Goal: Task Accomplishment & Management: Manage account settings

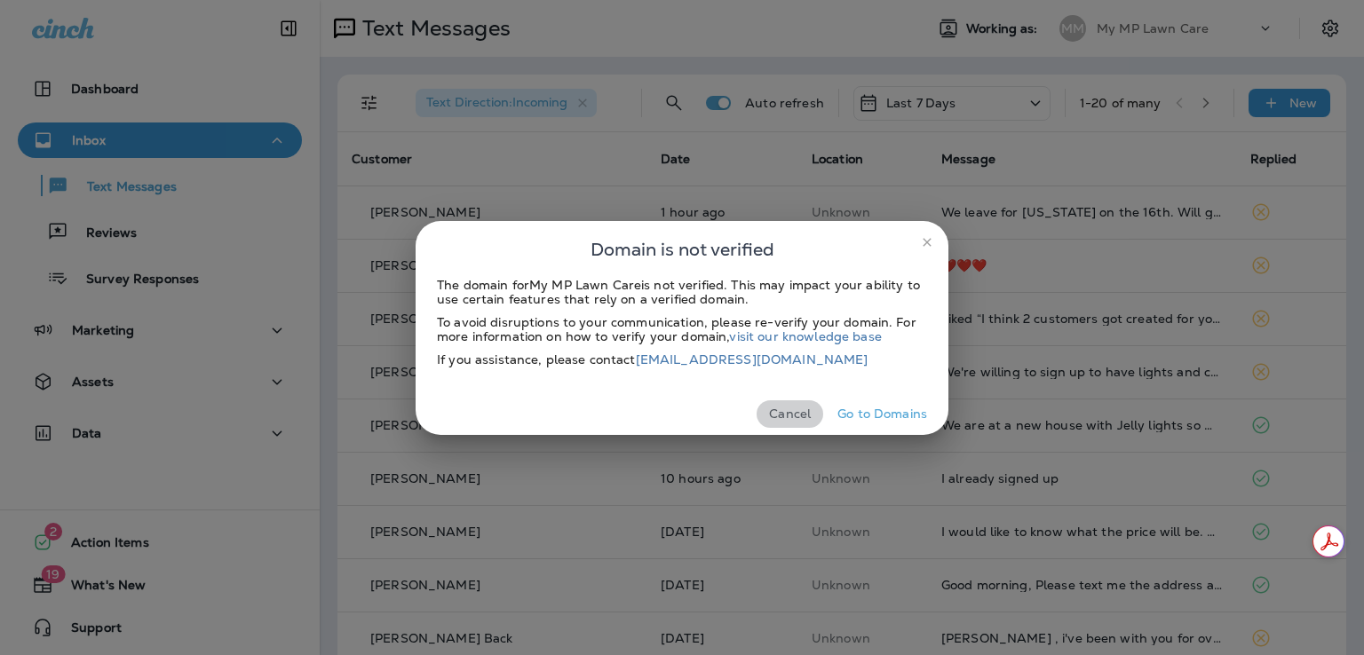
click at [795, 412] on button "Cancel" at bounding box center [789, 414] width 67 height 28
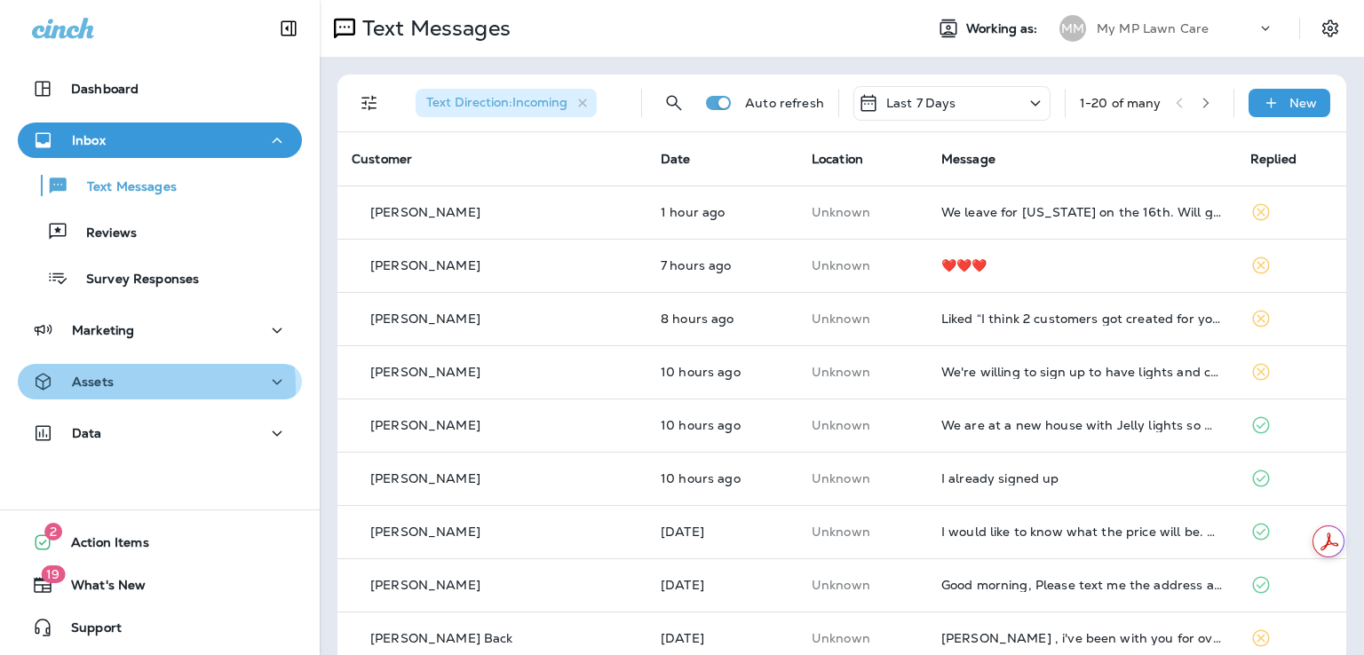
click at [103, 387] on p "Assets" at bounding box center [93, 382] width 42 height 14
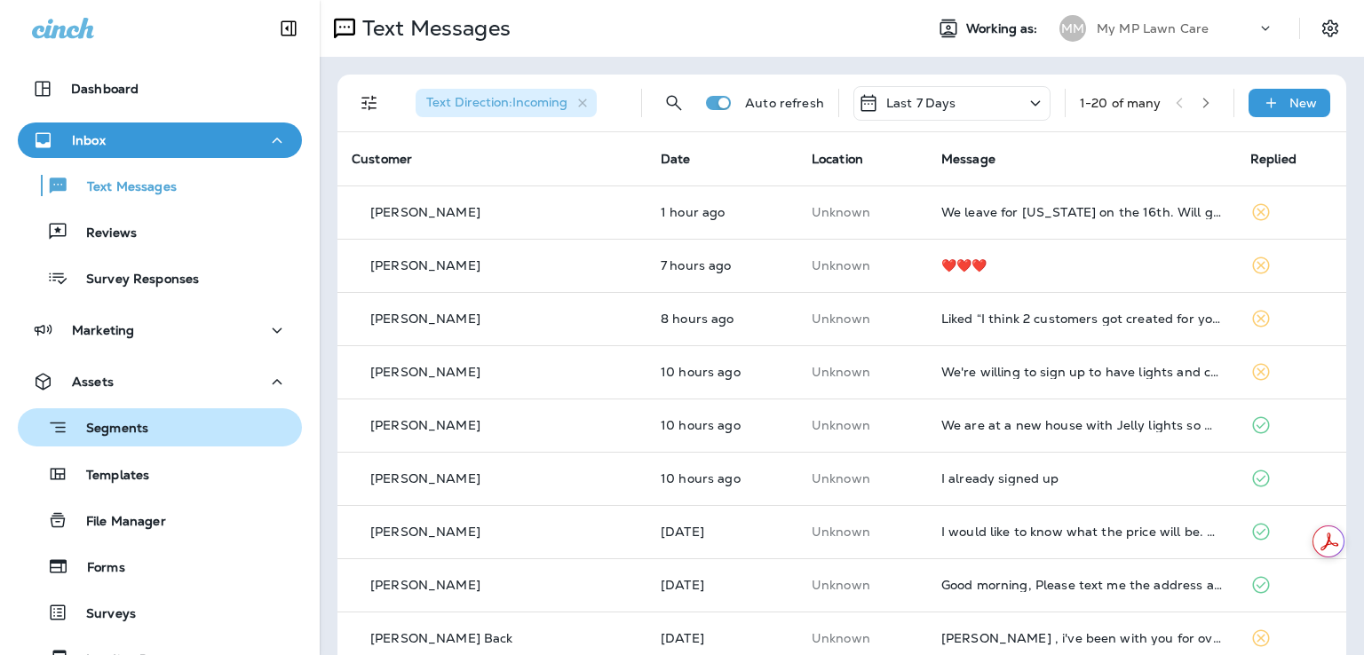
click at [155, 439] on div "Segments" at bounding box center [160, 428] width 270 height 28
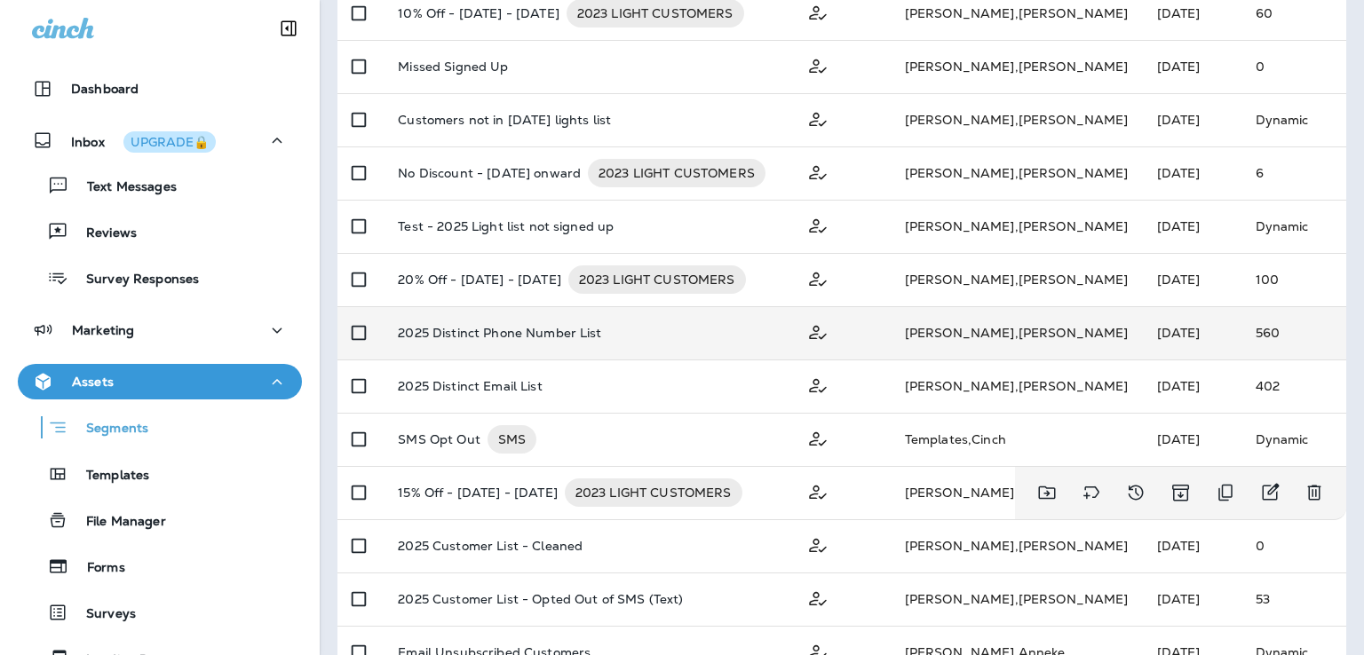
scroll to position [350, 0]
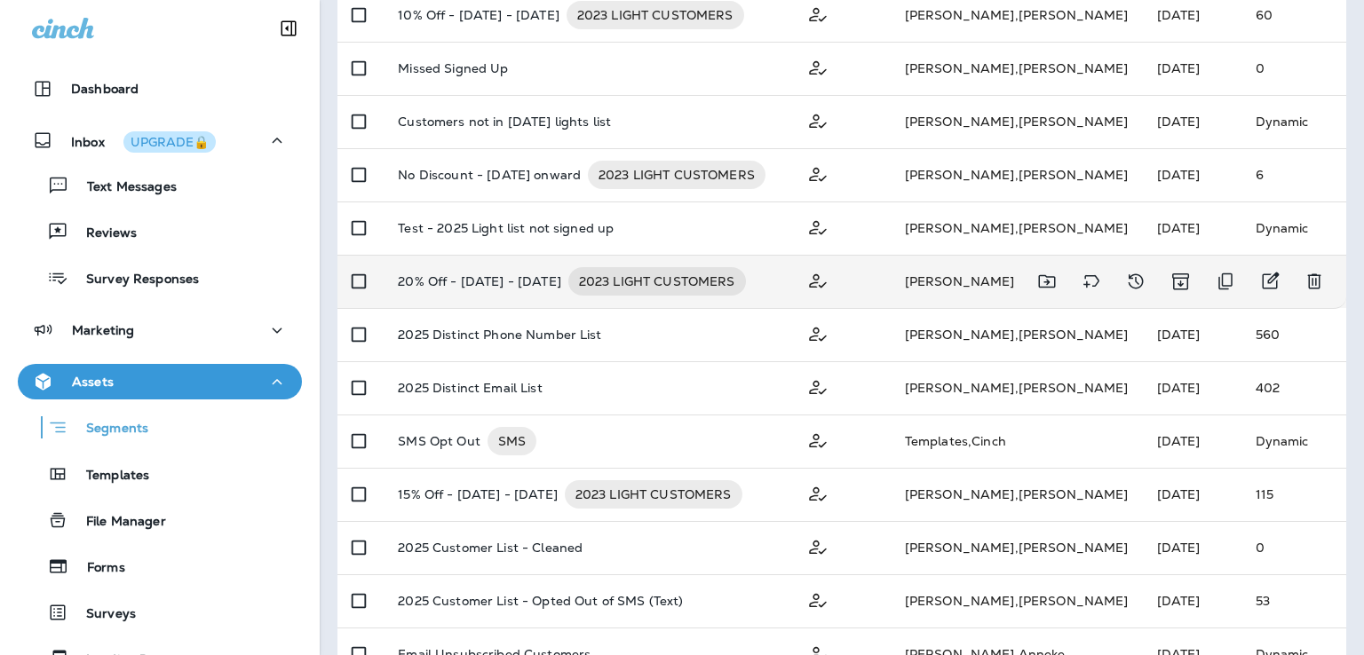
click at [526, 277] on p "20% Off - [DATE] - [DATE]" at bounding box center [479, 281] width 163 height 28
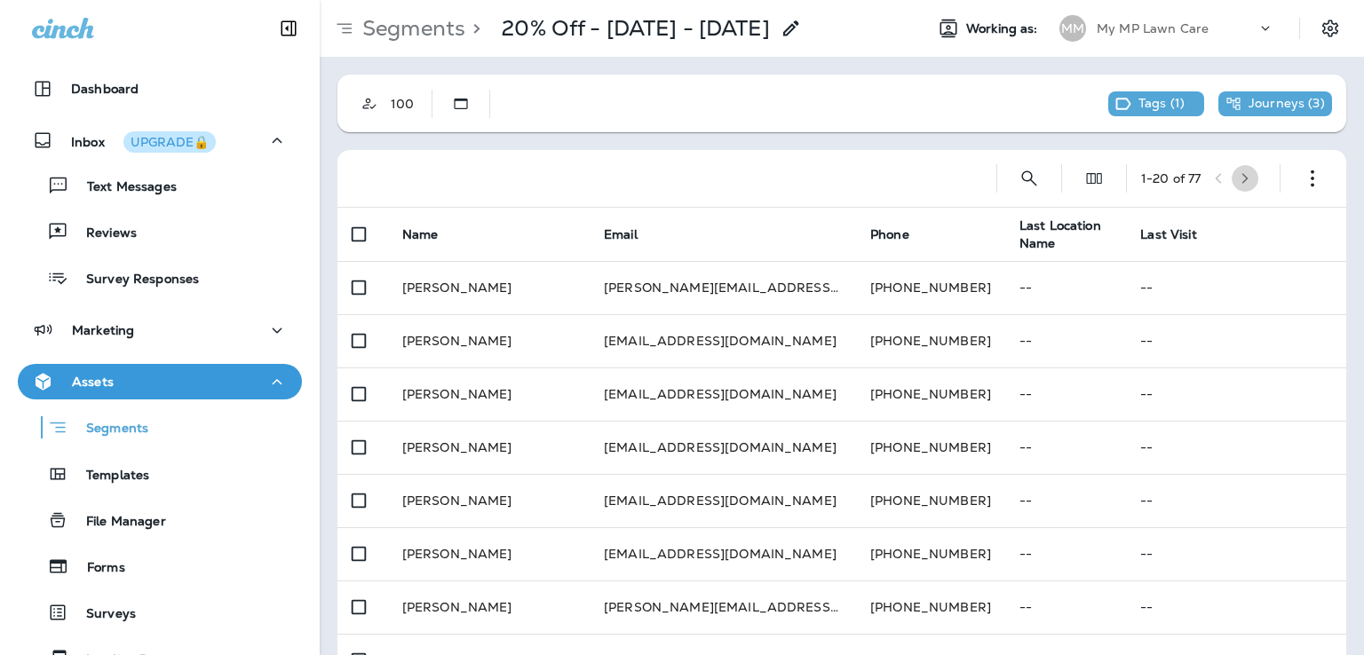
click at [1242, 177] on icon "button" at bounding box center [1245, 178] width 6 height 11
click at [1249, 177] on icon "button" at bounding box center [1252, 178] width 6 height 11
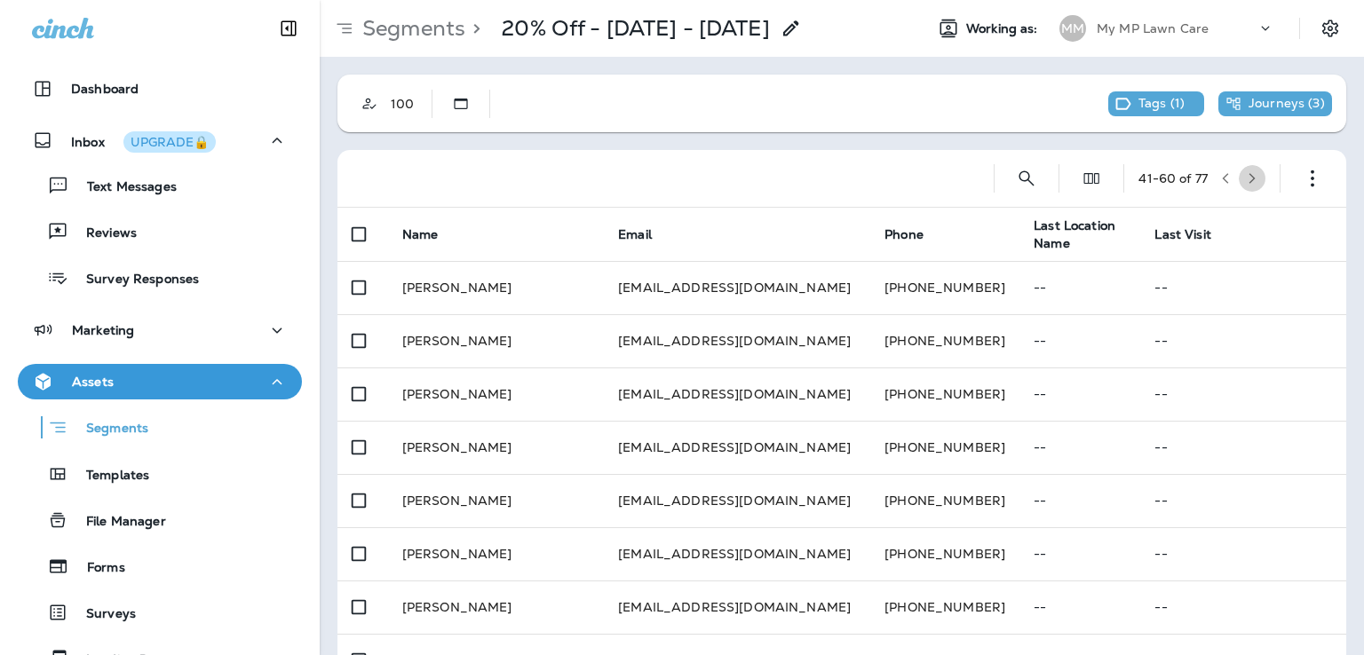
click at [1249, 177] on icon "button" at bounding box center [1252, 178] width 6 height 11
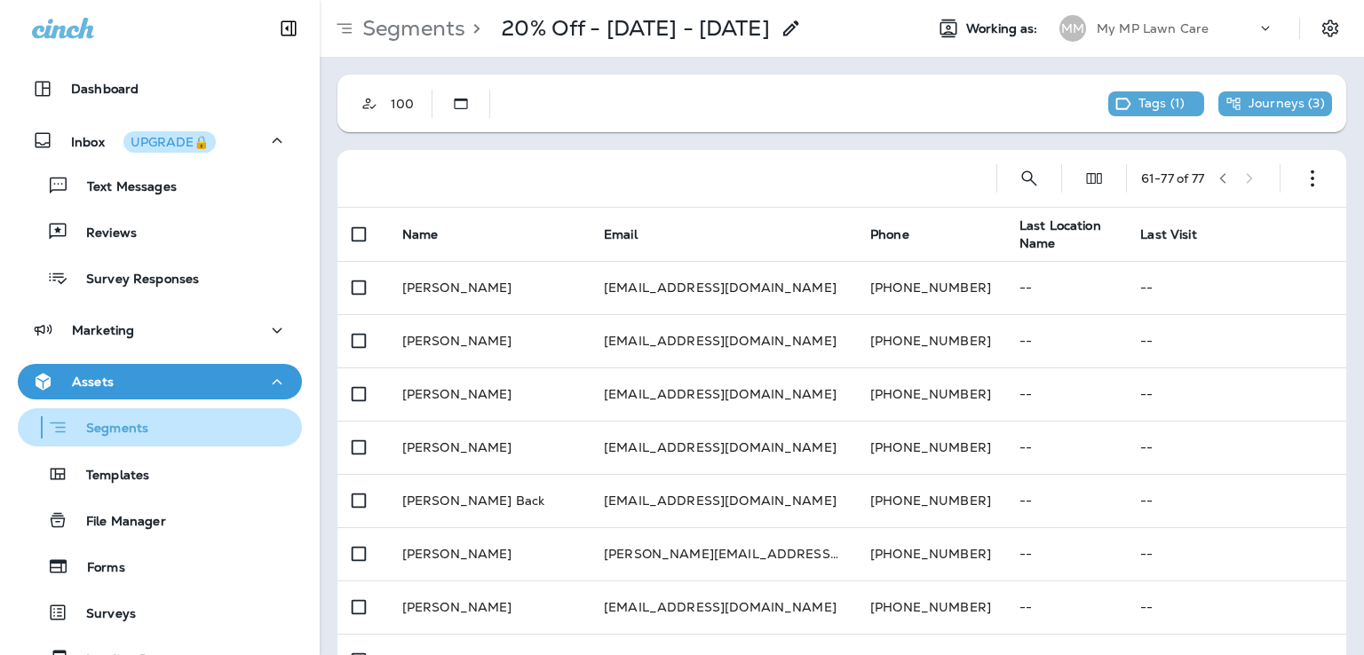
click at [124, 438] on p "Segments" at bounding box center [108, 430] width 80 height 18
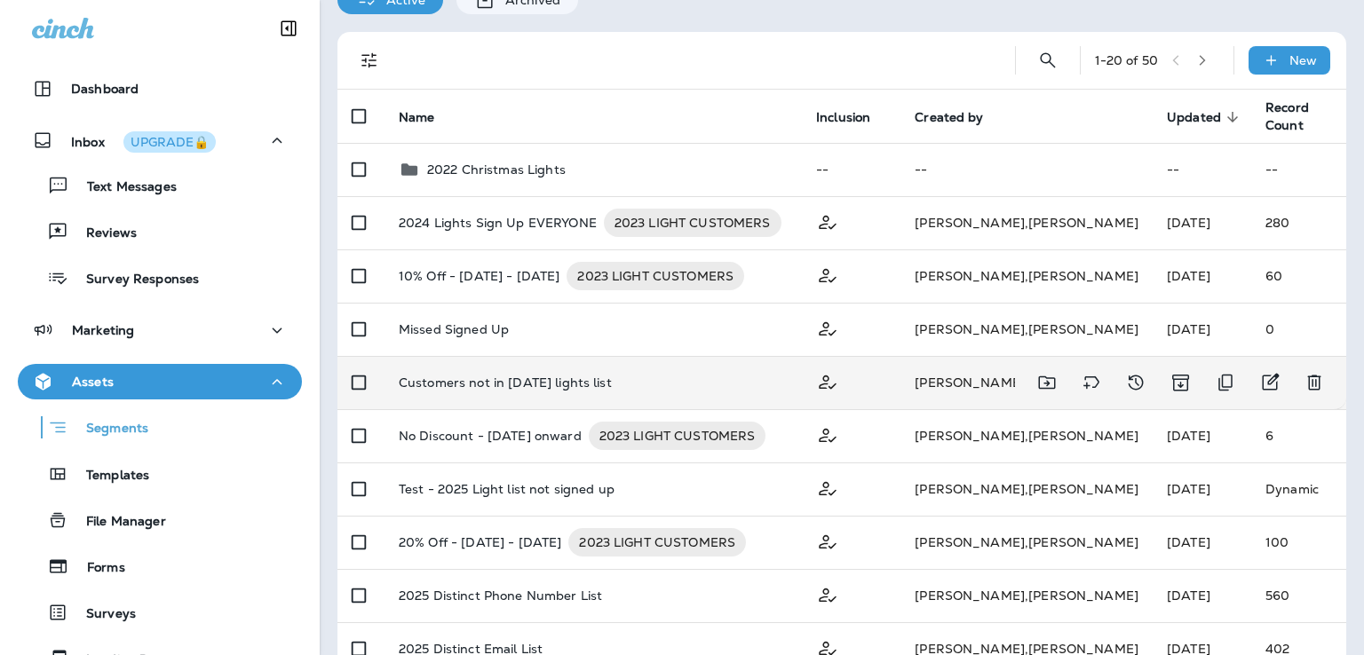
scroll to position [99, 0]
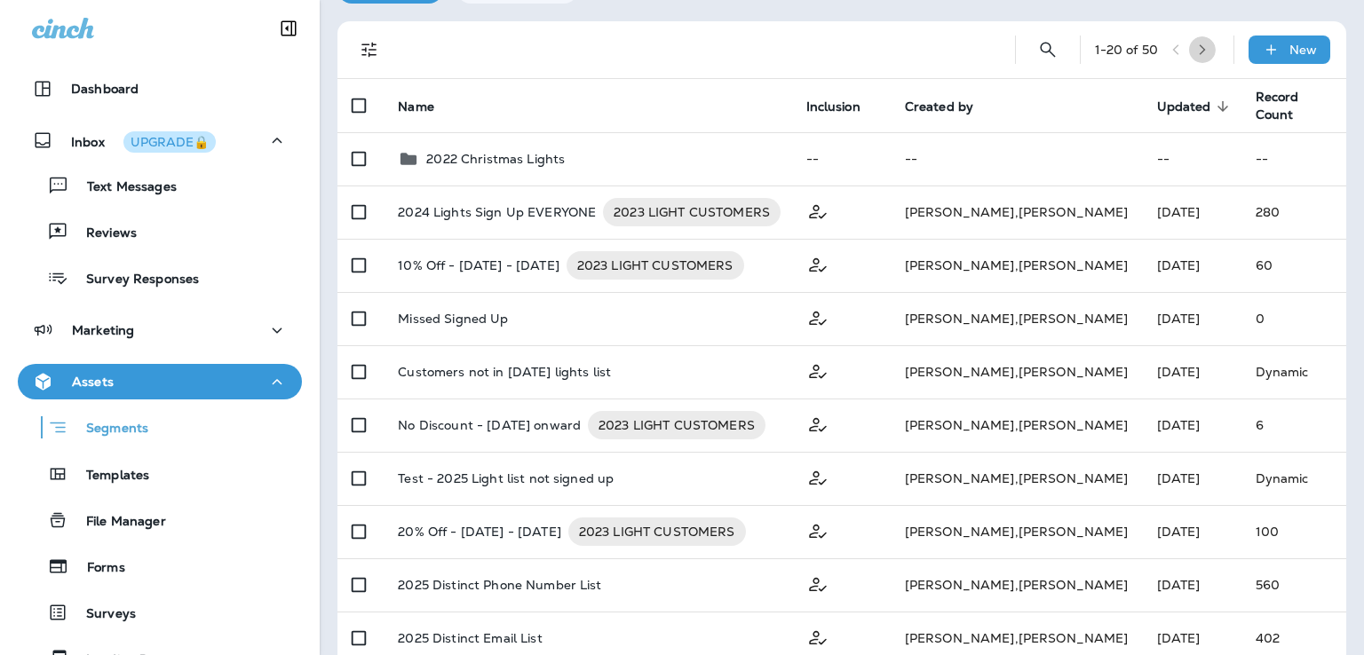
click at [1199, 51] on icon "button" at bounding box center [1202, 49] width 6 height 11
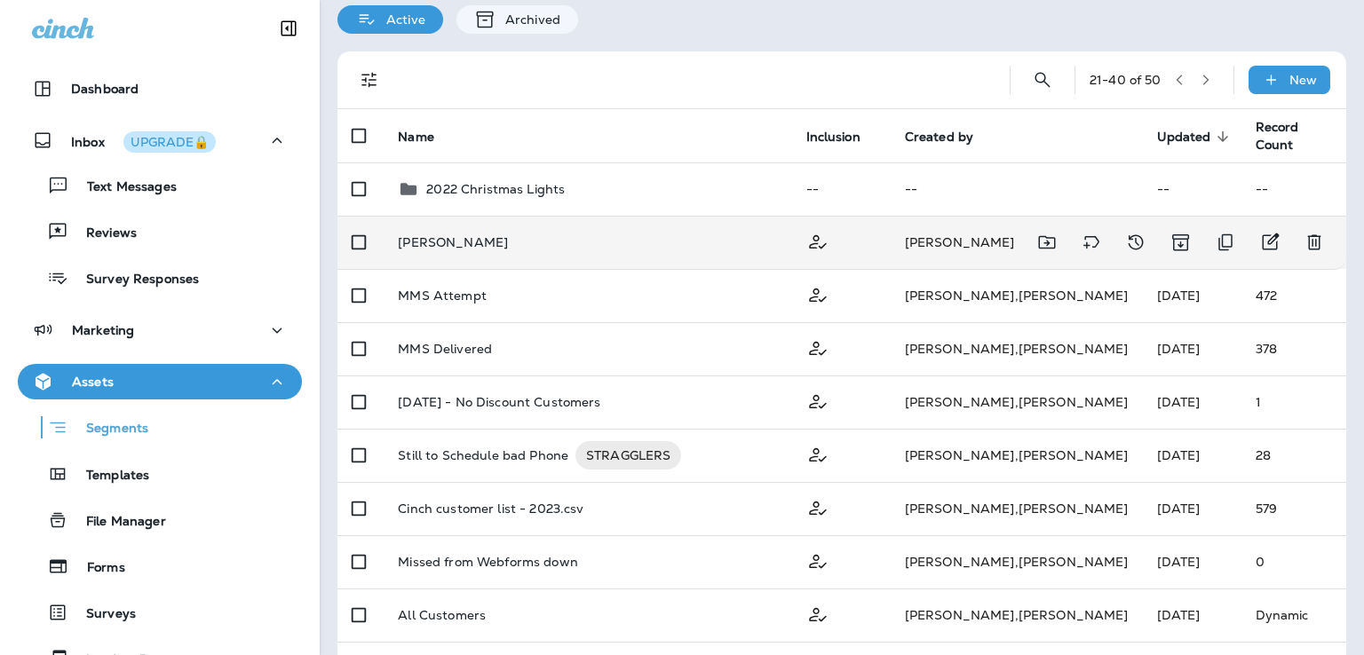
scroll to position [0, 0]
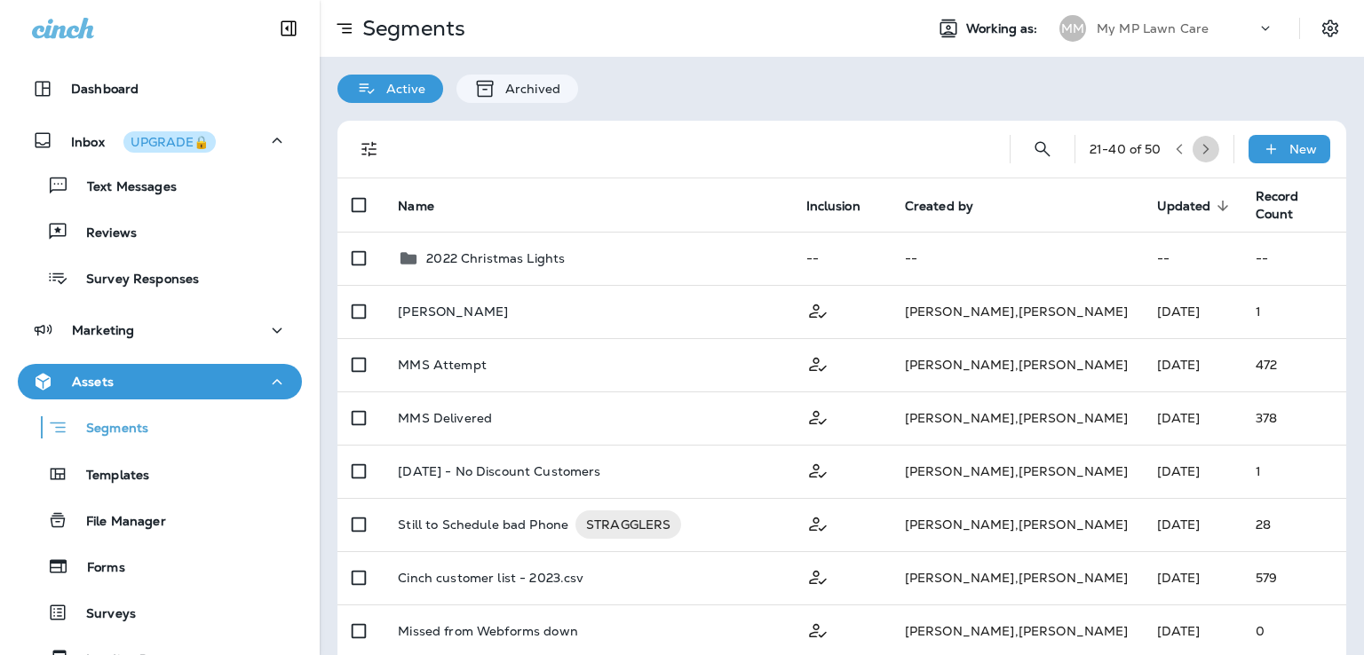
click at [1199, 148] on icon "button" at bounding box center [1205, 149] width 12 height 12
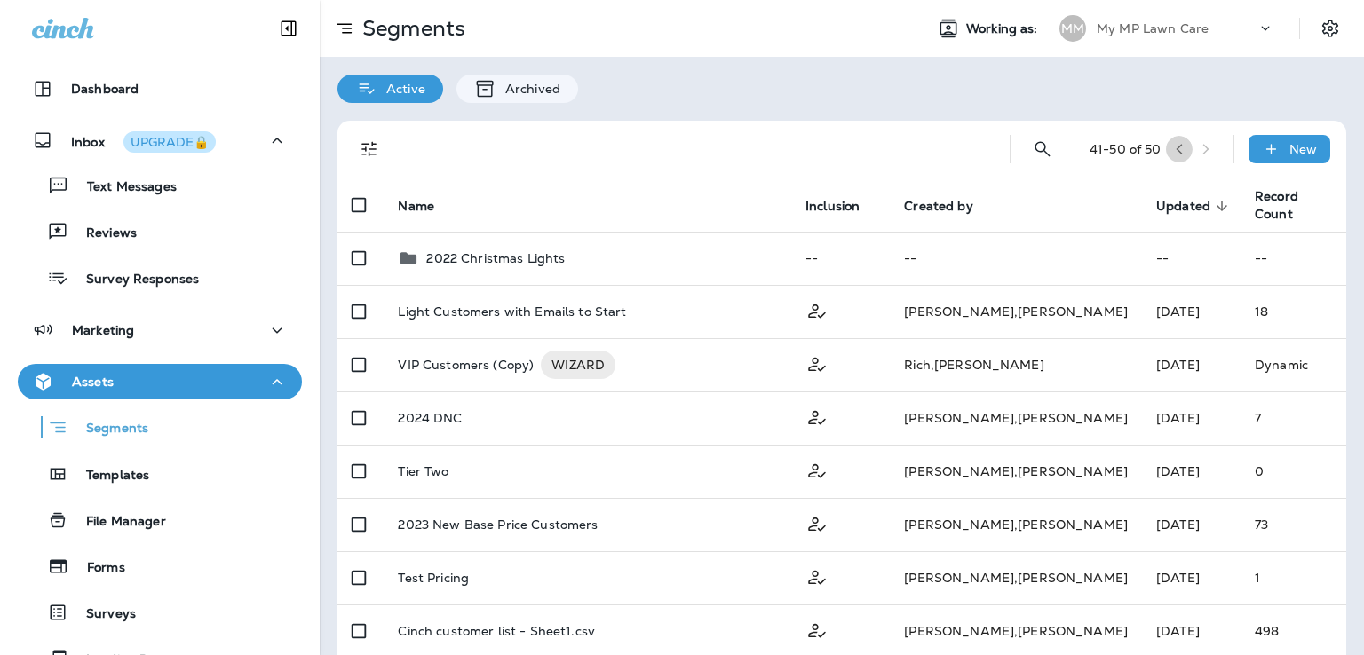
click at [1172, 146] on button "button" at bounding box center [1179, 149] width 27 height 27
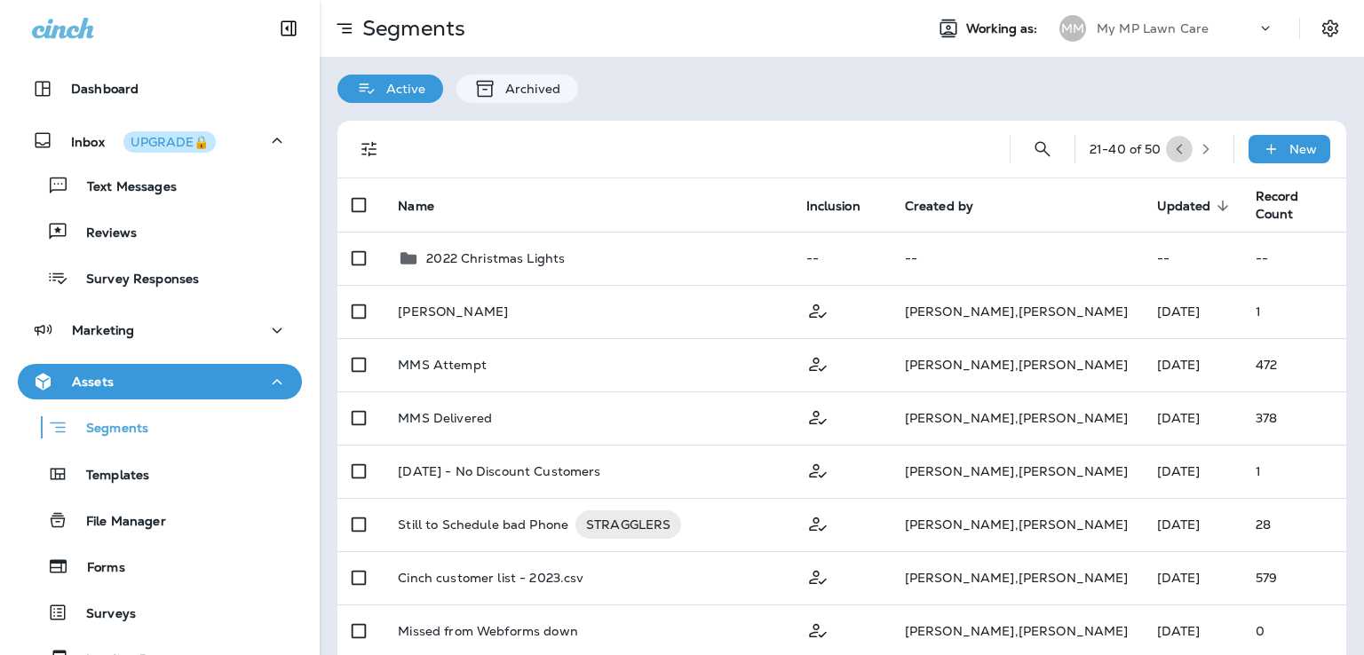
click at [1172, 146] on button "button" at bounding box center [1179, 149] width 27 height 27
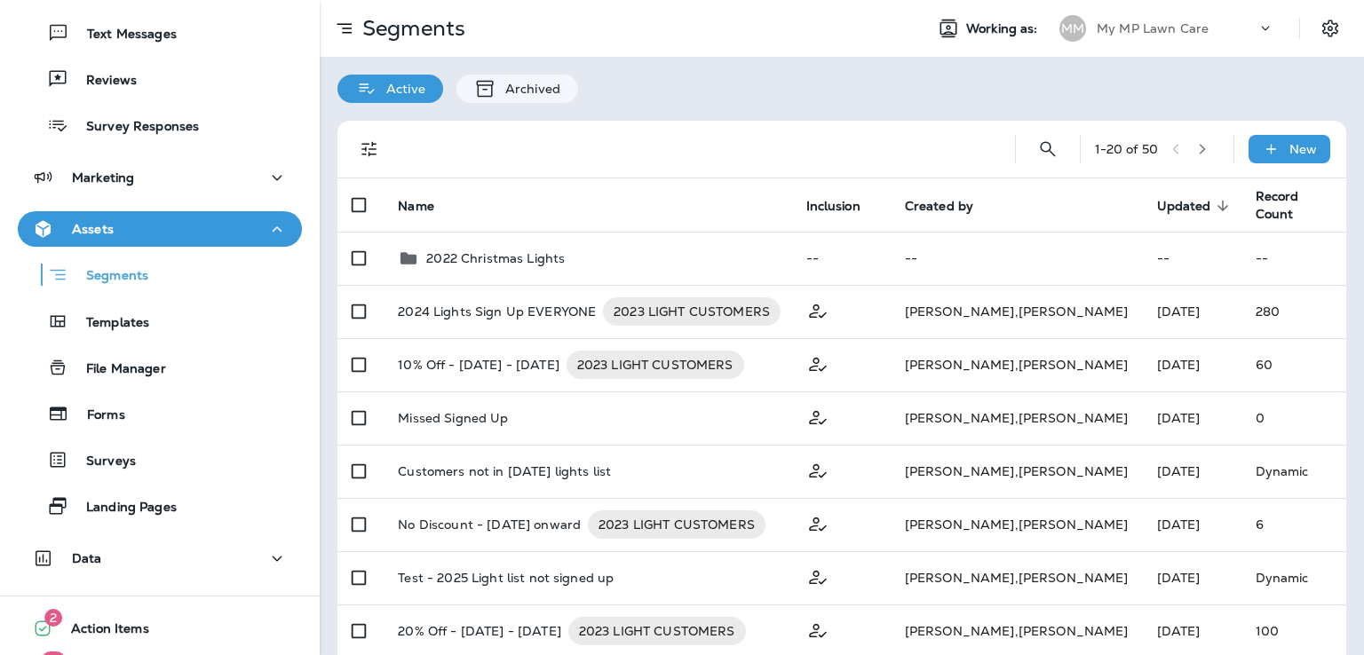
scroll to position [146, 0]
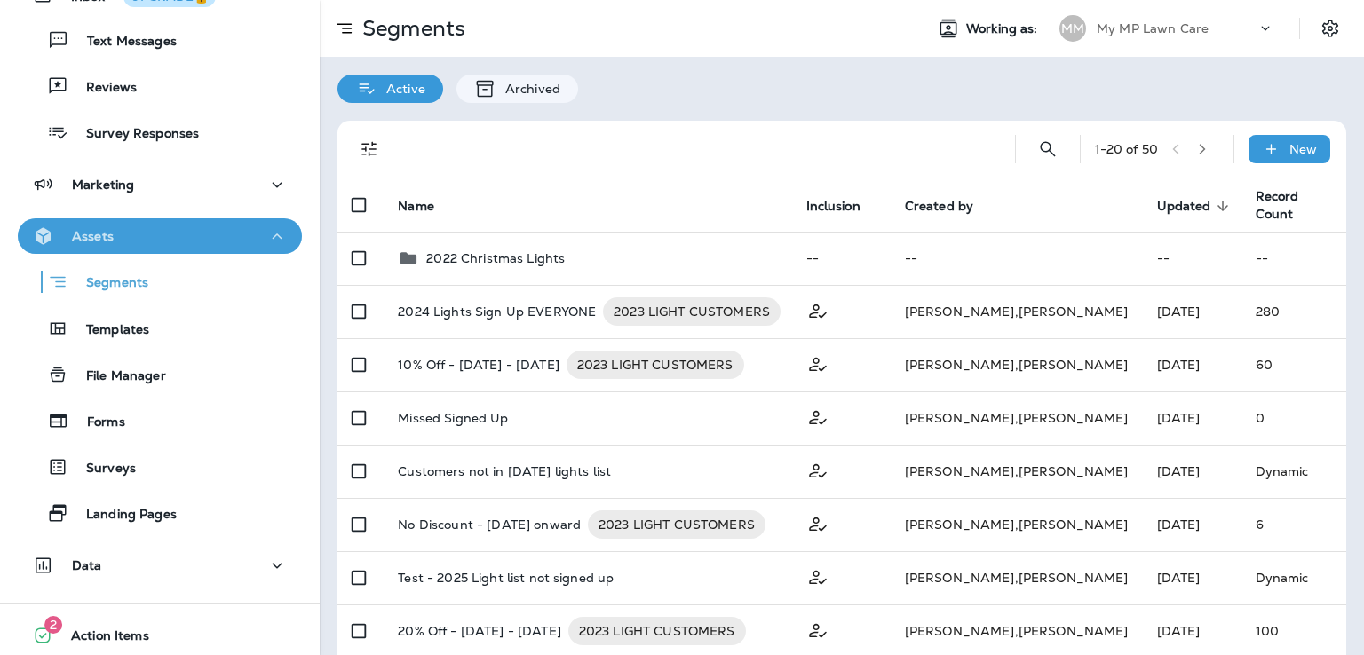
click at [266, 234] on icon "button" at bounding box center [276, 236] width 21 height 22
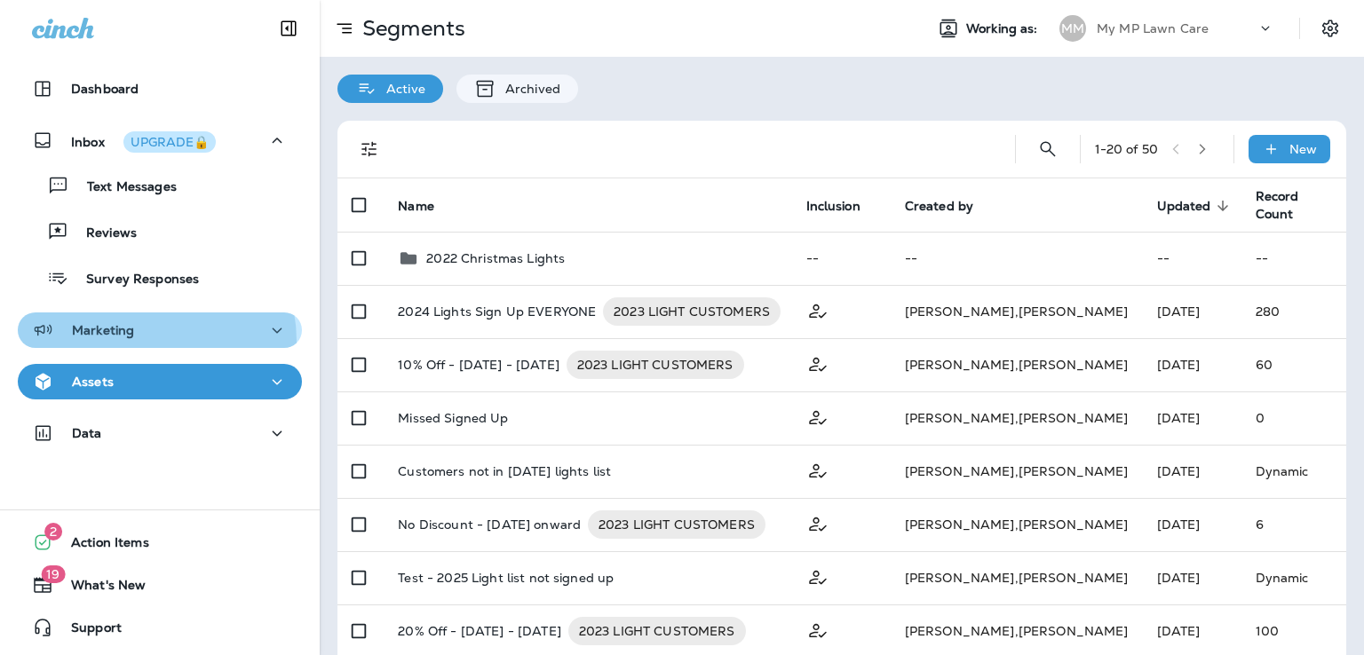
click at [142, 341] on div "Marketing" at bounding box center [160, 331] width 256 height 22
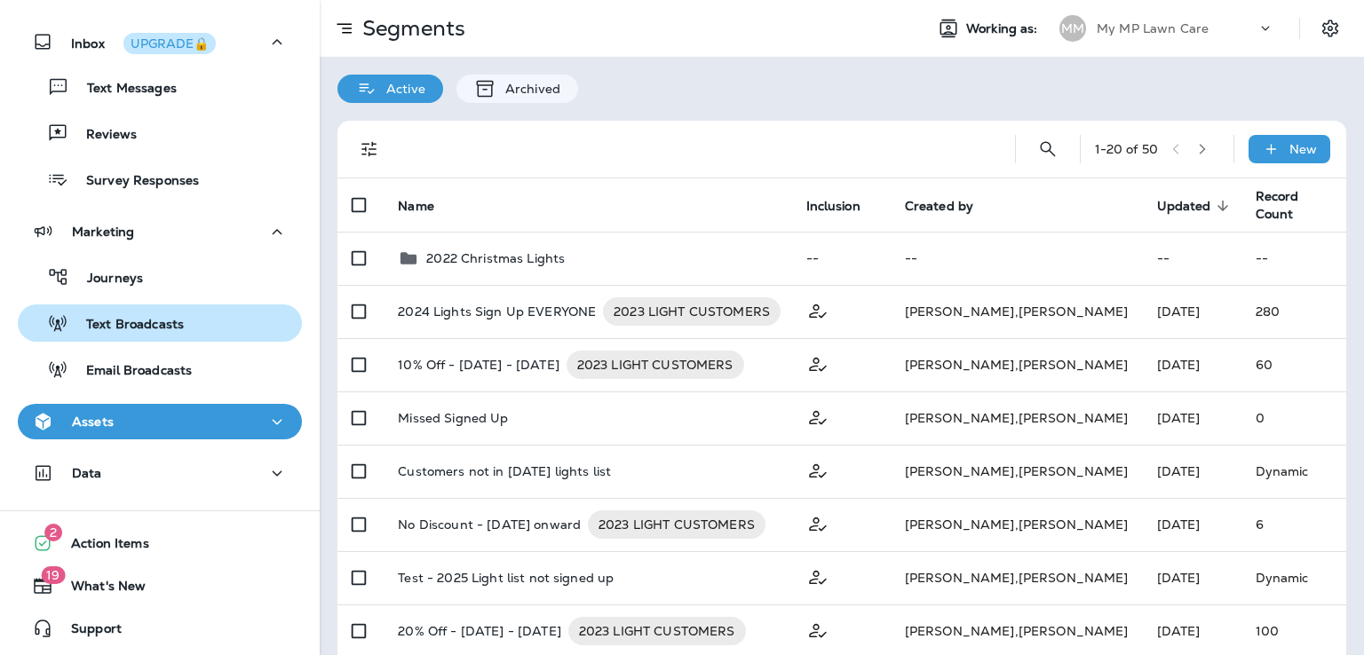
scroll to position [99, 0]
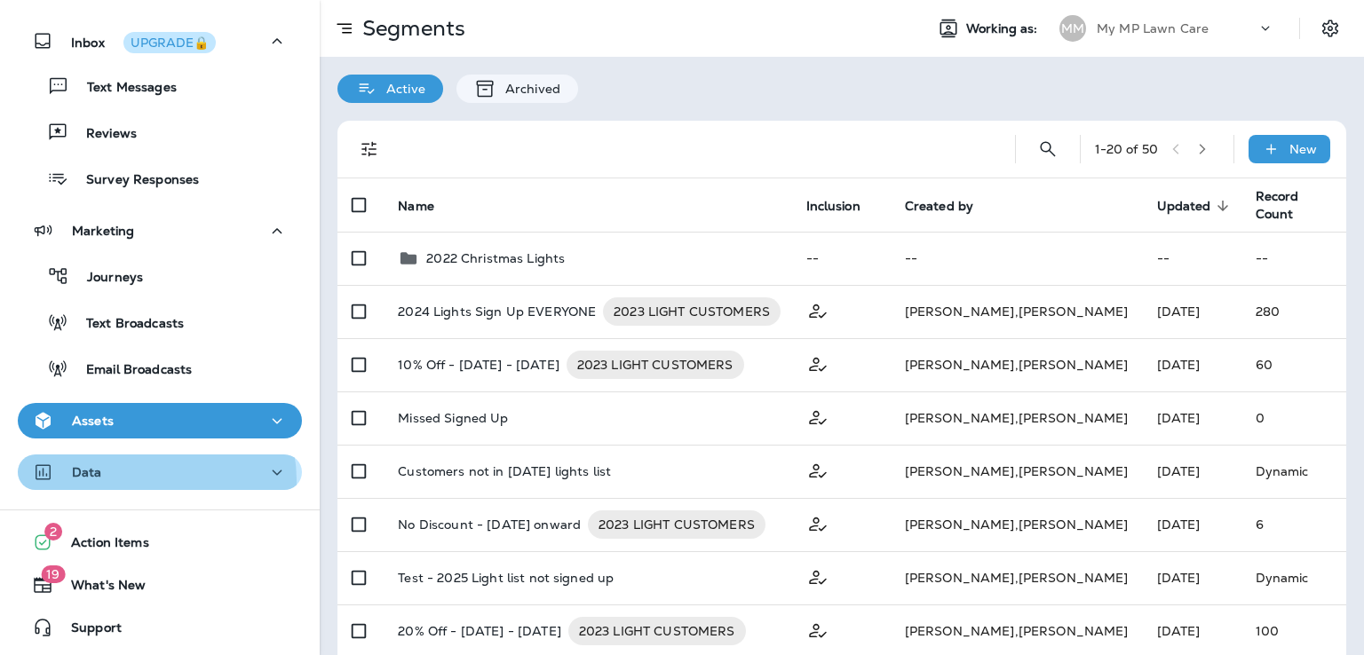
click at [150, 480] on div "Data" at bounding box center [160, 473] width 256 height 22
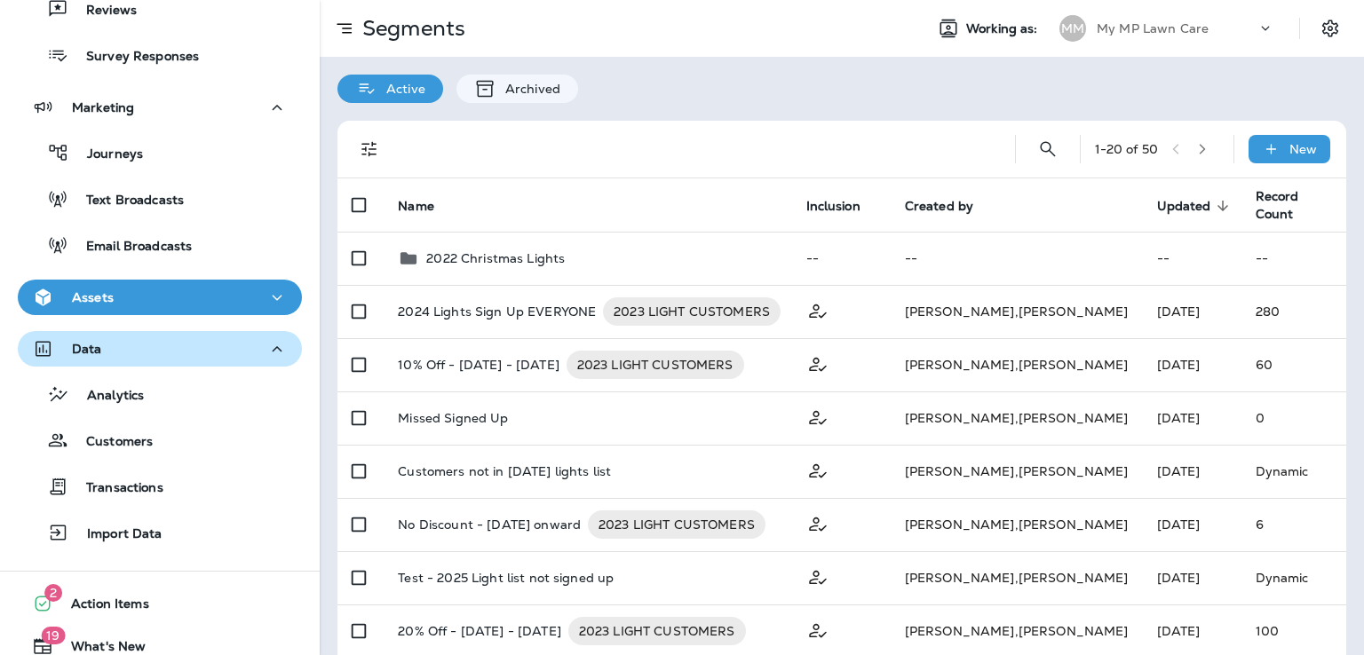
scroll to position [224, 0]
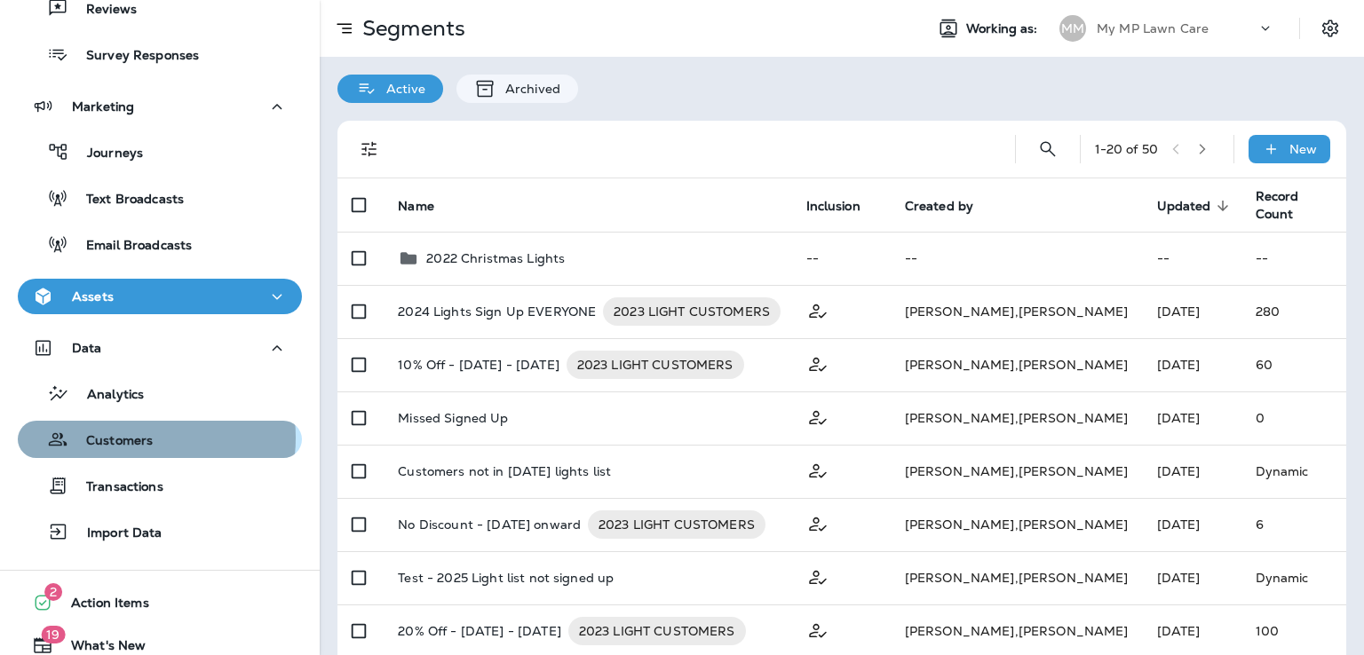
click at [135, 438] on p "Customers" at bounding box center [110, 441] width 84 height 17
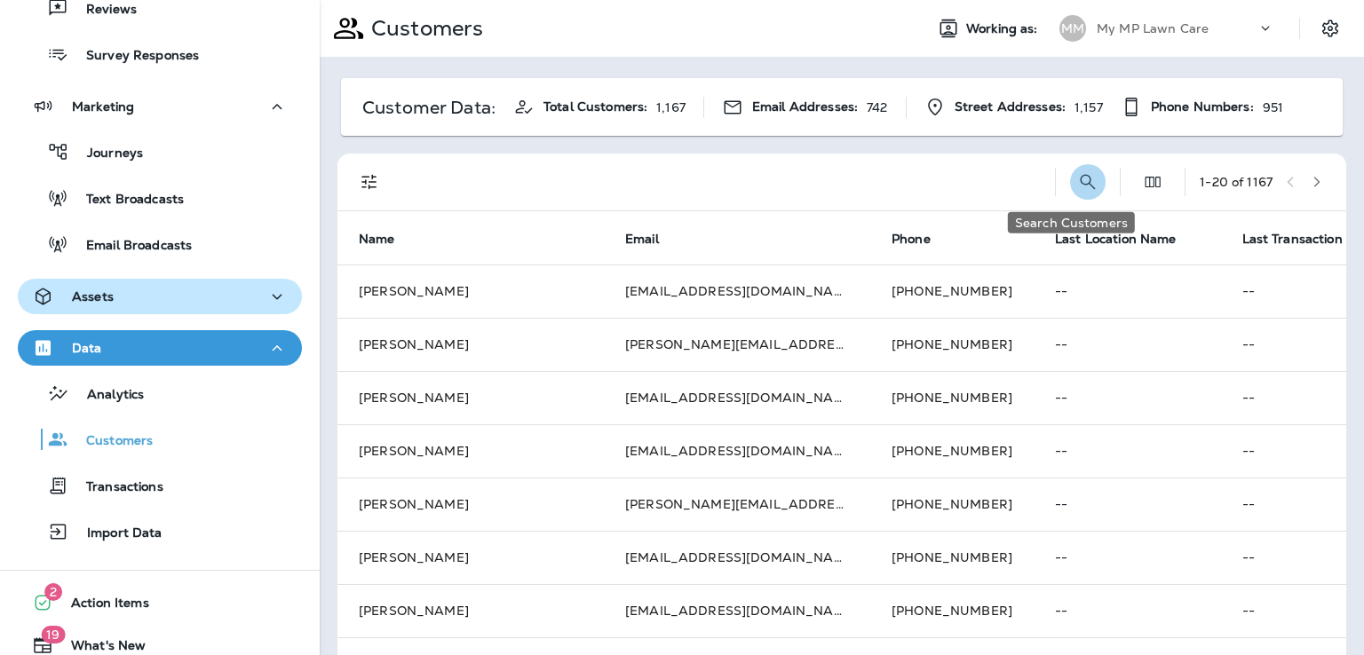
click at [1077, 181] on icon "Search Customers" at bounding box center [1087, 181] width 21 height 21
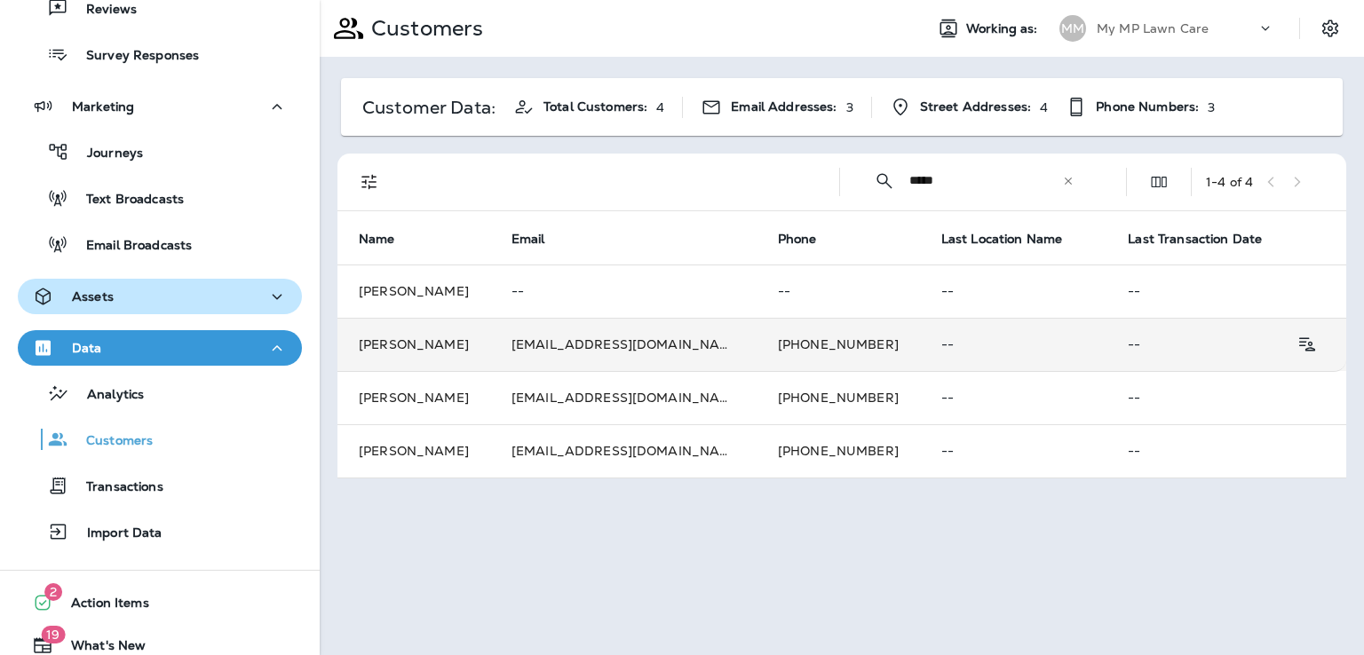
type input "*****"
click at [490, 344] on td "Christine Newman" at bounding box center [413, 344] width 153 height 53
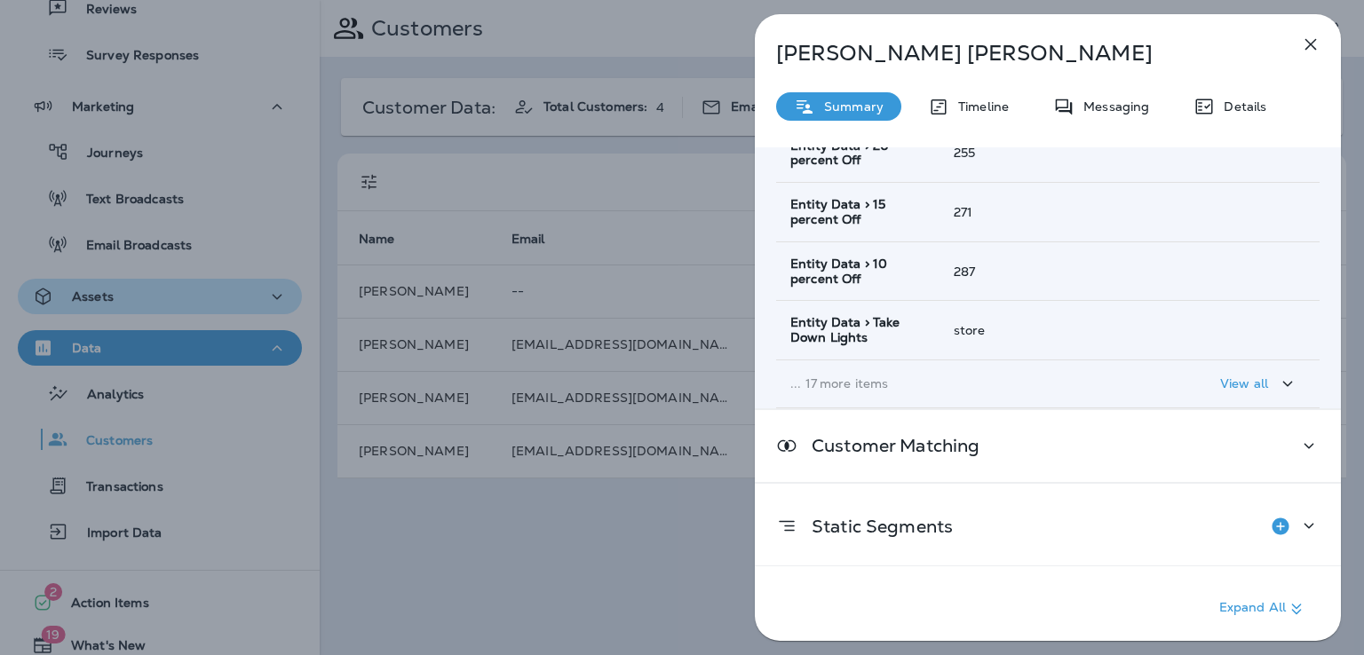
scroll to position [352, 0]
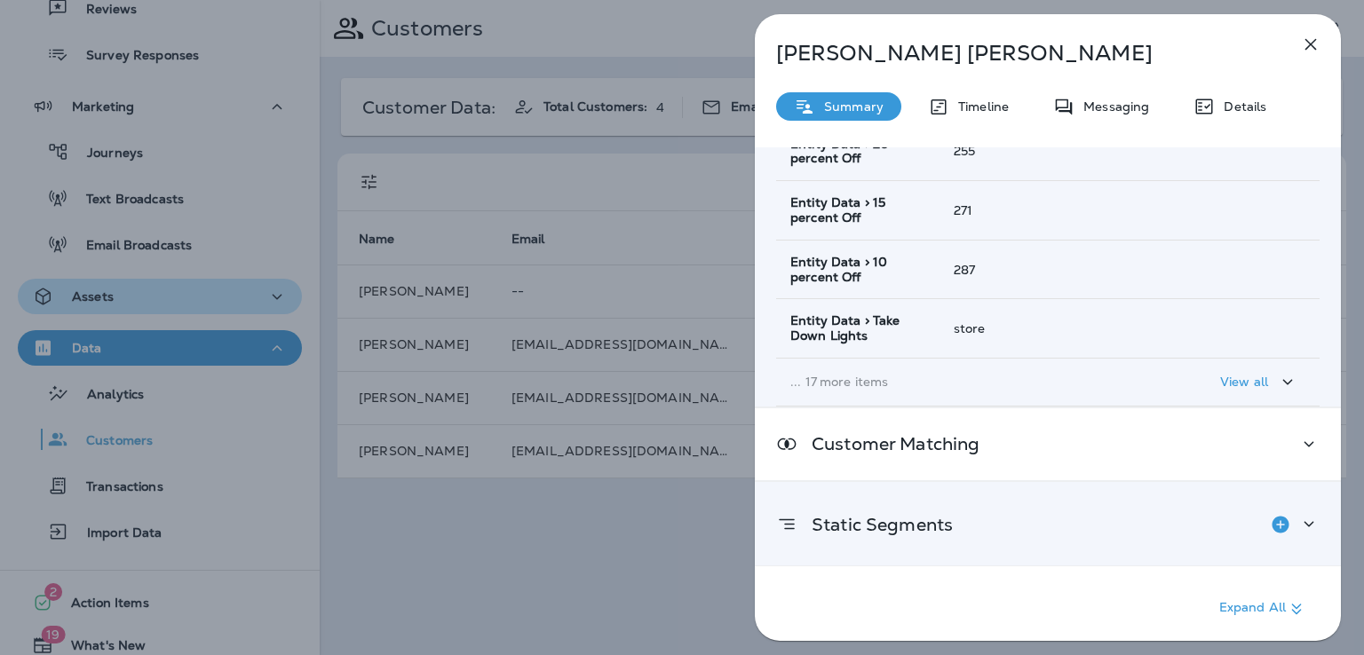
click at [916, 528] on p "Static Segments" at bounding box center [874, 525] width 155 height 14
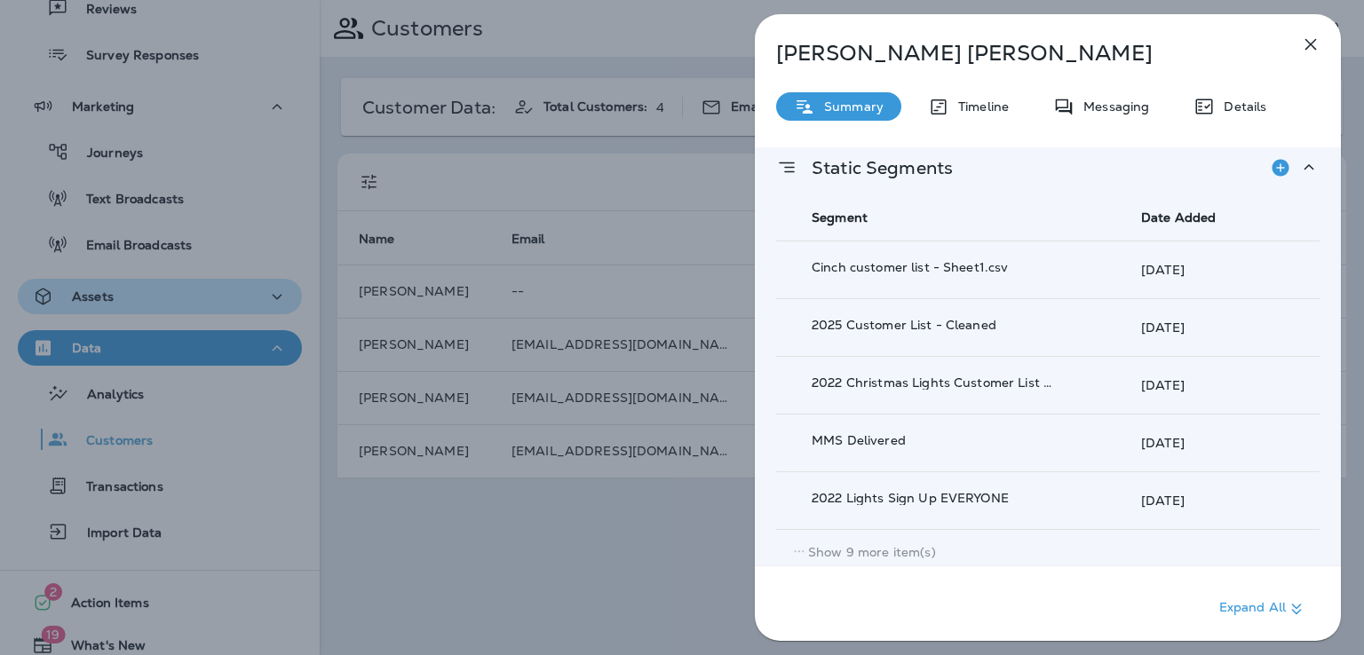
scroll to position [713, 0]
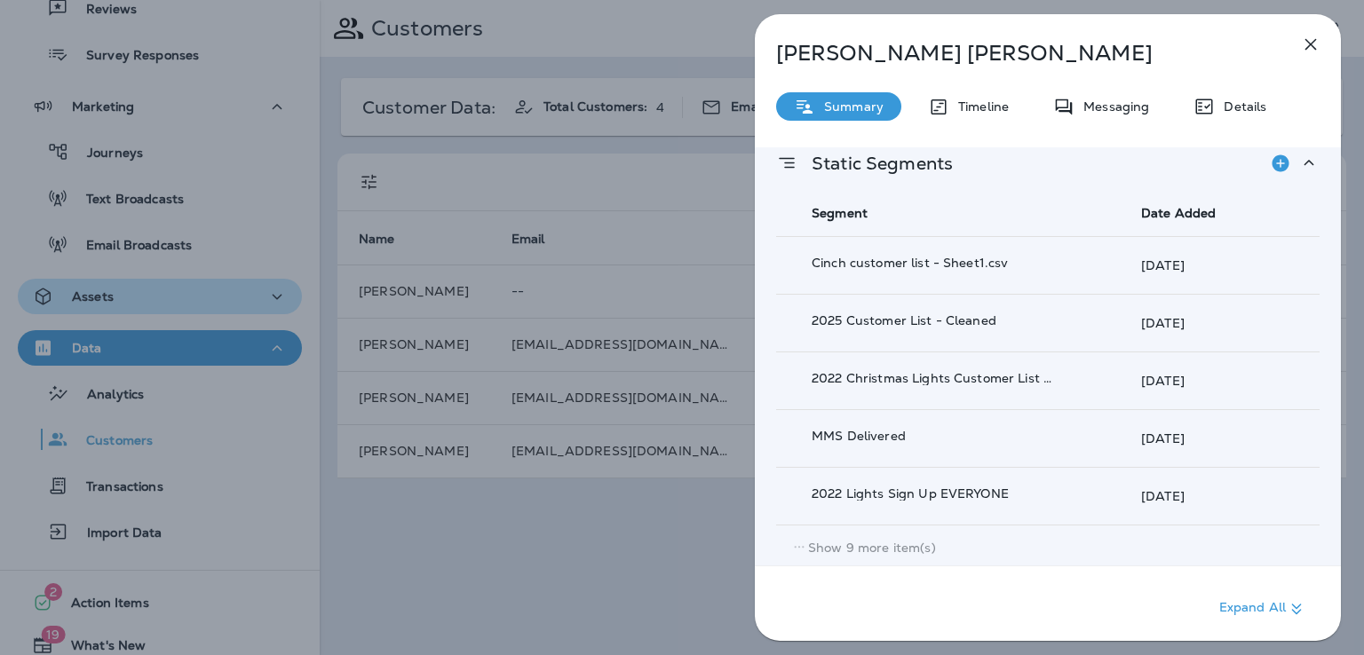
click at [895, 544] on p "Show 9 more item(s)" at bounding box center [872, 548] width 128 height 14
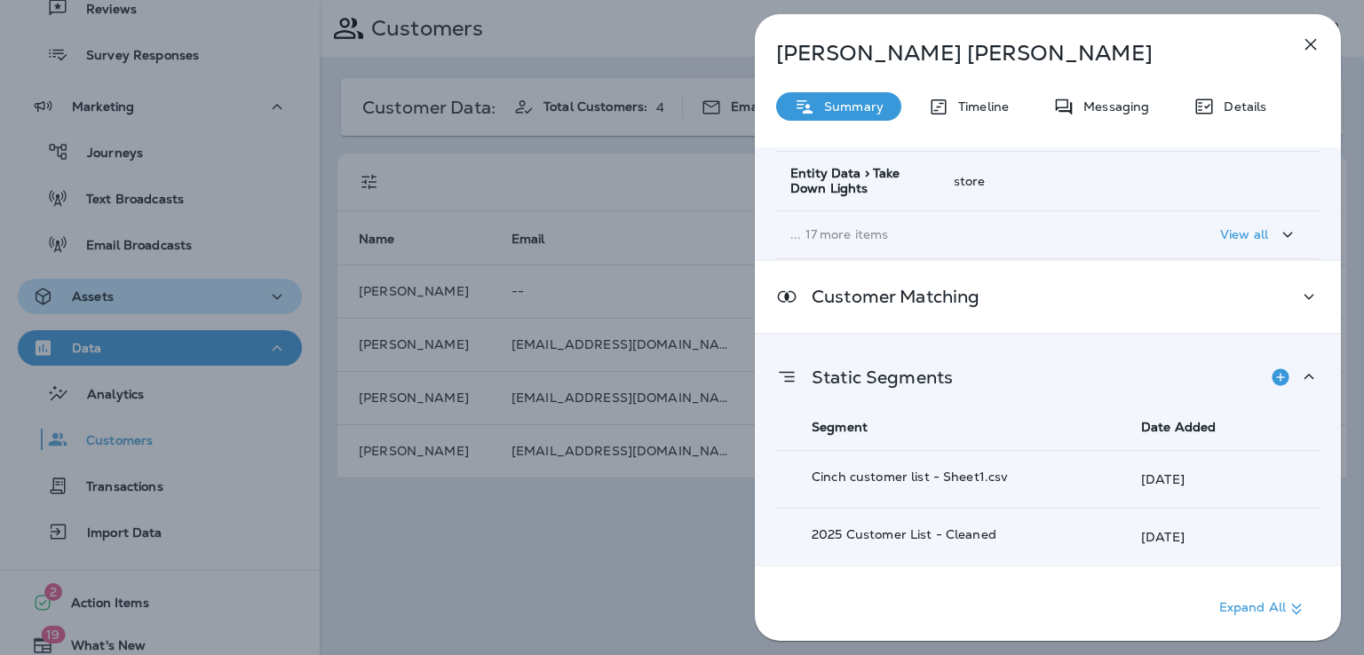
scroll to position [498, 0]
click at [1271, 375] on icon "Add to Static Segment" at bounding box center [1279, 378] width 21 height 21
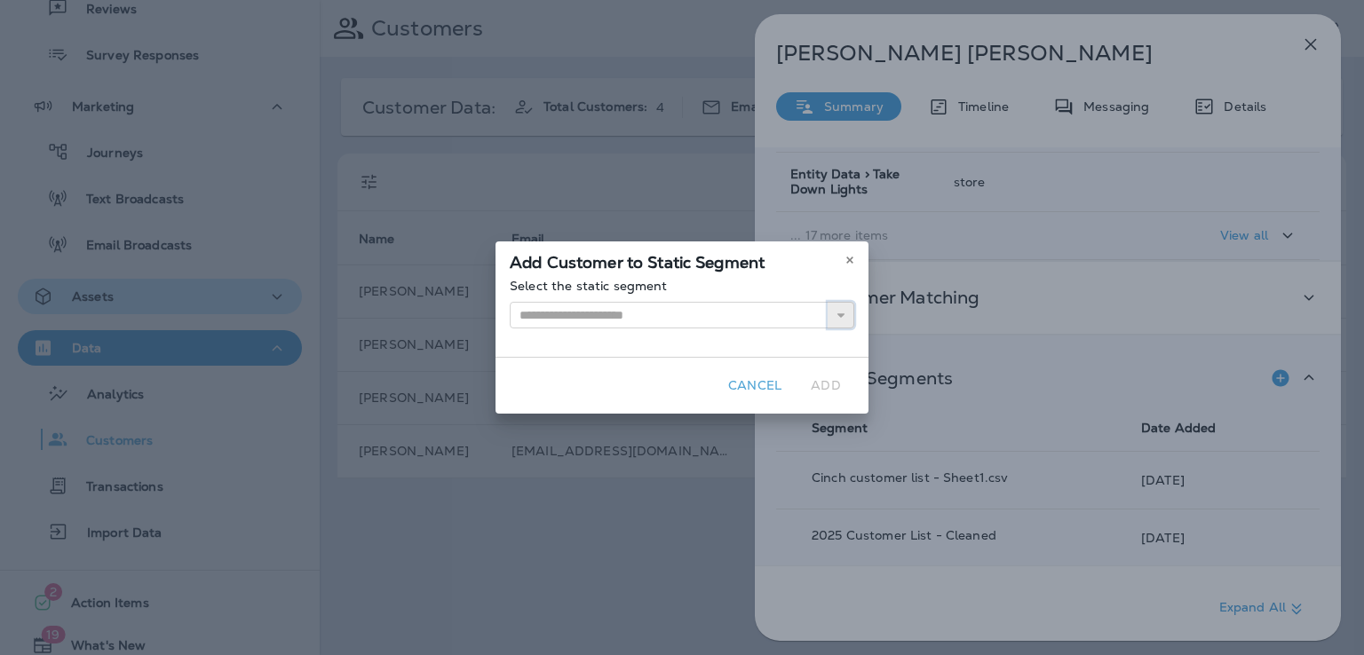
click at [831, 312] on button "button" at bounding box center [840, 315] width 27 height 27
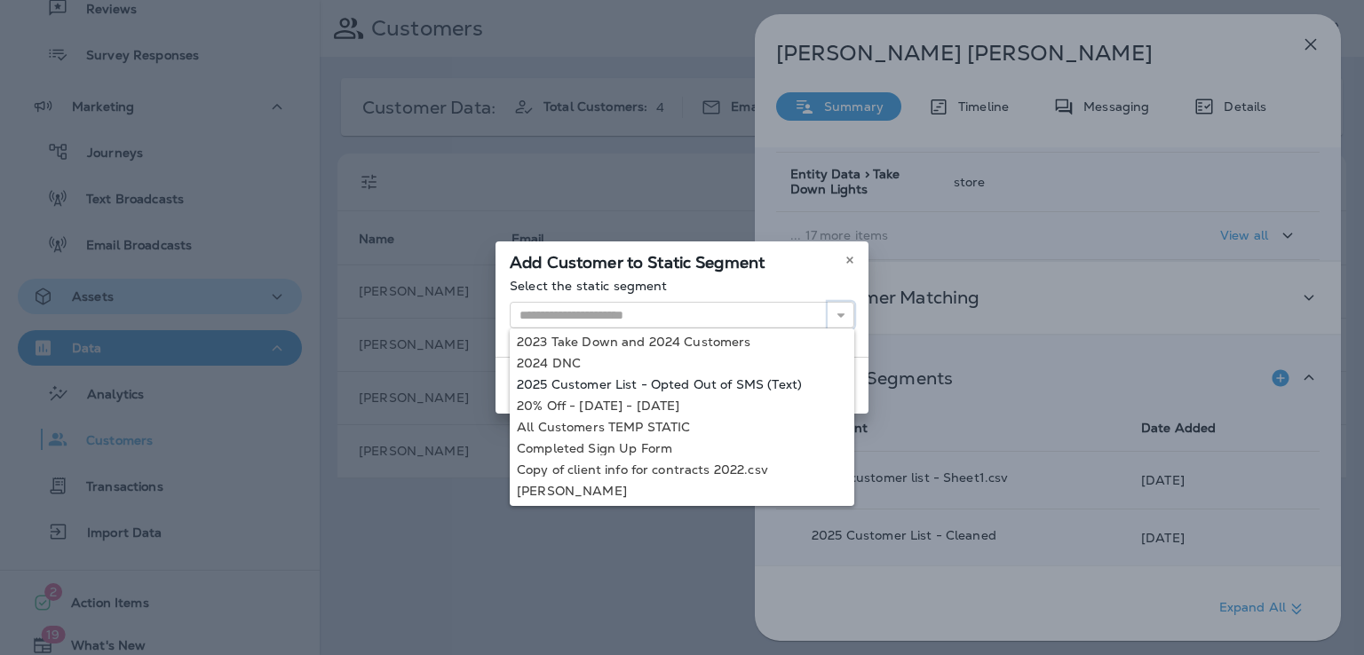
scroll to position [0, 0]
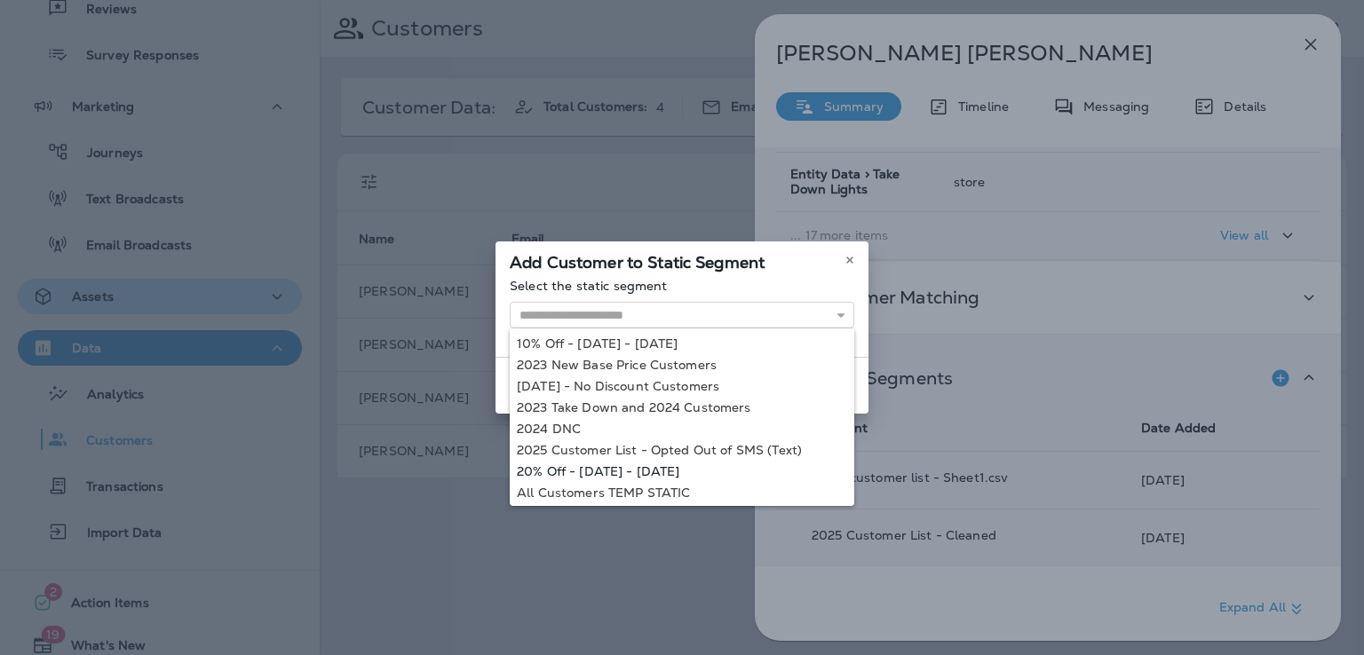
type input "**********"
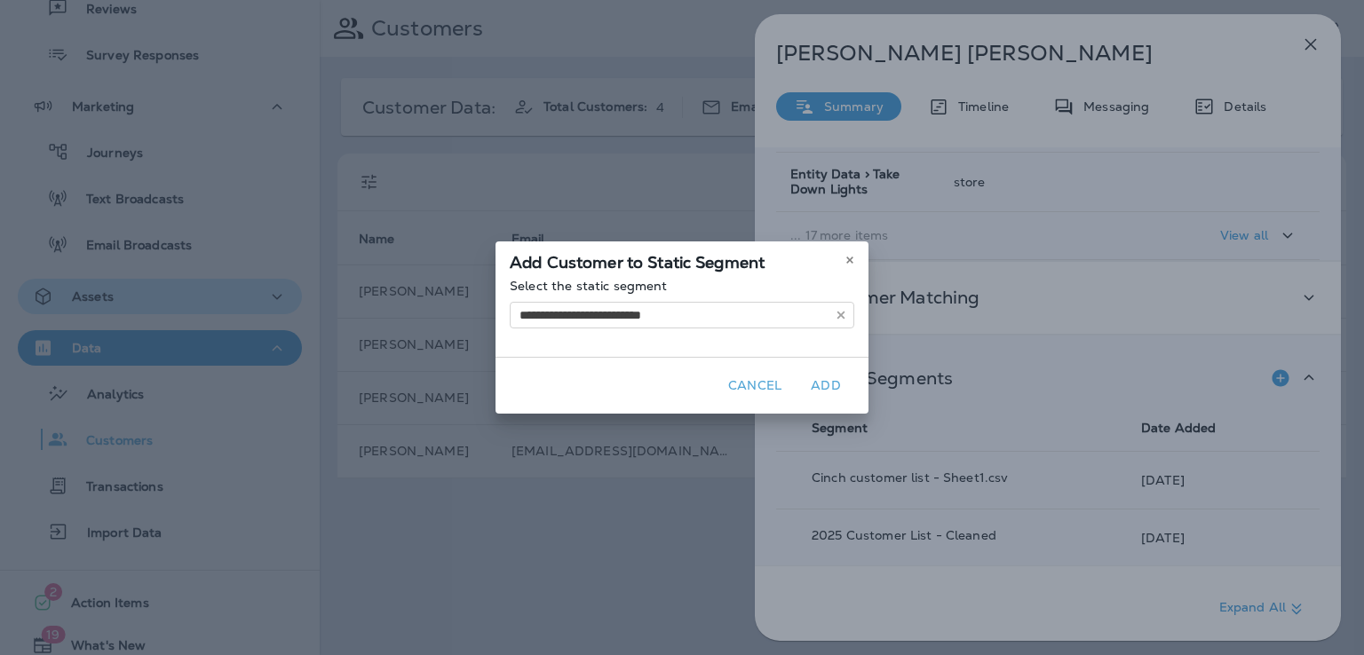
click at [650, 473] on div "**********" at bounding box center [682, 327] width 1364 height 655
click at [824, 378] on button "Add" at bounding box center [825, 386] width 57 height 28
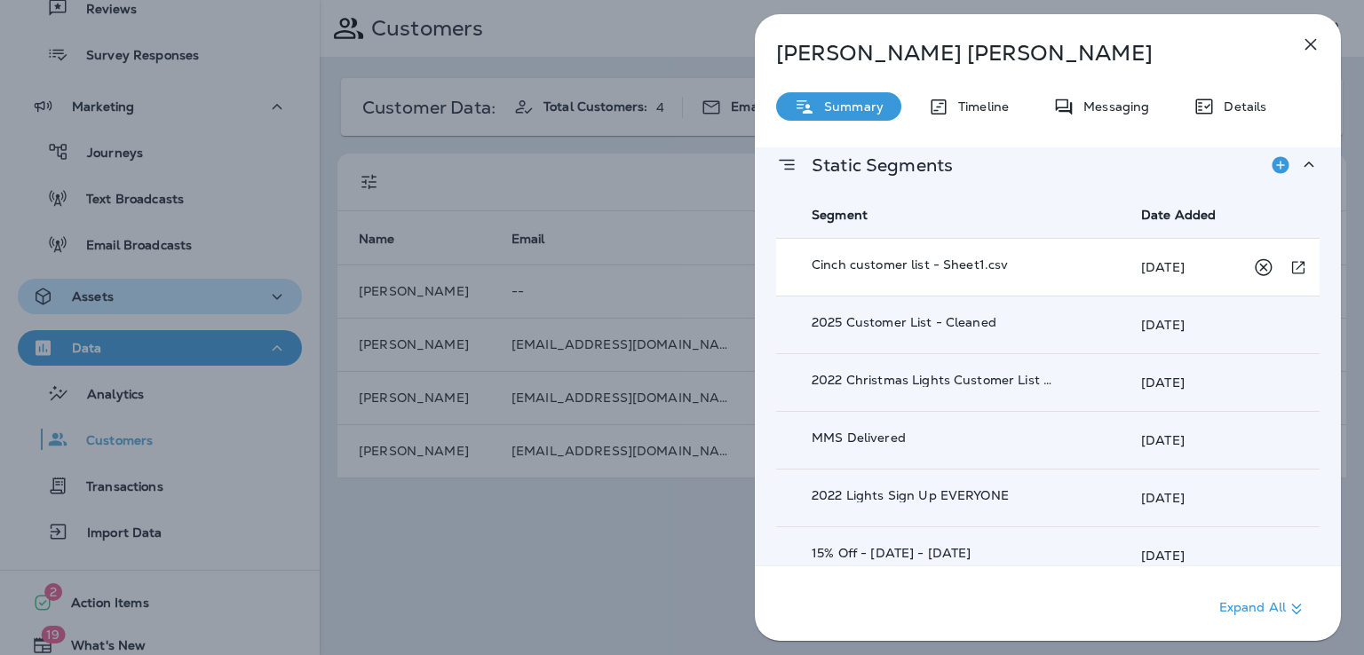
scroll to position [713, 0]
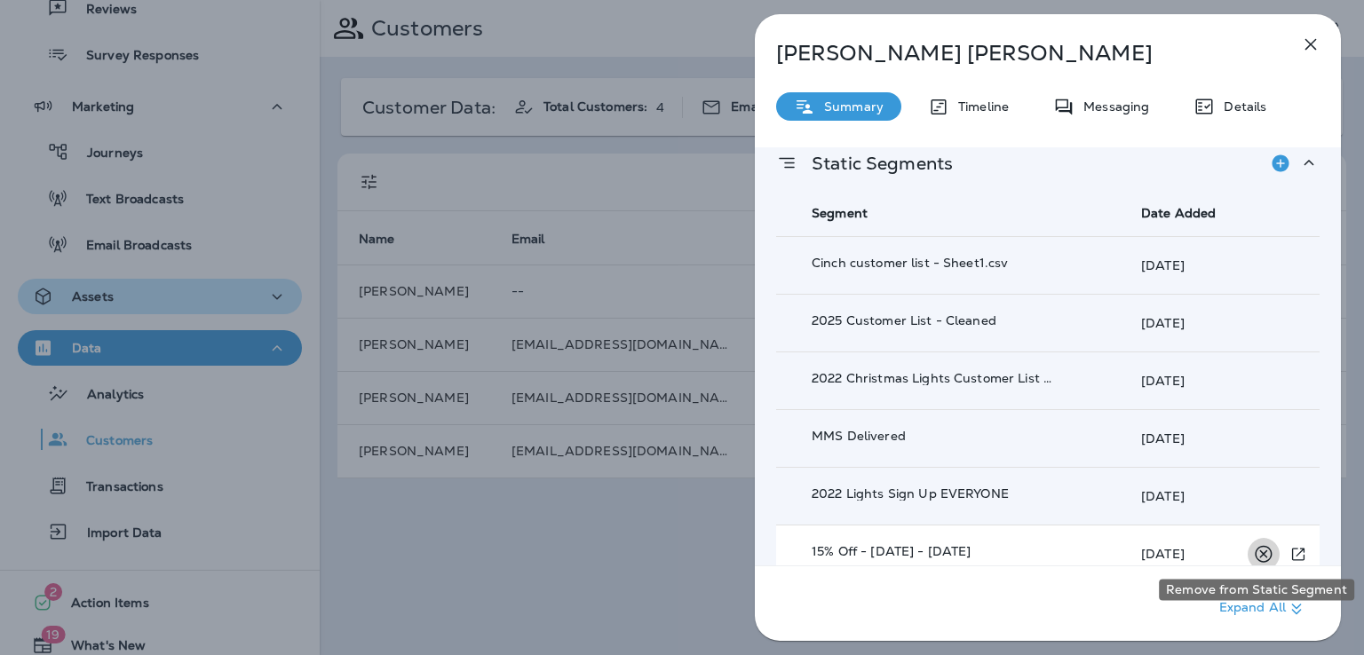
click at [1257, 545] on icon "Remove from Static Segment" at bounding box center [1263, 554] width 22 height 22
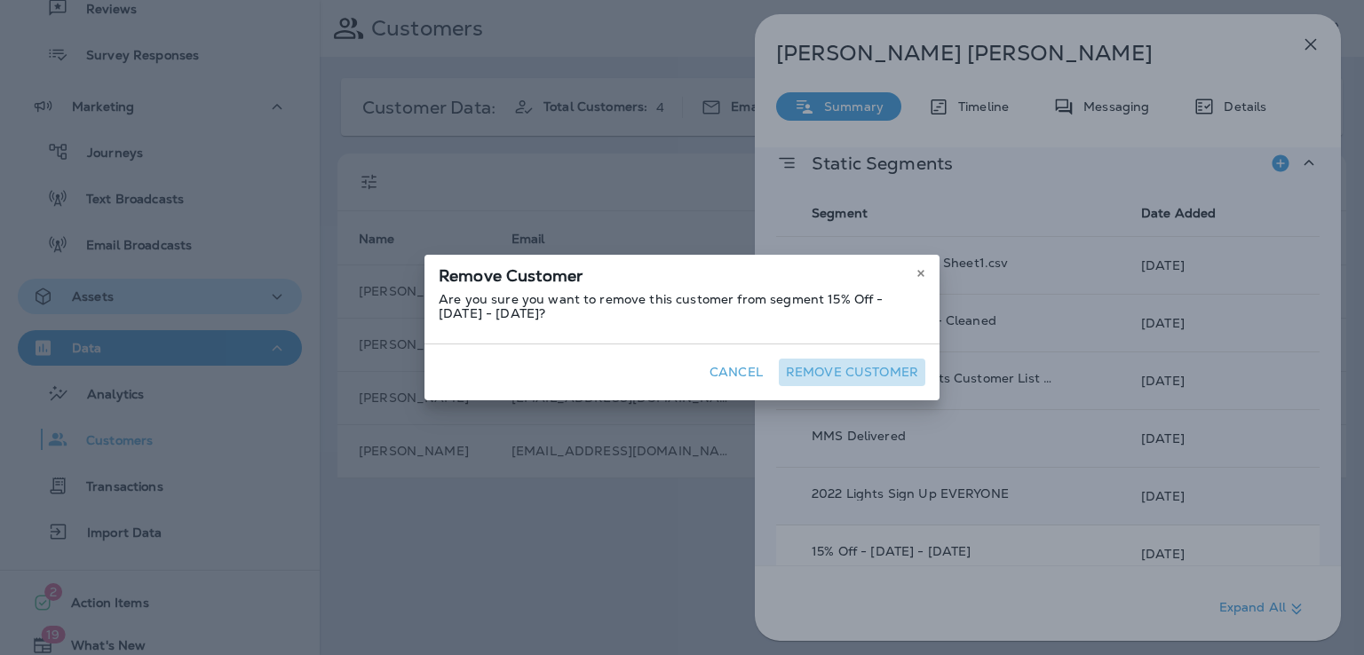
click at [879, 367] on button "Remove Customer" at bounding box center [852, 373] width 146 height 28
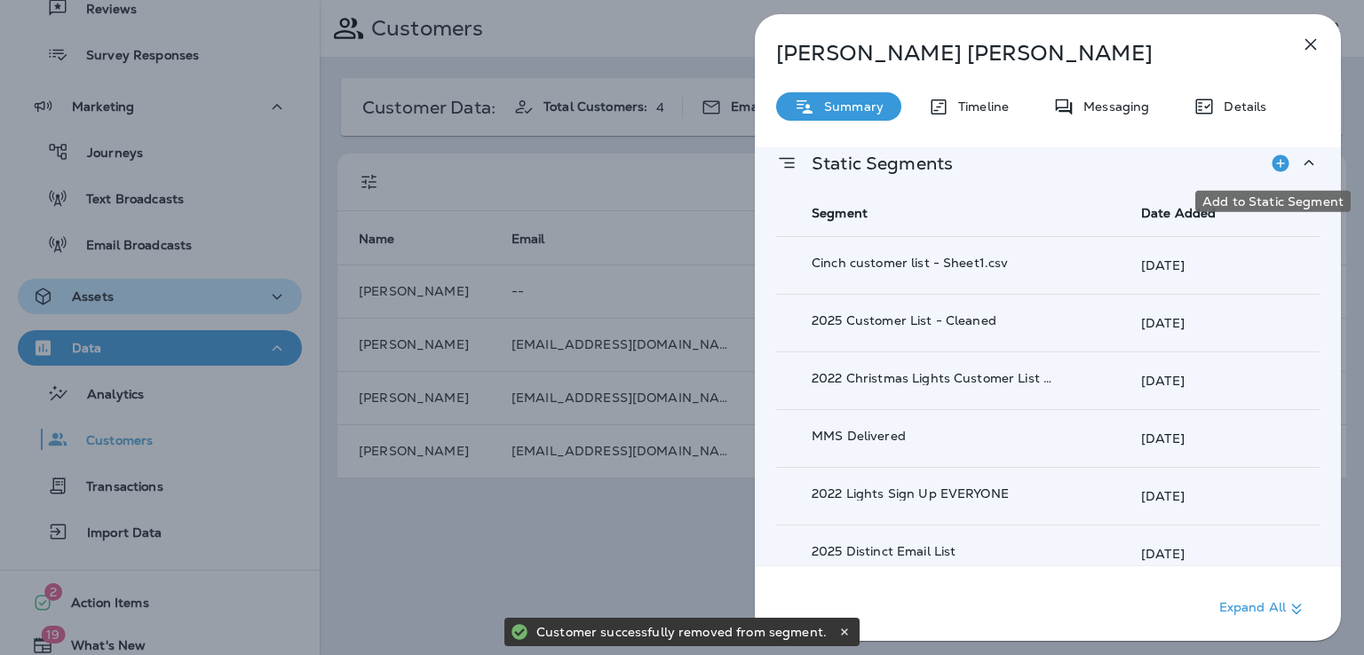
click at [1273, 159] on icon "Add to Static Segment" at bounding box center [1279, 162] width 17 height 17
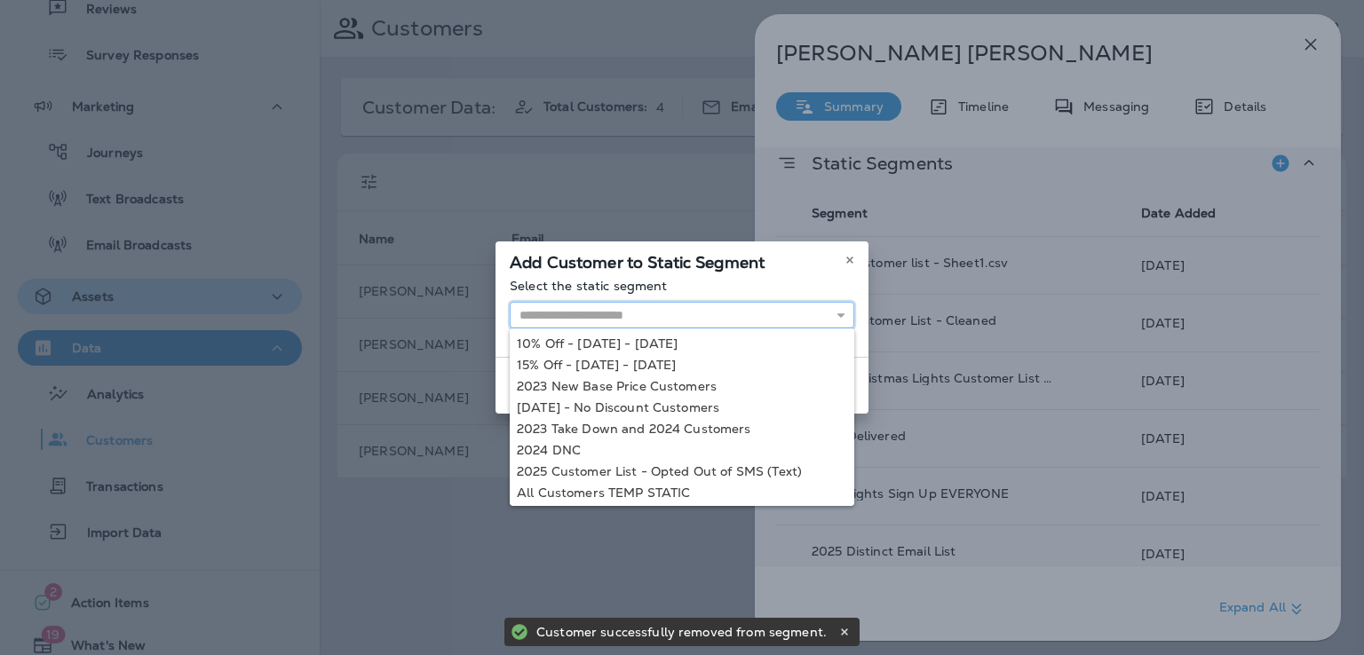
click at [821, 321] on input "text" at bounding box center [682, 315] width 344 height 27
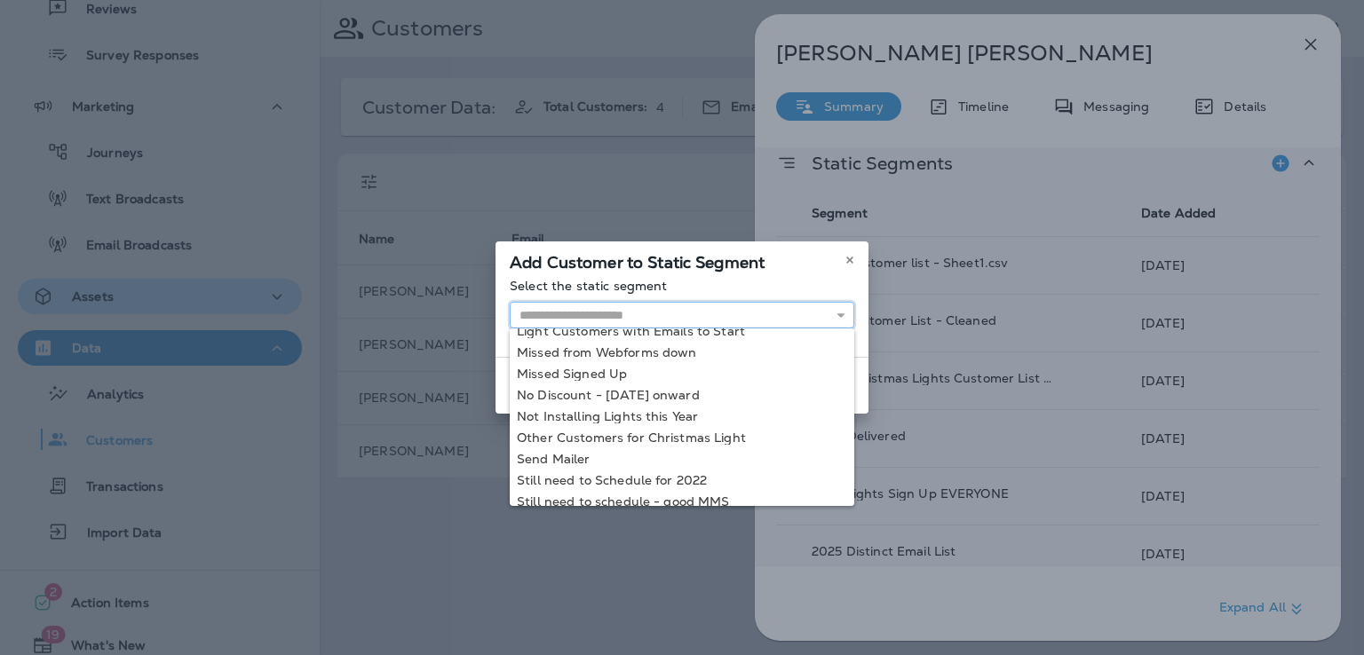
scroll to position [257, 0]
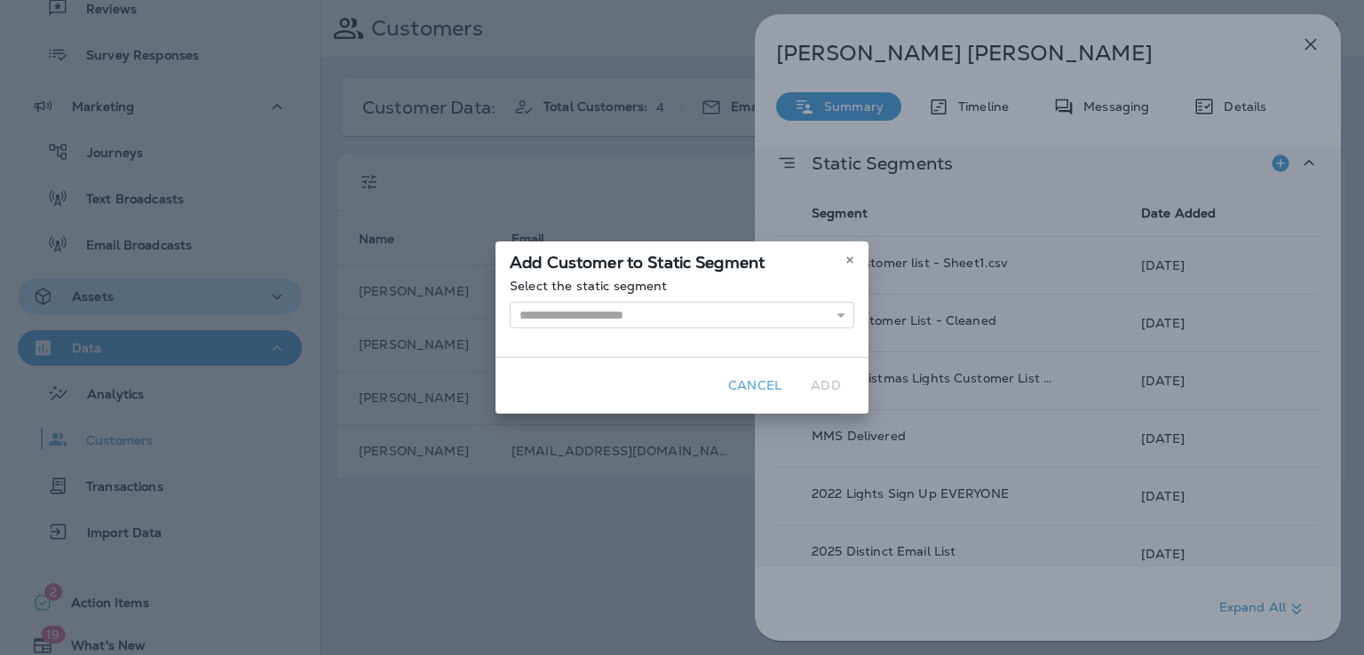
click at [970, 407] on div "Add Customer to Static Segment Select the static segment 10% Off - Oct 16 - 31,…" at bounding box center [682, 327] width 1364 height 655
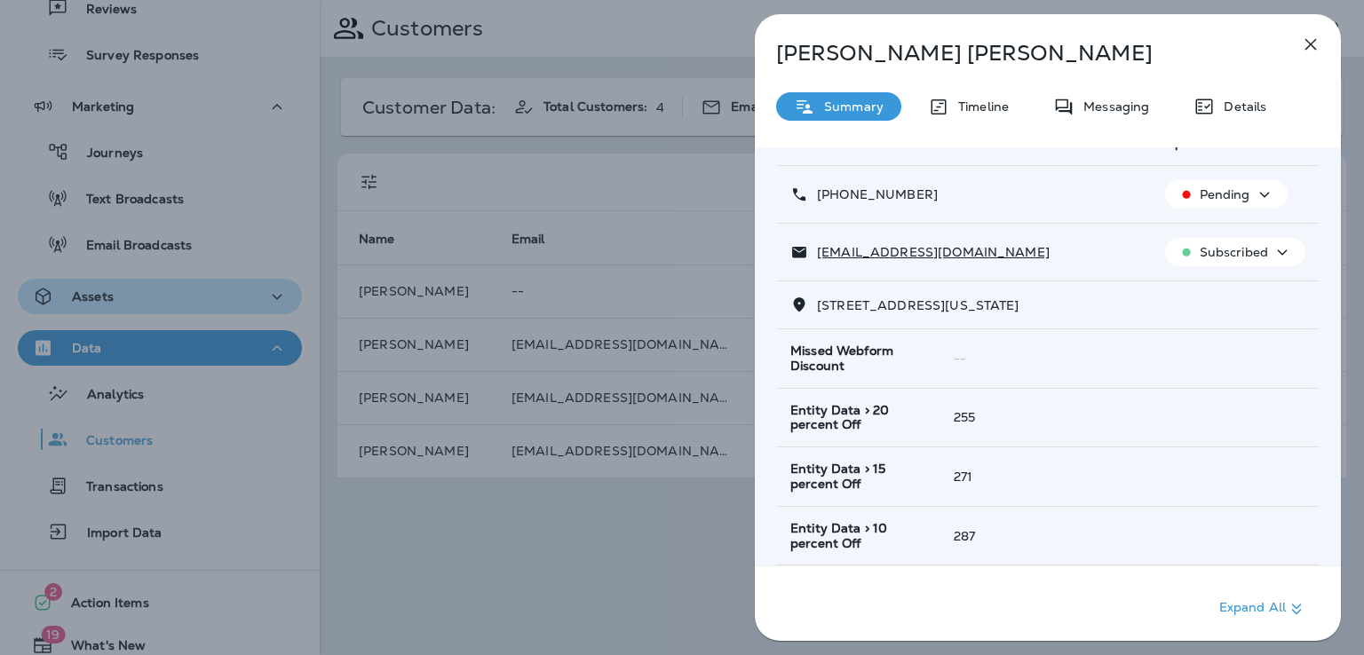
scroll to position [75, 0]
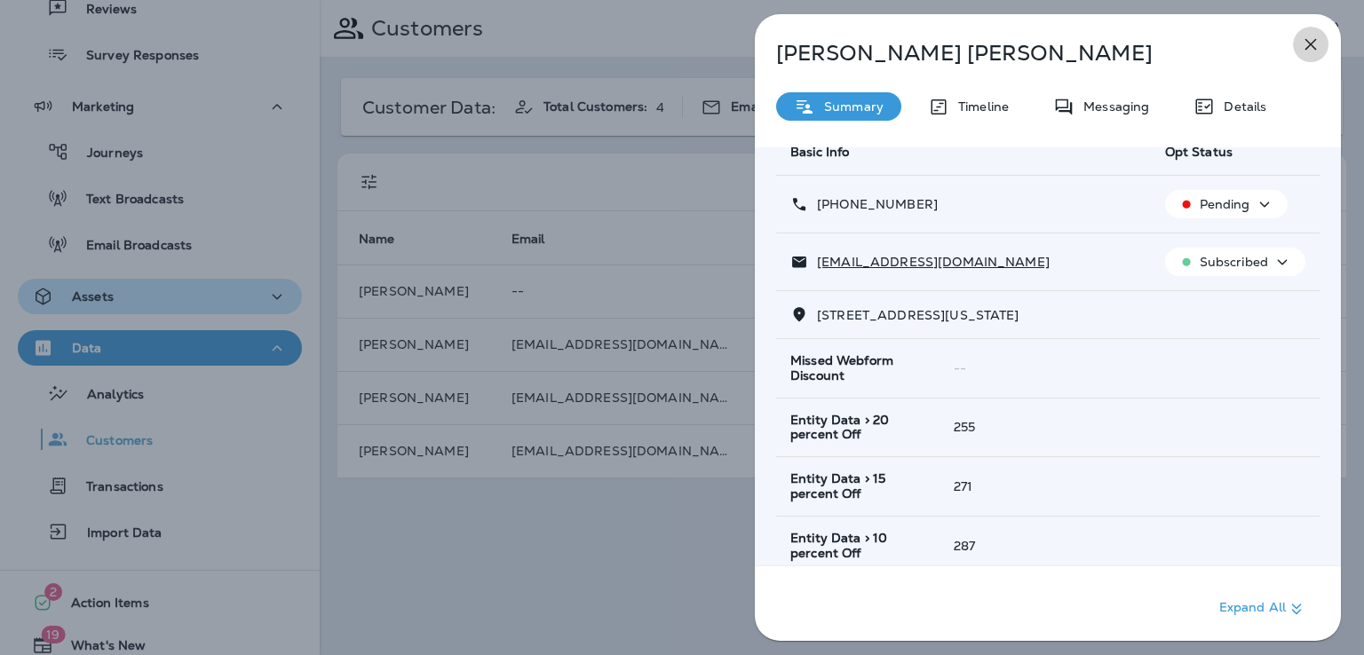
click at [1314, 44] on icon "button" at bounding box center [1310, 44] width 21 height 21
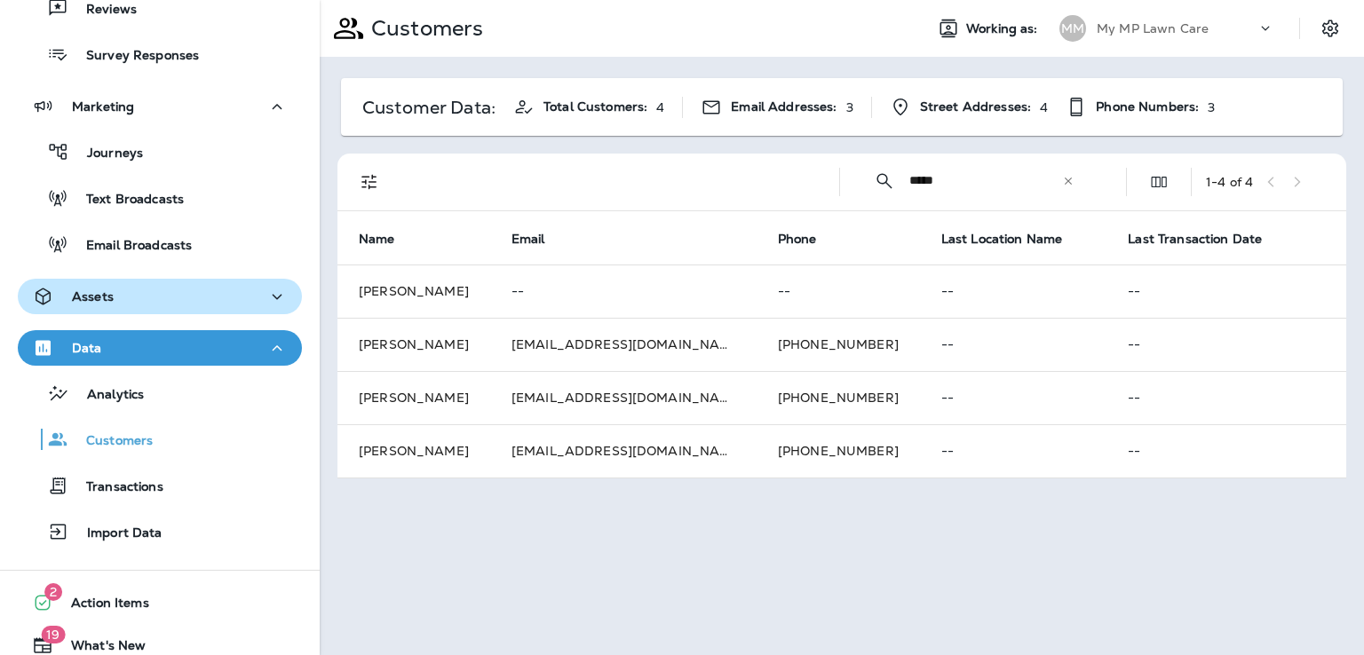
click at [1075, 182] on div "​ ***** ​ ​" at bounding box center [974, 180] width 240 height 47
click at [1064, 179] on icon at bounding box center [1068, 181] width 12 height 12
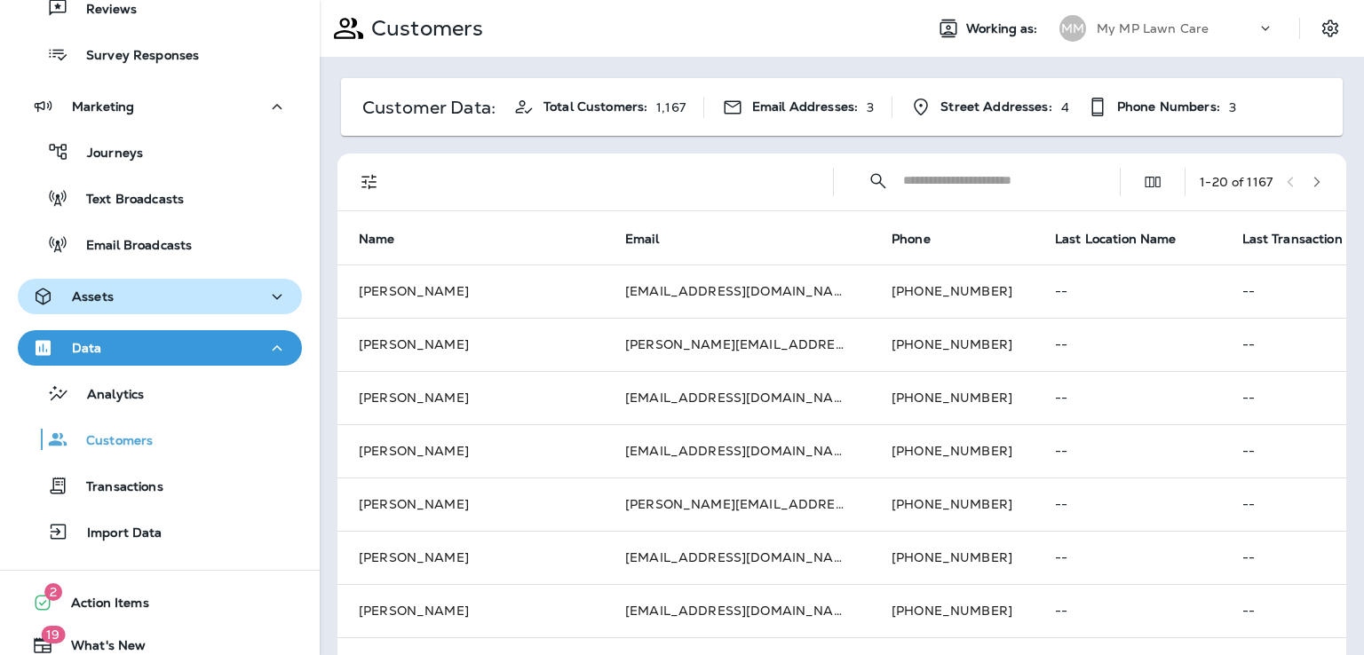
click at [1008, 179] on input "text" at bounding box center [995, 180] width 185 height 47
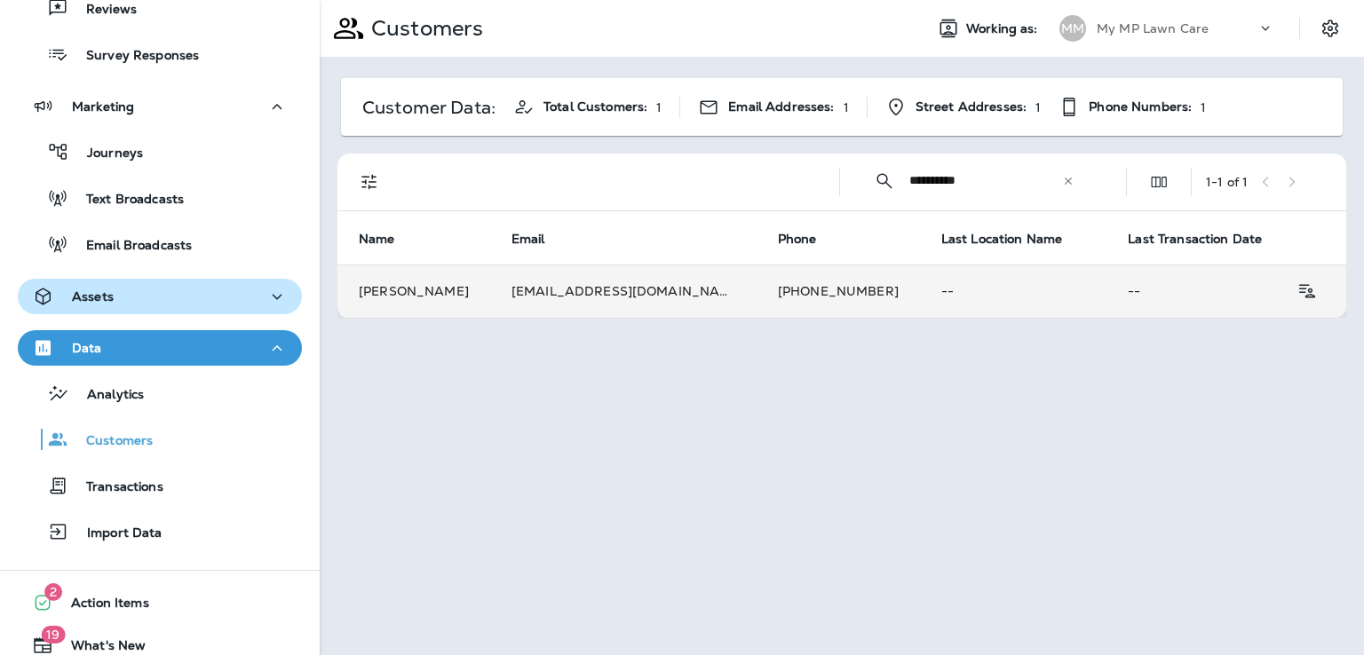
type input "**********"
click at [624, 303] on td "vegaskristine@yahoo.com" at bounding box center [623, 291] width 266 height 53
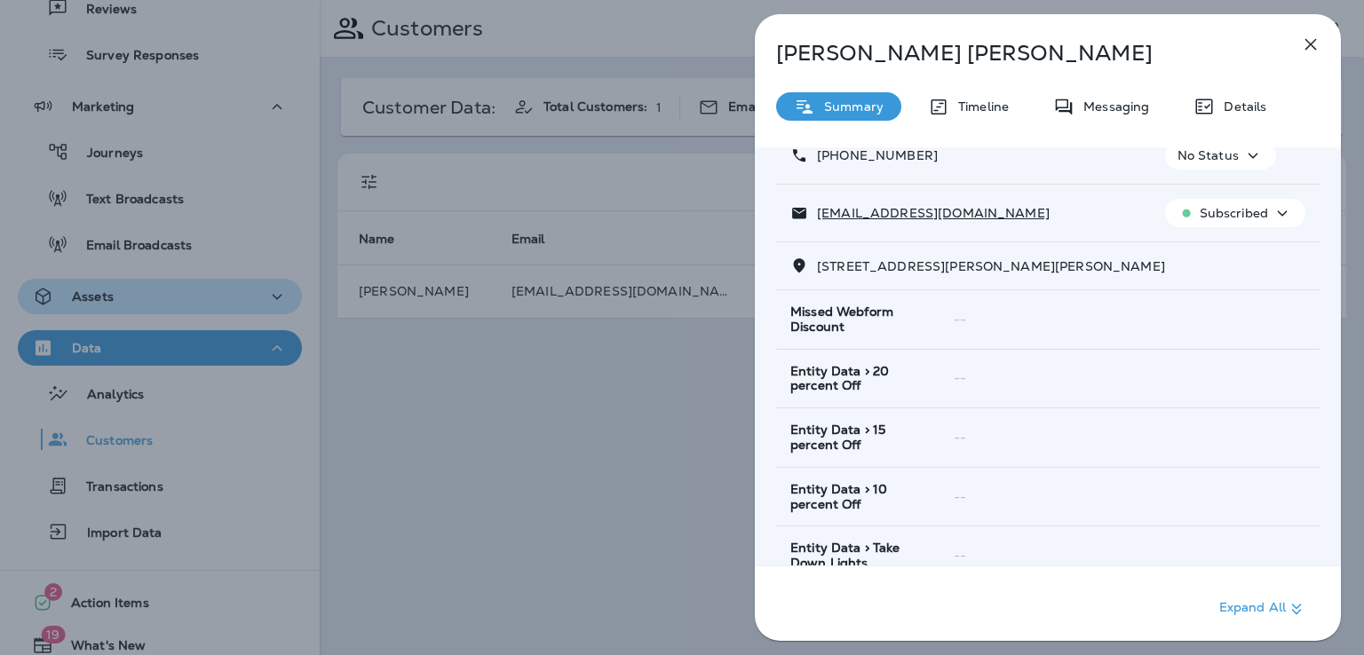
scroll to position [352, 0]
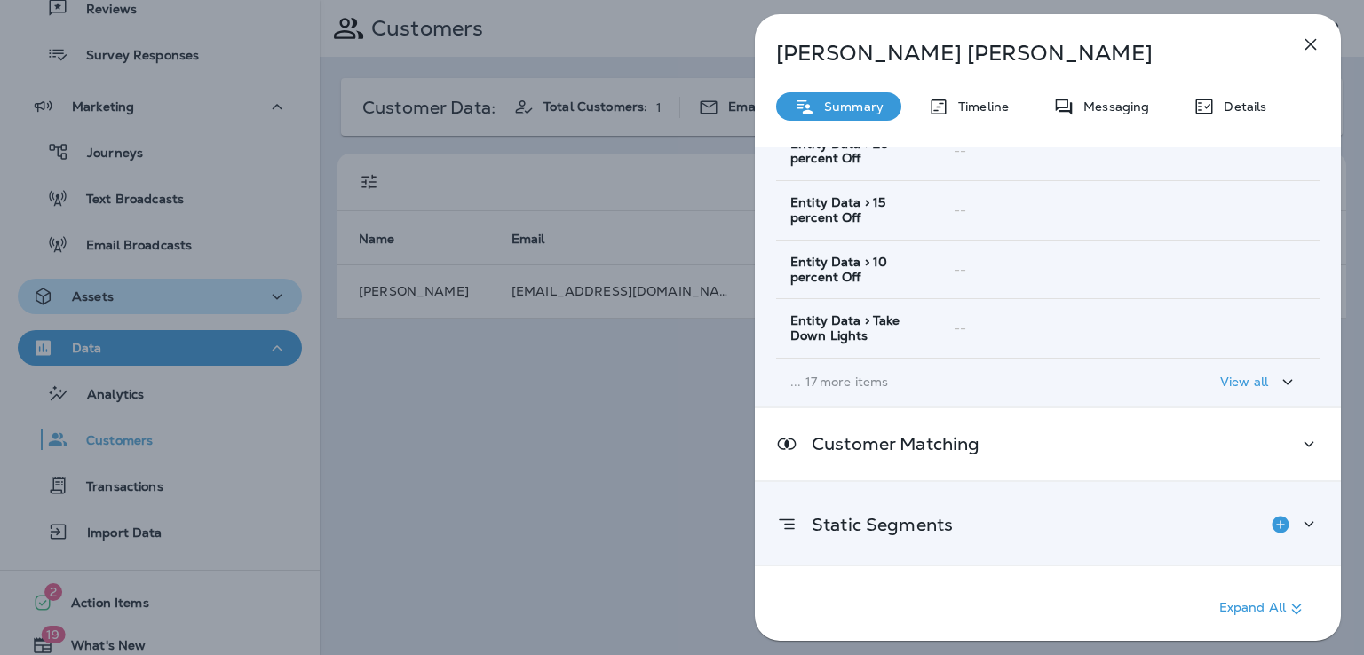
click at [900, 518] on p "Static Segments" at bounding box center [874, 525] width 155 height 14
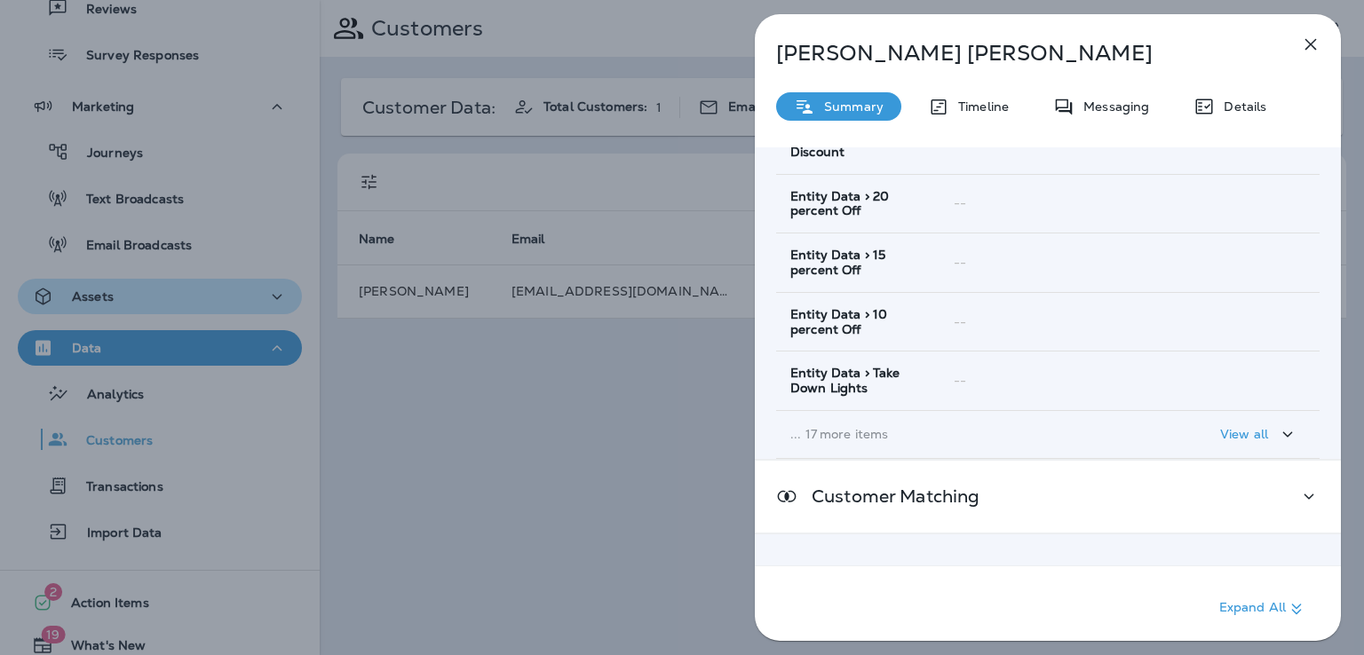
scroll to position [439, 0]
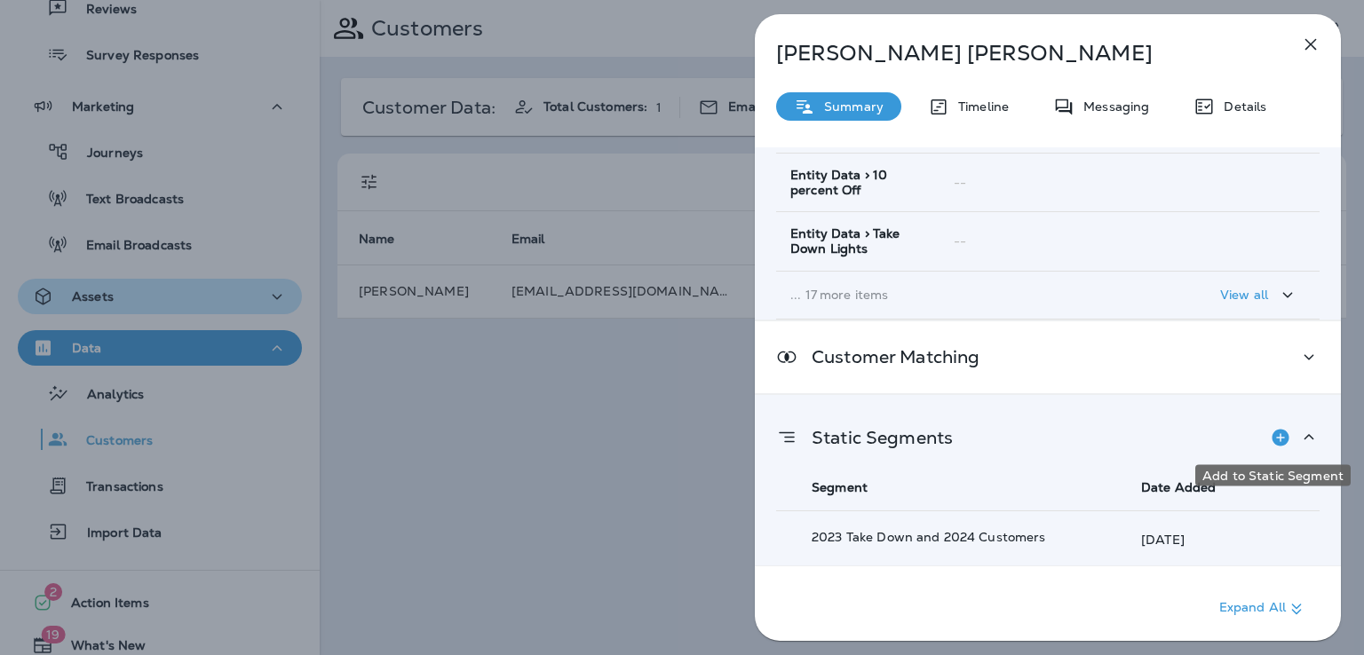
click at [1271, 431] on icon "Add to Static Segment" at bounding box center [1279, 437] width 17 height 17
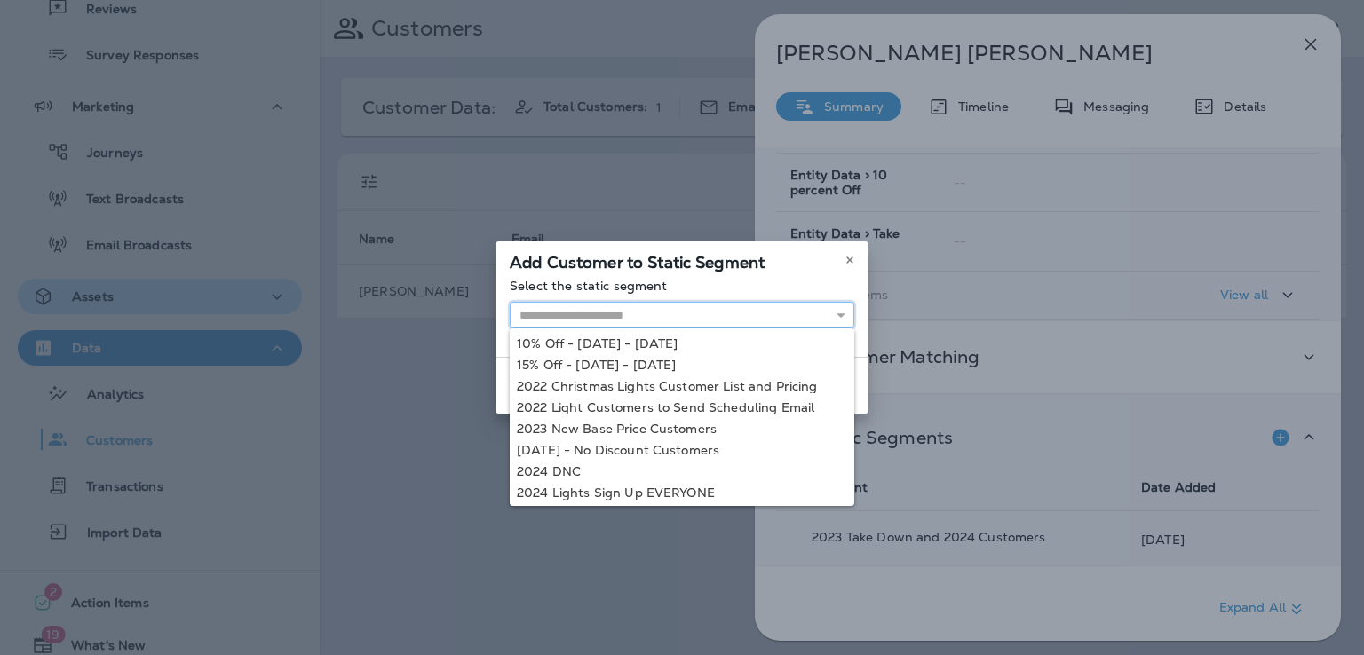
click at [816, 320] on input "text" at bounding box center [682, 315] width 344 height 27
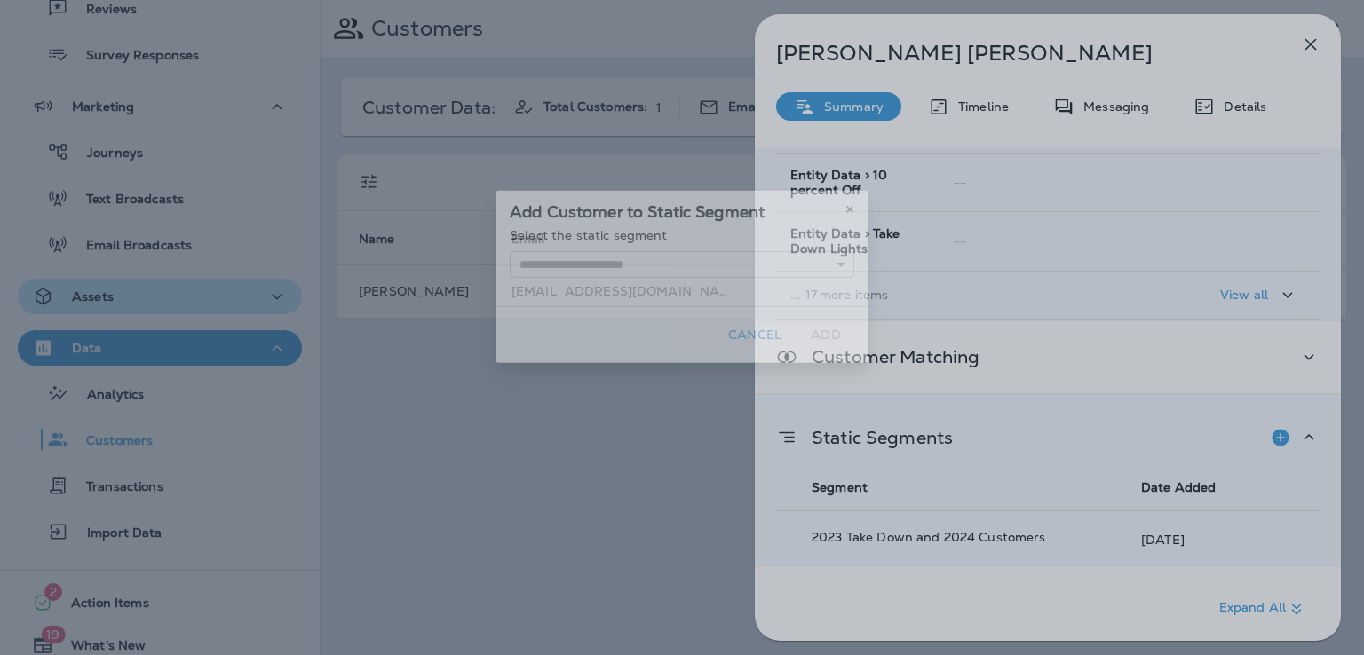
click at [1055, 424] on div "Add Customer to Static Segment Select the static segment 10% Off - Oct 16 - 31,…" at bounding box center [682, 276] width 1364 height 655
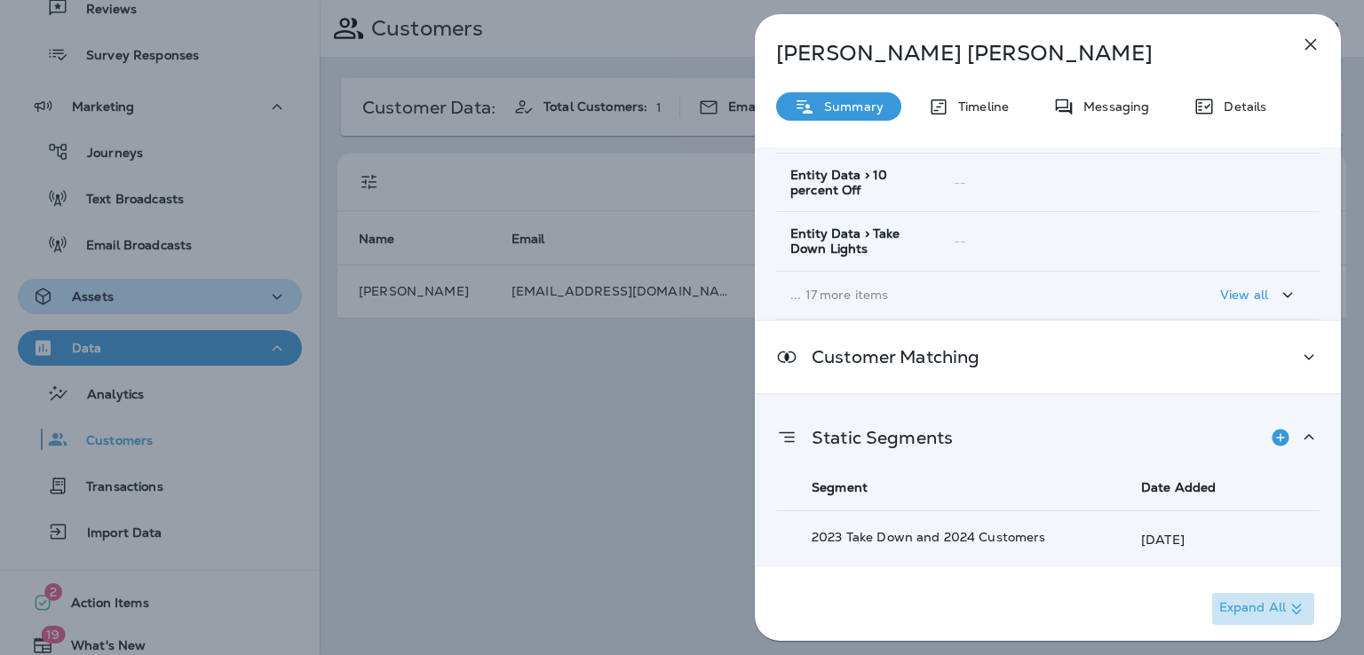
click at [1249, 606] on p "Expand All" at bounding box center [1263, 608] width 88 height 21
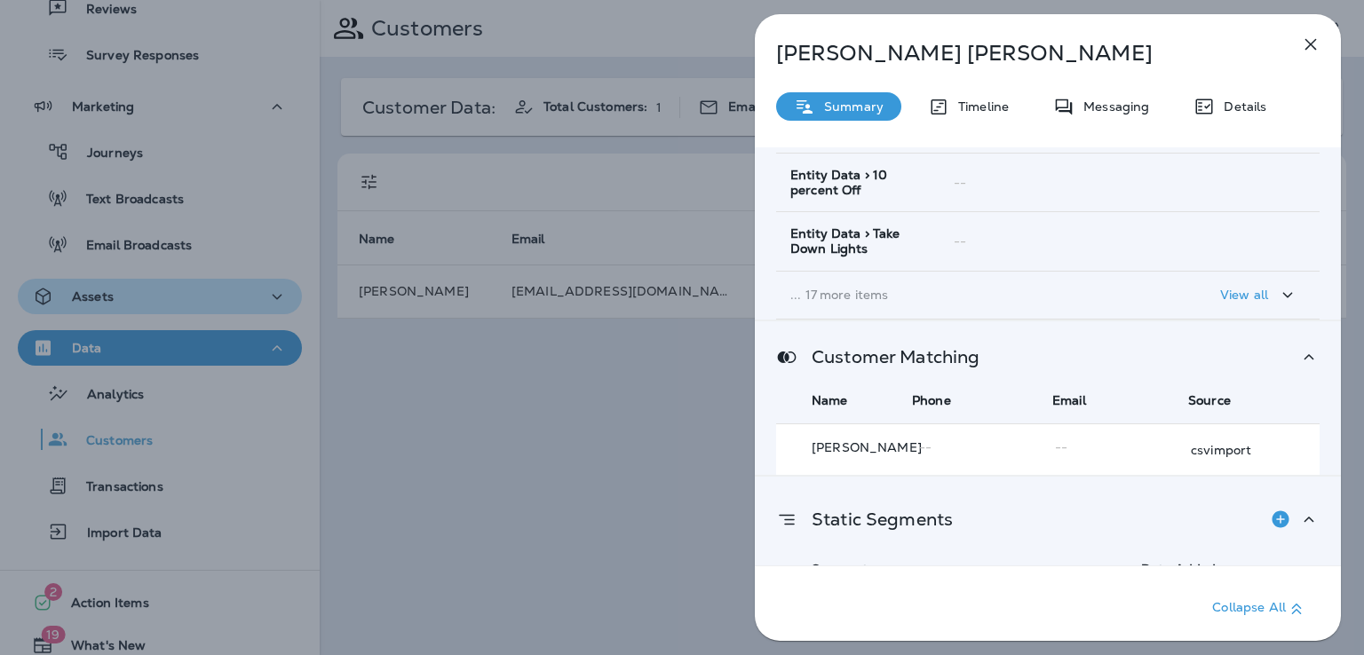
scroll to position [521, 0]
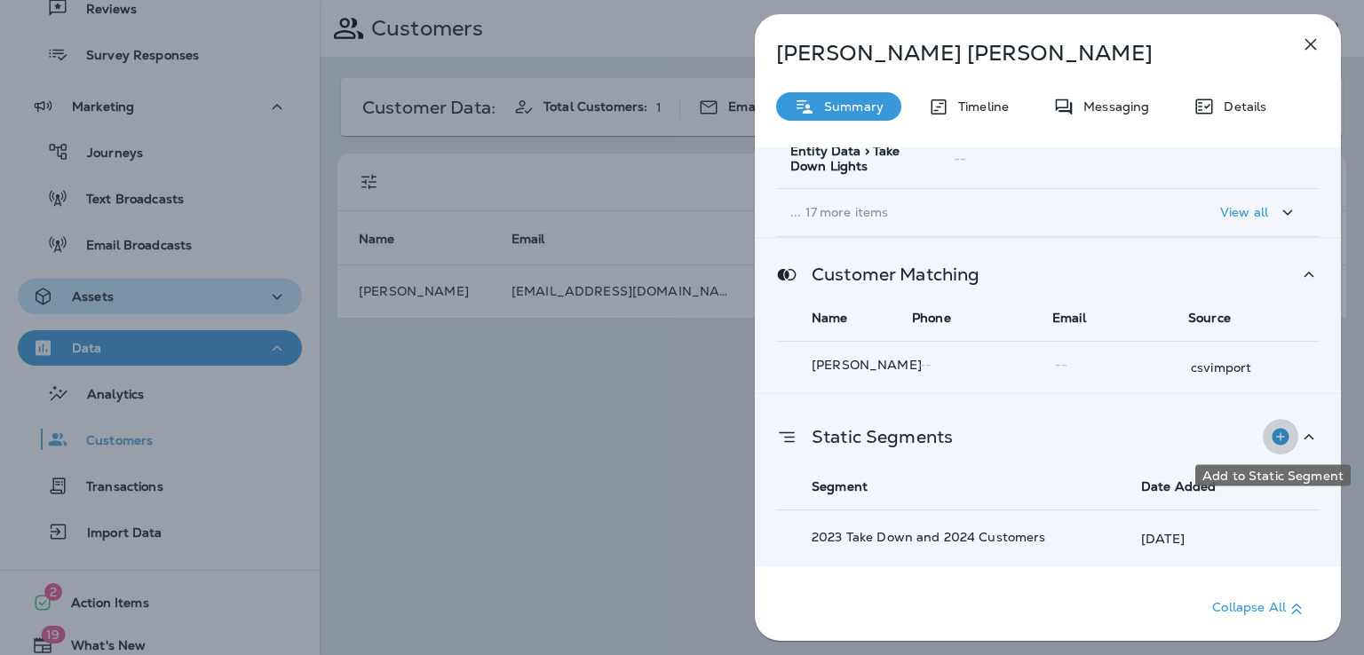
click at [1275, 438] on icon "Add to Static Segment" at bounding box center [1279, 437] width 17 height 17
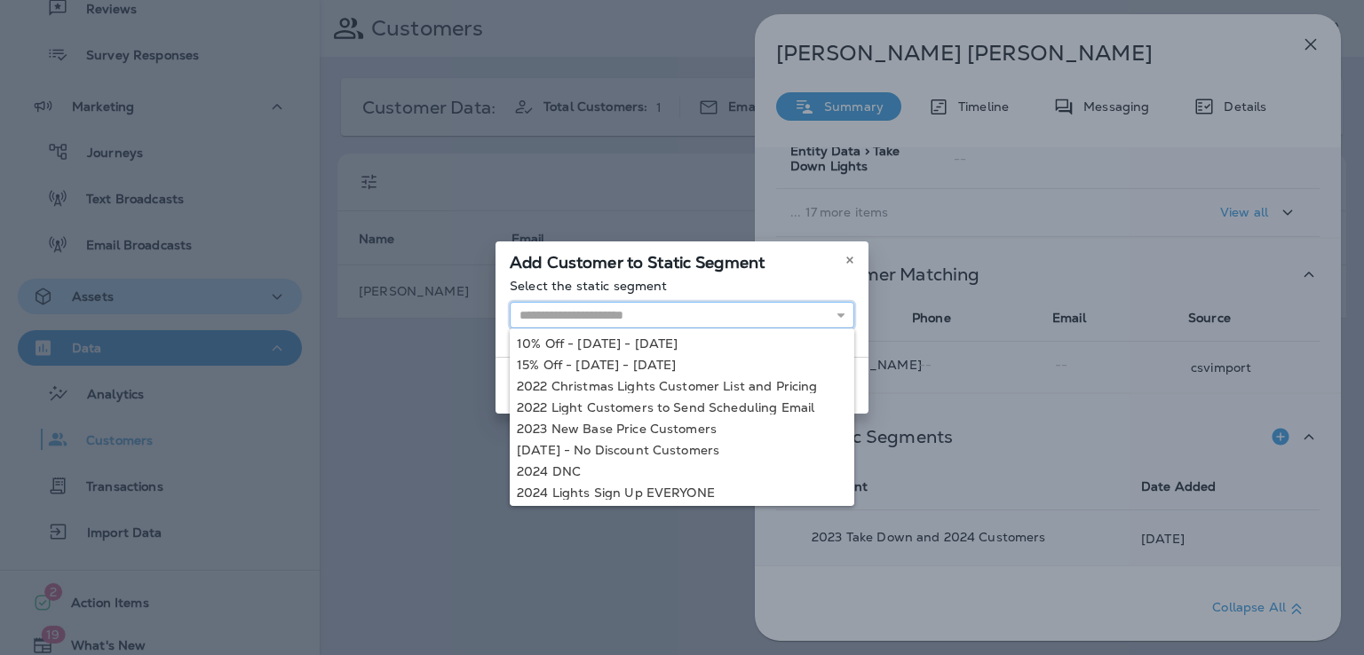
click at [810, 310] on input "text" at bounding box center [682, 315] width 344 height 27
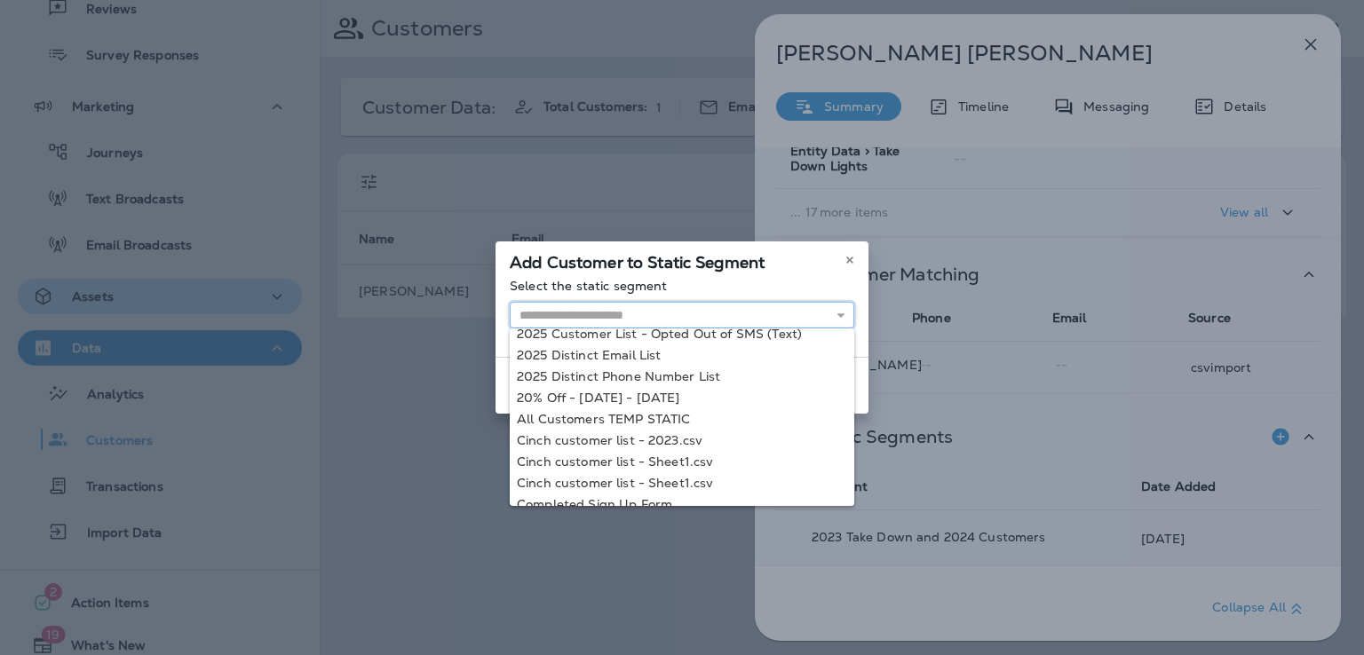
scroll to position [203, 0]
type input "**********"
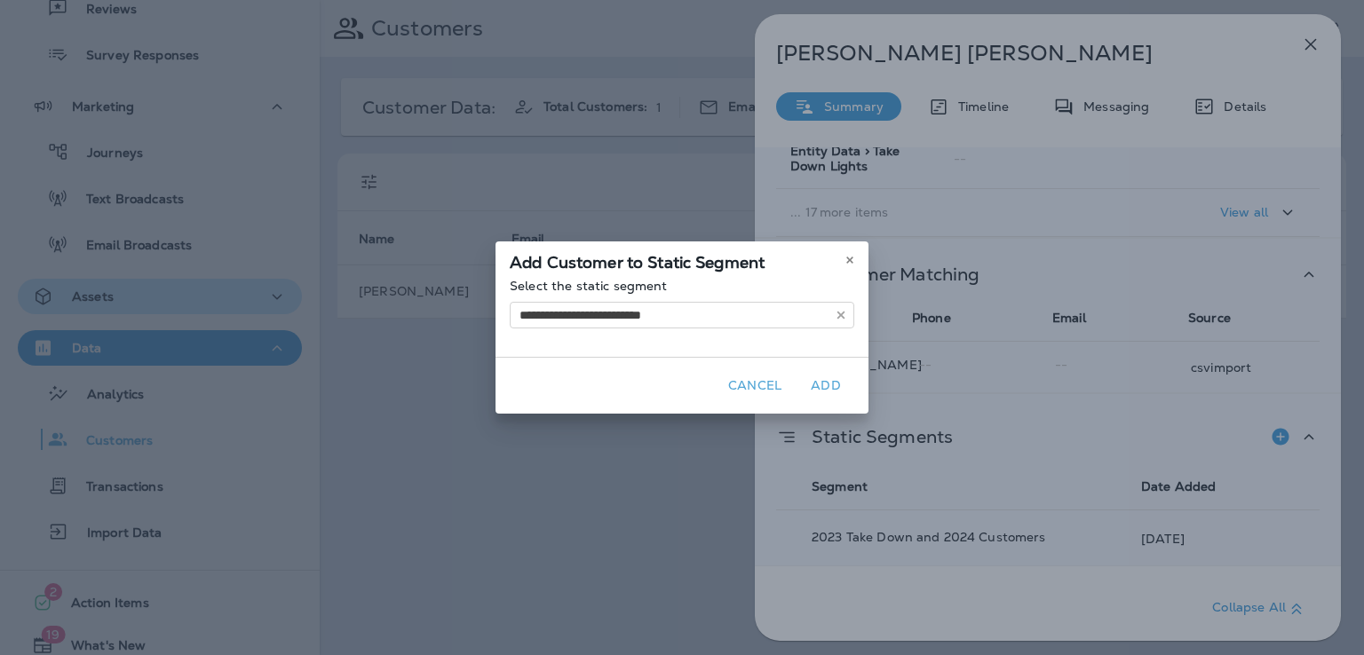
click at [659, 391] on div "**********" at bounding box center [681, 327] width 373 height 172
click at [828, 383] on button "Add" at bounding box center [825, 386] width 57 height 28
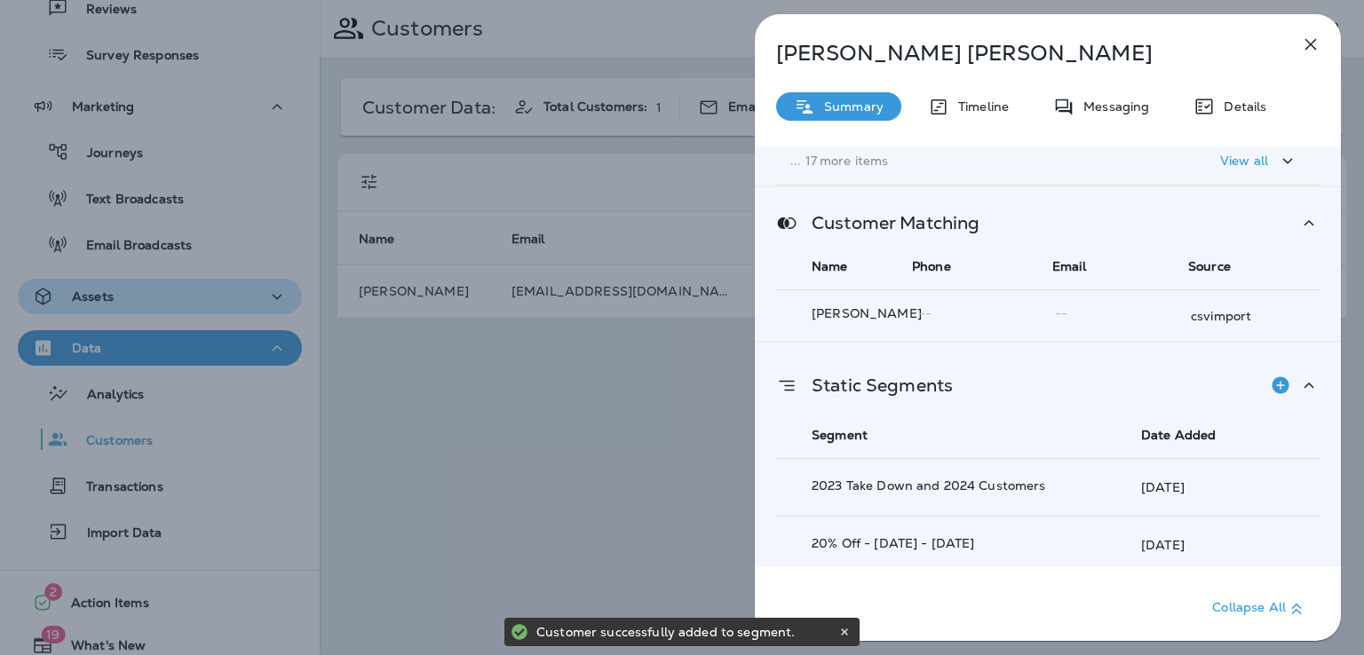
scroll to position [579, 0]
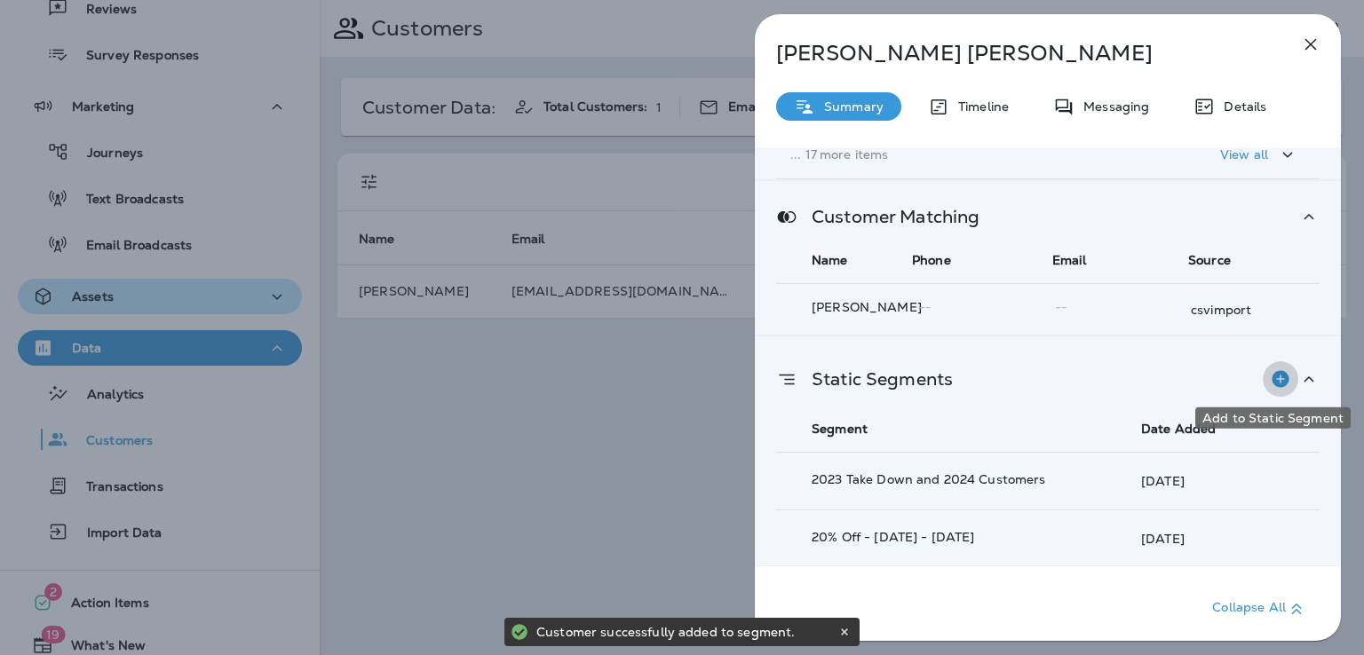
click at [1271, 372] on icon "Add to Static Segment" at bounding box center [1279, 379] width 17 height 17
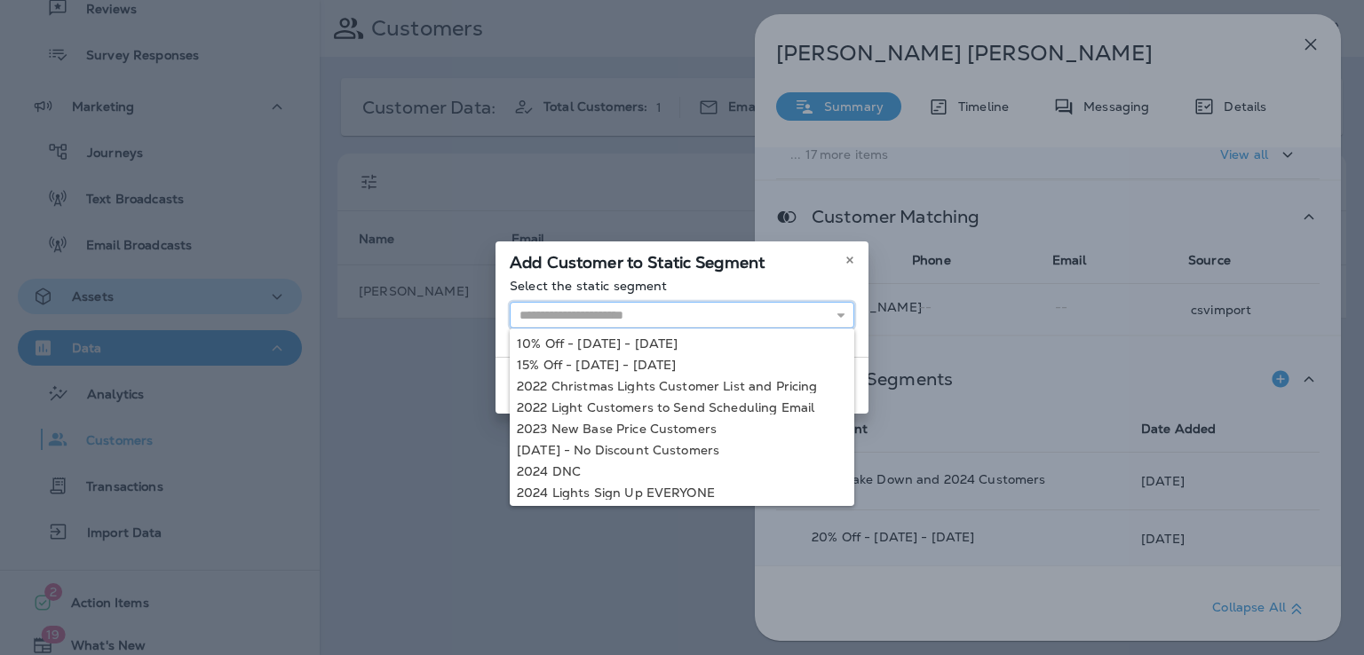
click at [801, 306] on input "text" at bounding box center [682, 315] width 344 height 27
type input "**********"
click at [691, 487] on div "**********" at bounding box center [682, 327] width 1364 height 655
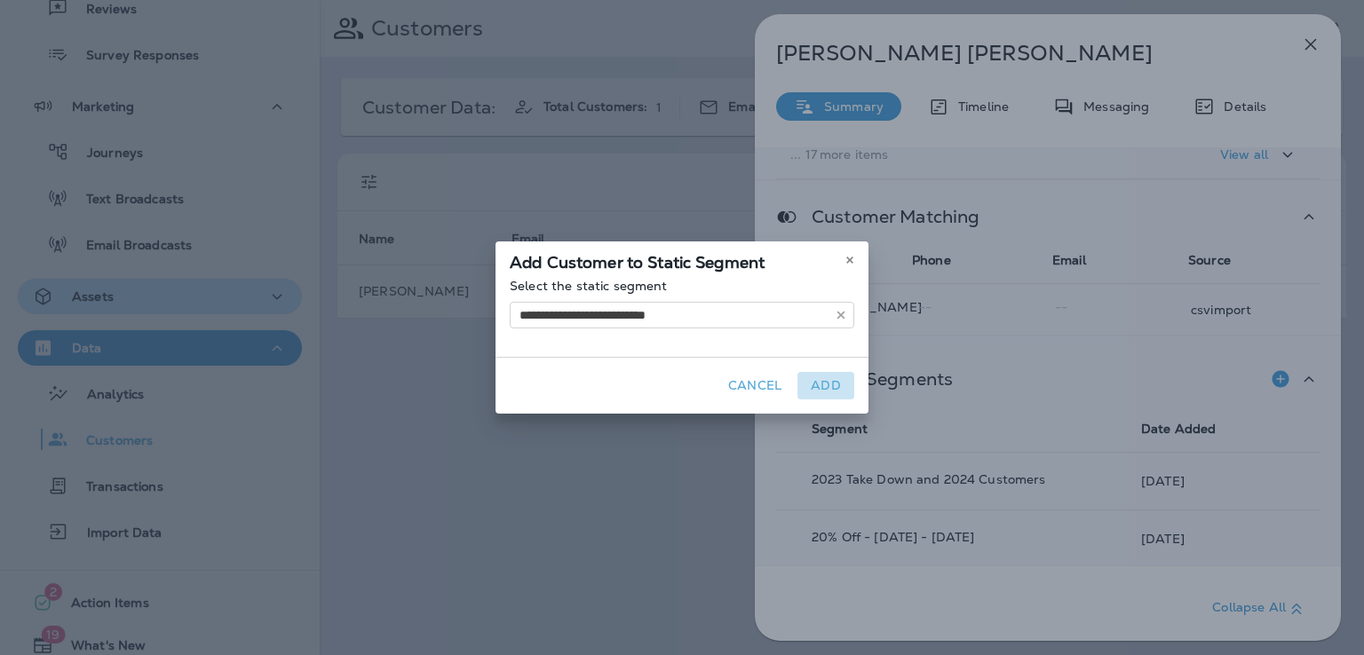
click at [825, 375] on button "Add" at bounding box center [825, 386] width 57 height 28
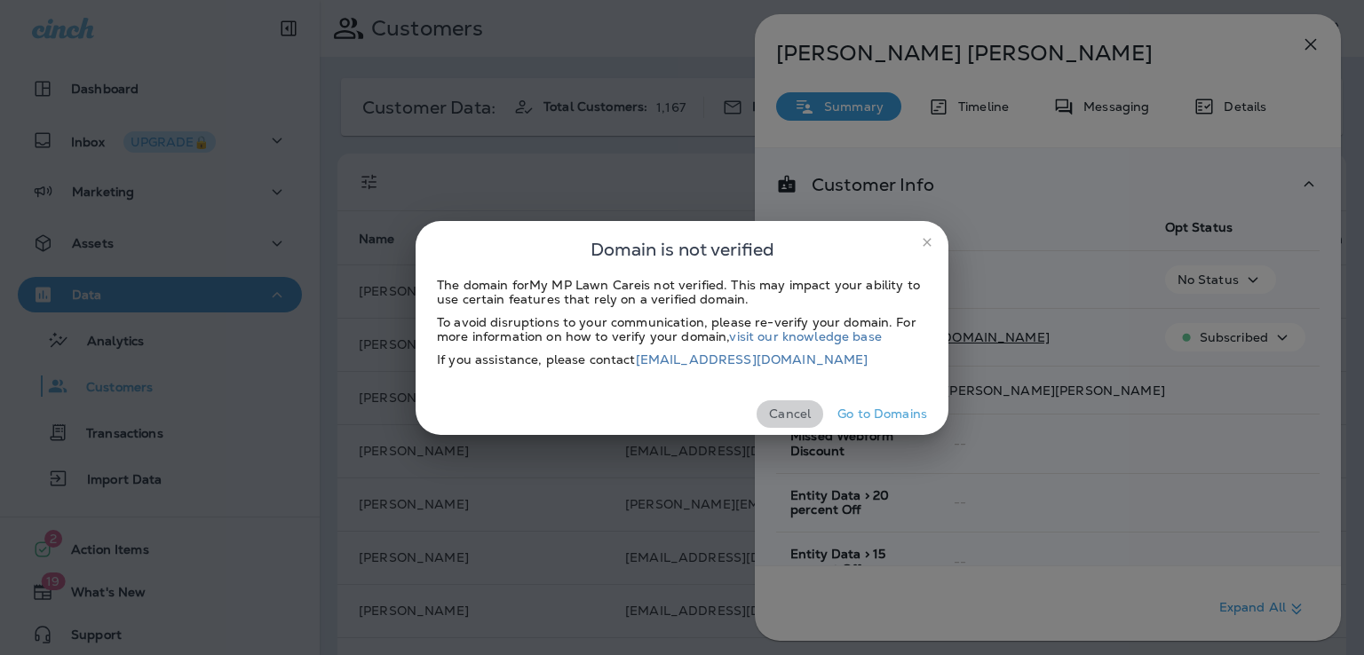
click at [803, 412] on button "Cancel" at bounding box center [789, 414] width 67 height 28
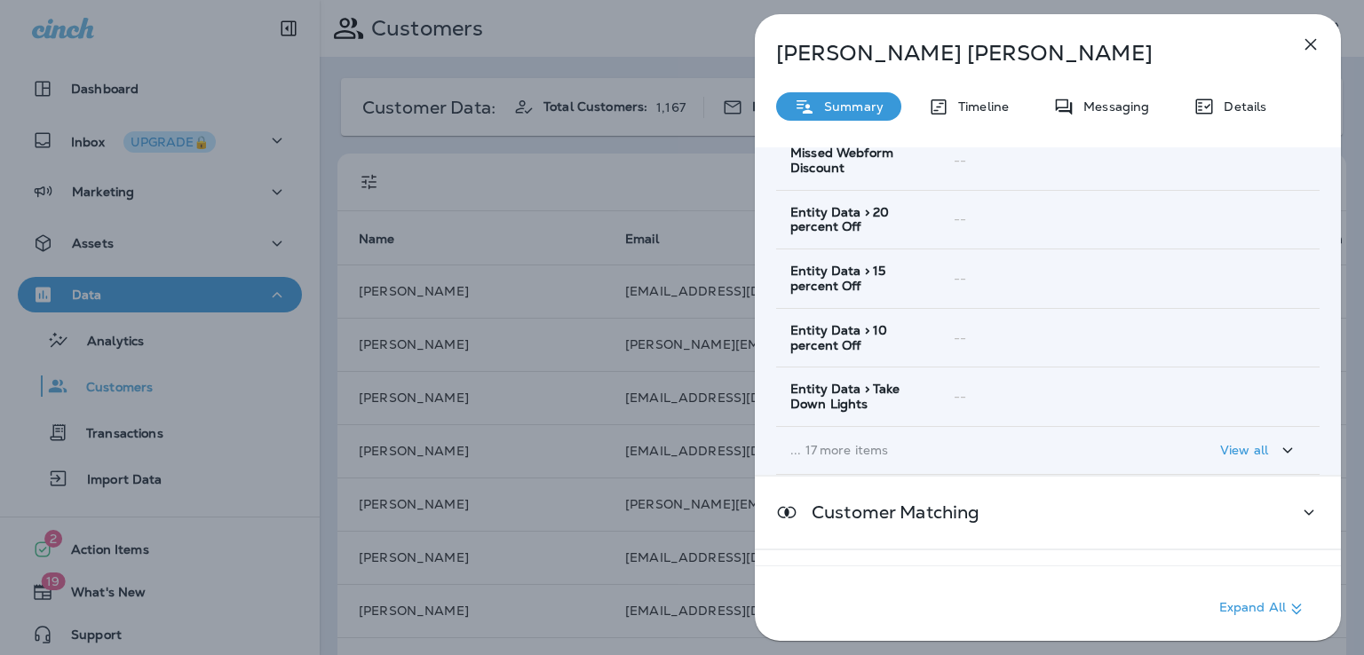
scroll to position [352, 0]
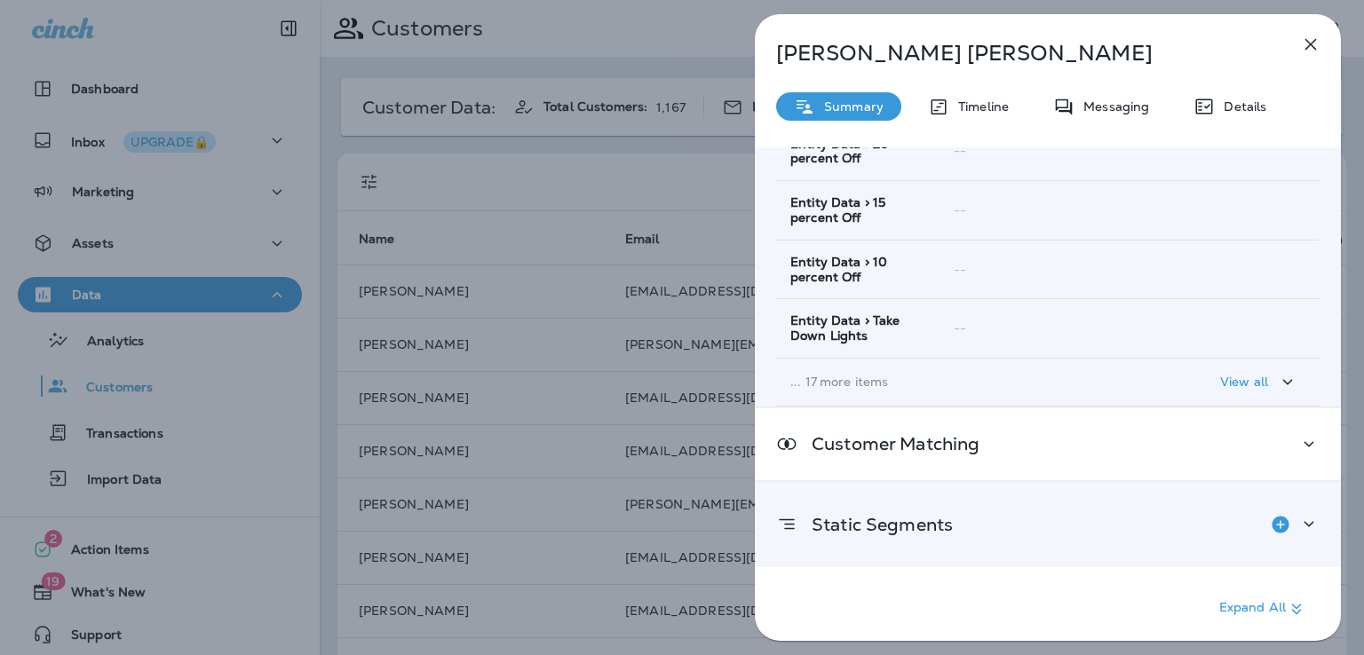
click at [927, 526] on p "Static Segments" at bounding box center [874, 525] width 155 height 14
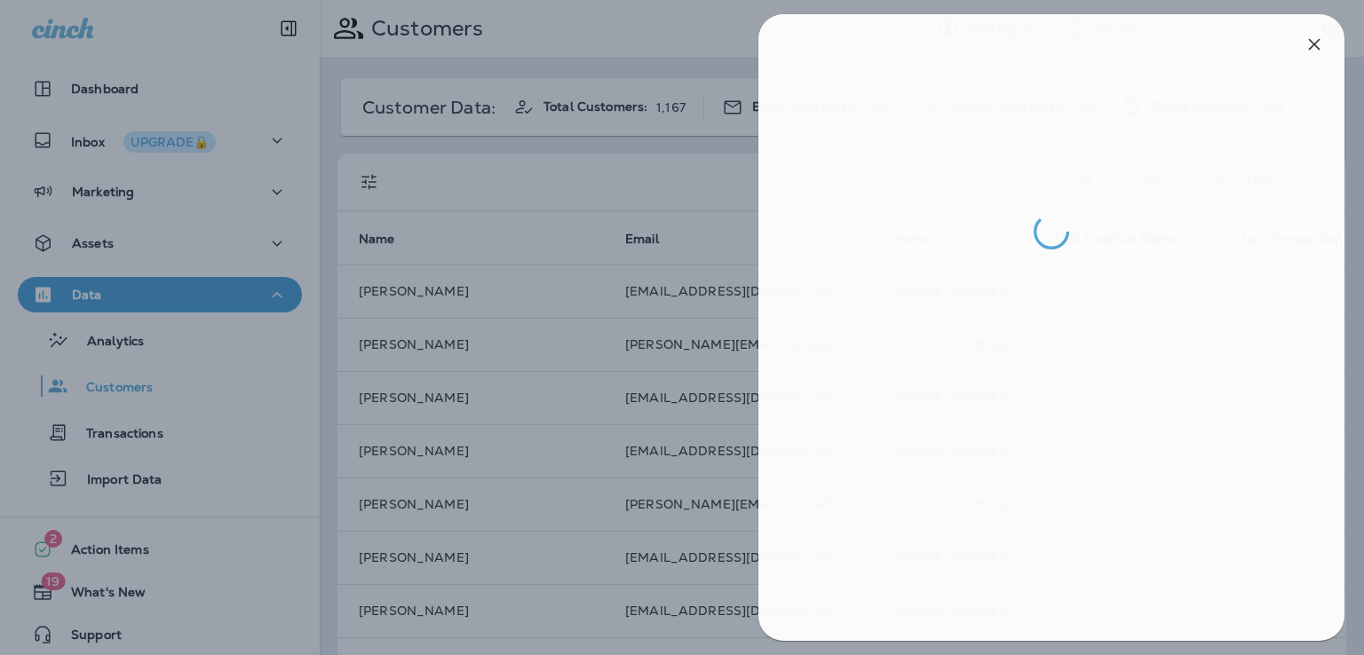
click at [666, 157] on div at bounding box center [686, 327] width 1364 height 655
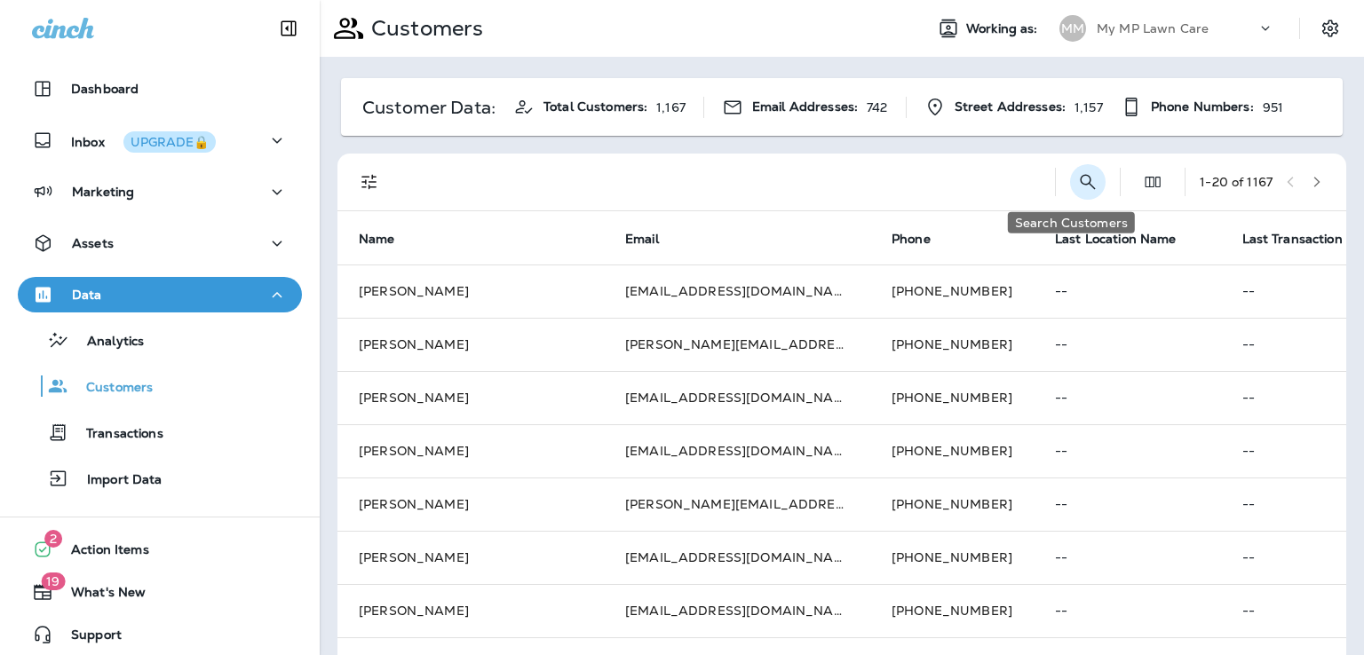
click at [1080, 178] on icon "Search Customers" at bounding box center [1087, 181] width 15 height 15
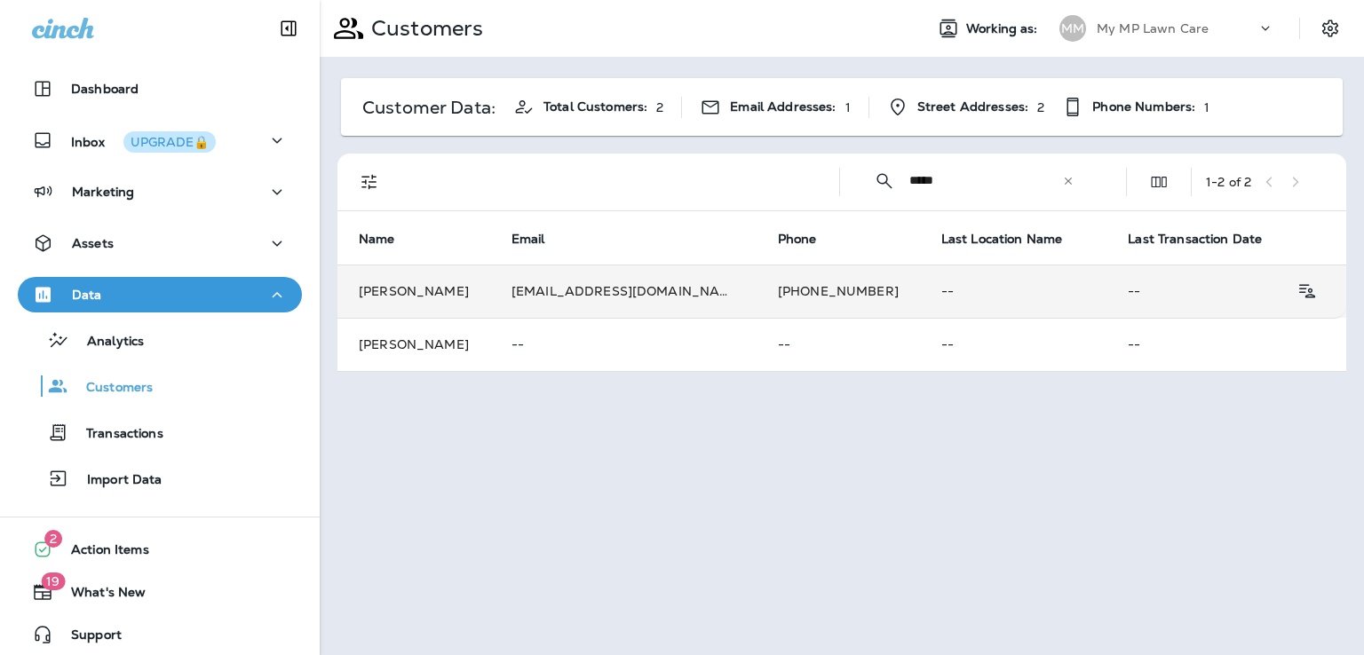
type input "*****"
click at [682, 292] on td "shelbilynn18@gmail.com" at bounding box center [623, 291] width 266 height 53
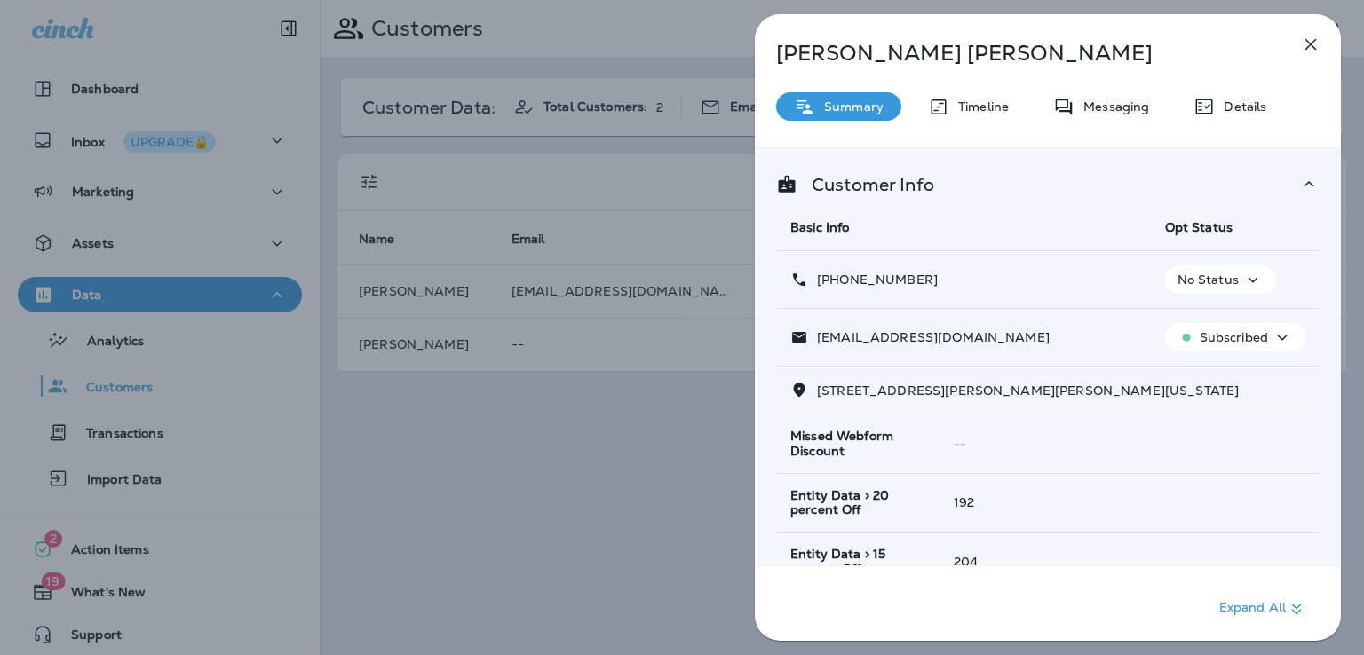
scroll to position [352, 0]
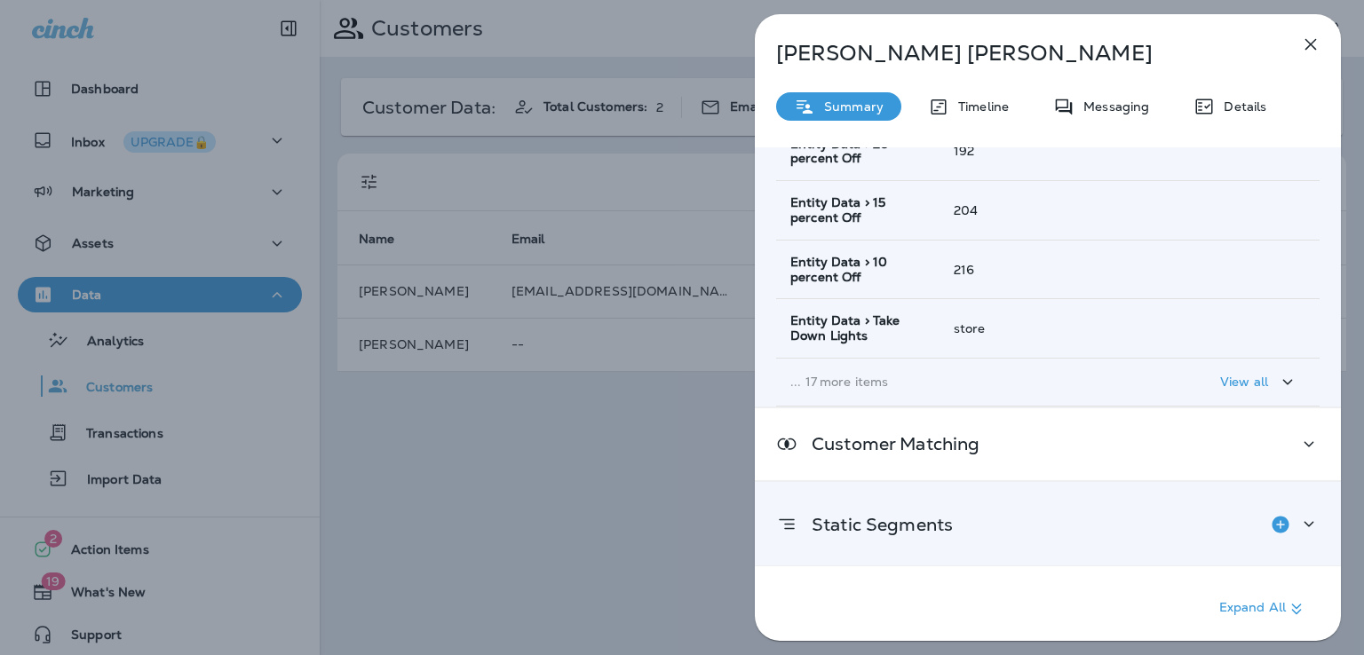
click at [937, 519] on p "Static Segments" at bounding box center [874, 525] width 155 height 14
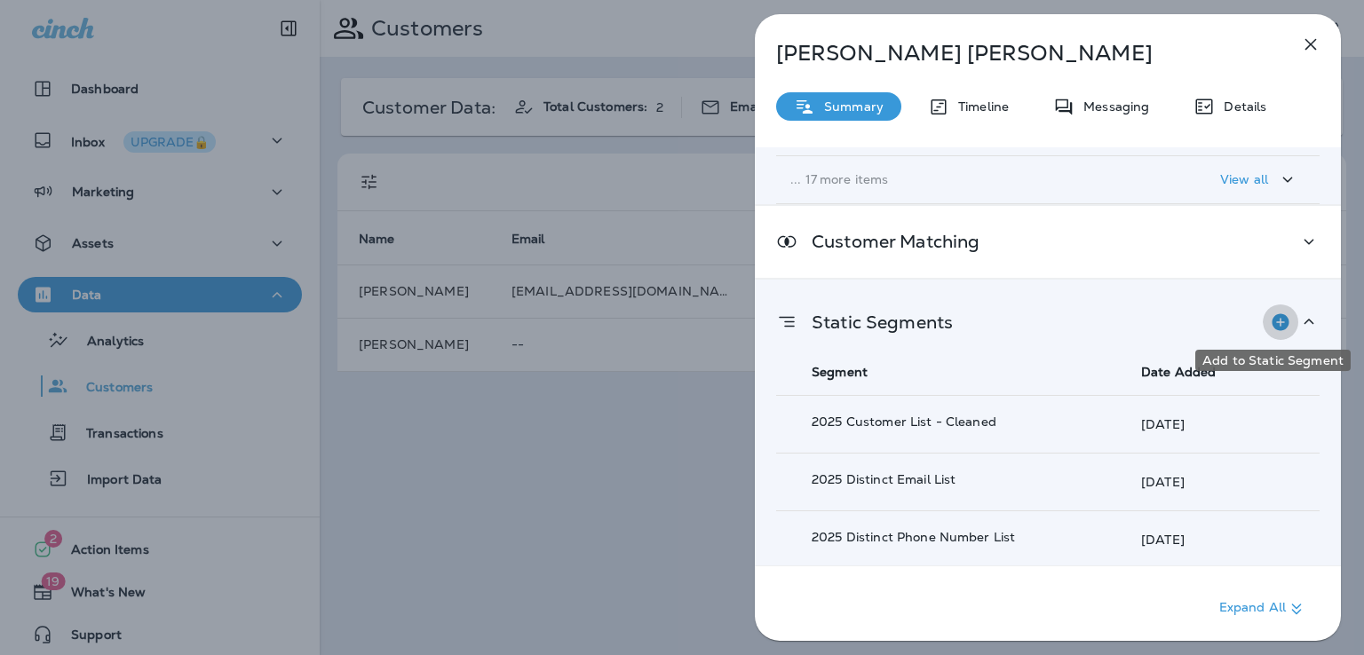
click at [1271, 323] on icon "Add to Static Segment" at bounding box center [1279, 321] width 17 height 17
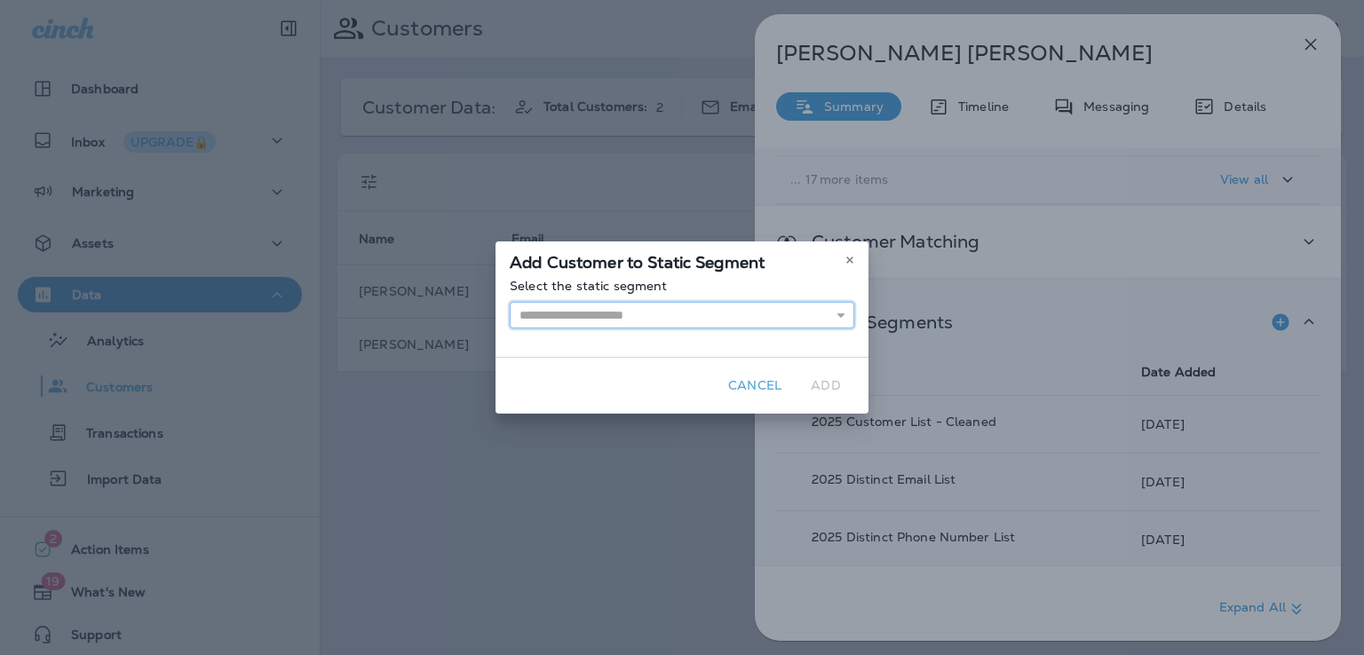
click at [753, 316] on input "text" at bounding box center [682, 315] width 344 height 27
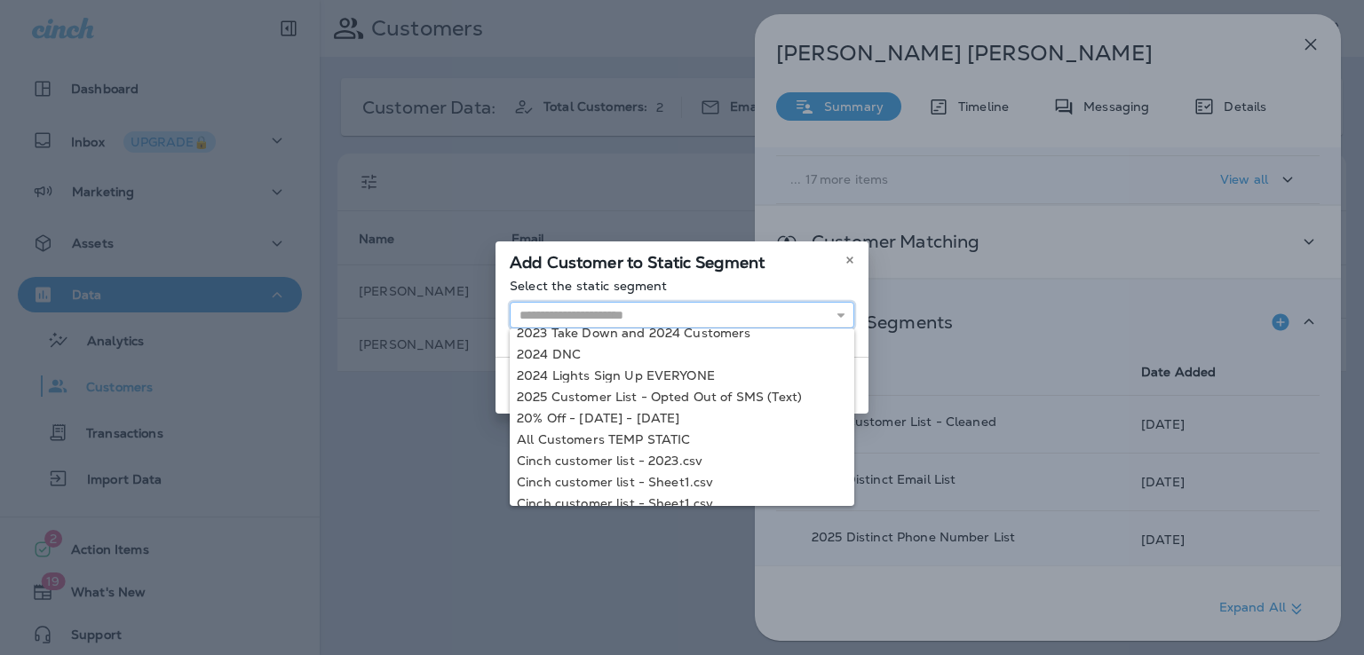
scroll to position [140, 0]
type input "**********"
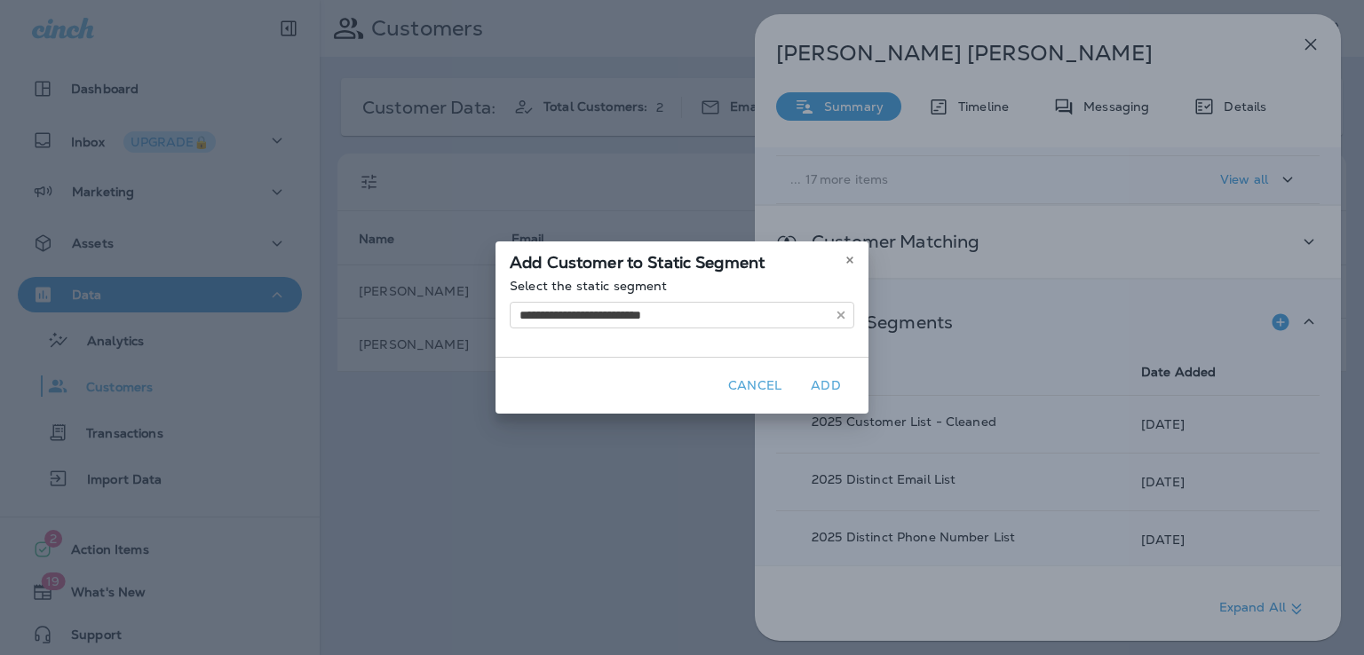
click at [643, 412] on div "**********" at bounding box center [681, 327] width 373 height 172
click at [825, 382] on button "Add" at bounding box center [825, 386] width 57 height 28
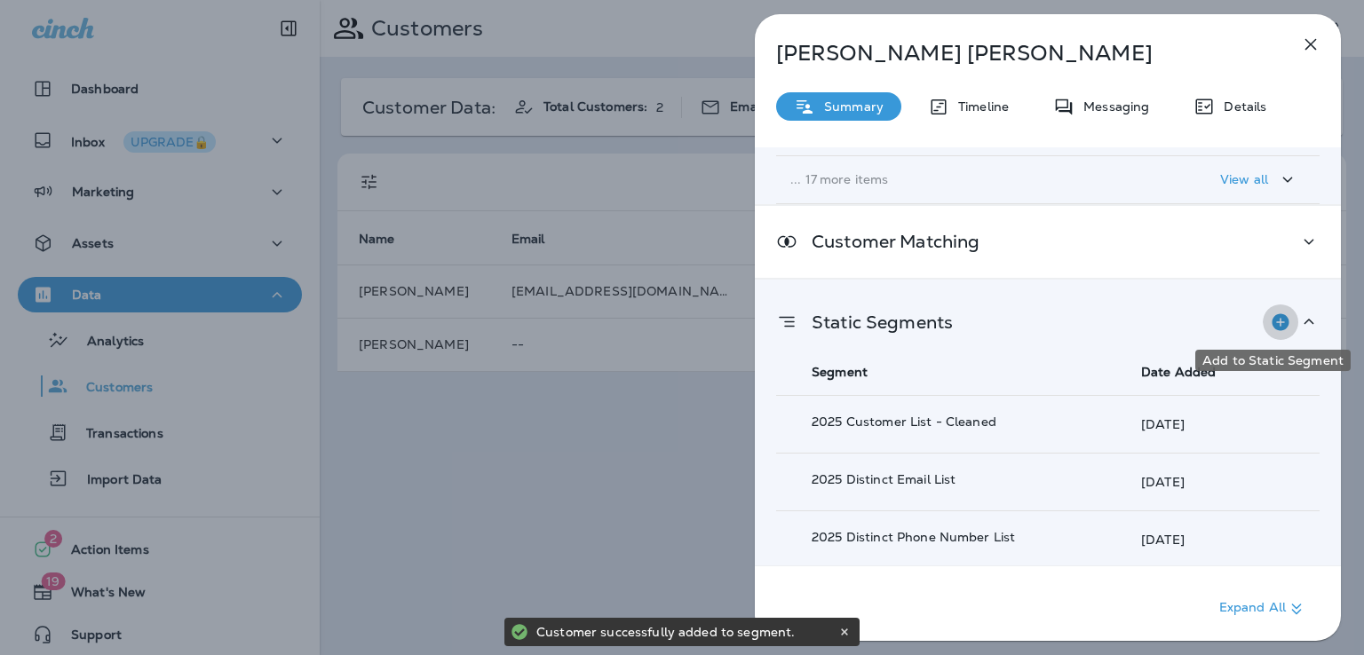
click at [1271, 320] on icon "Add to Static Segment" at bounding box center [1279, 322] width 21 height 21
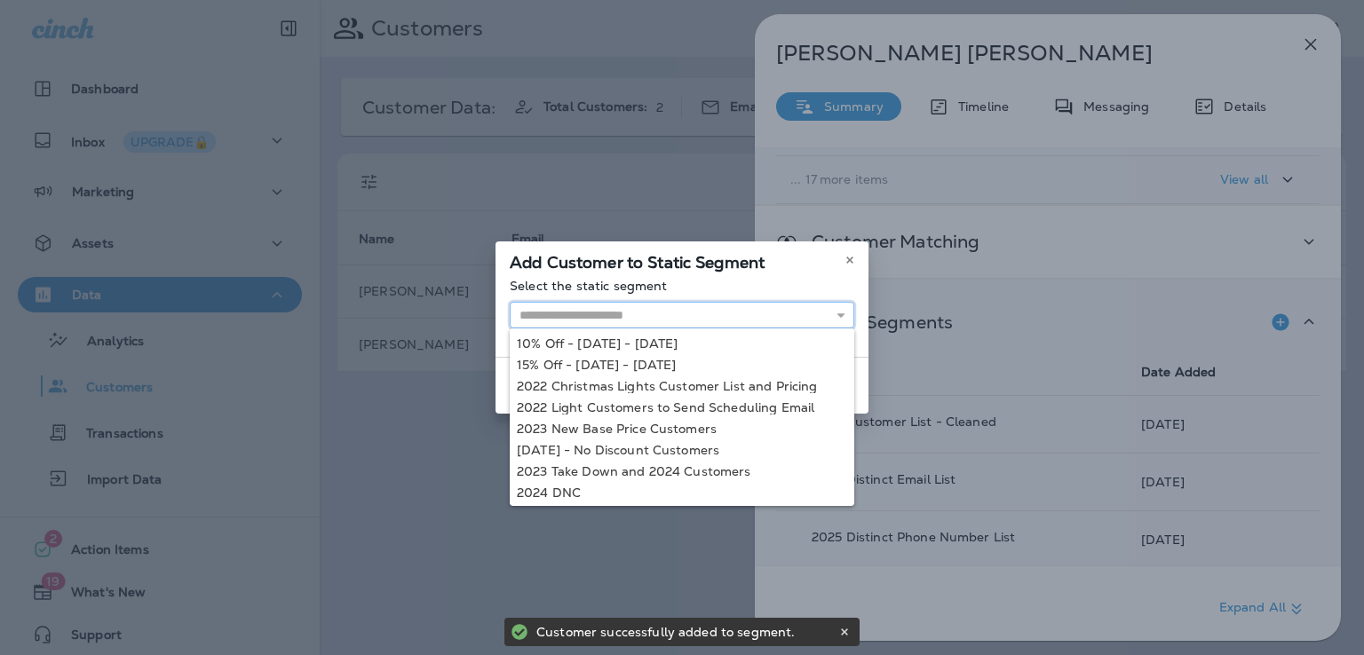
click at [750, 313] on input "text" at bounding box center [682, 315] width 344 height 27
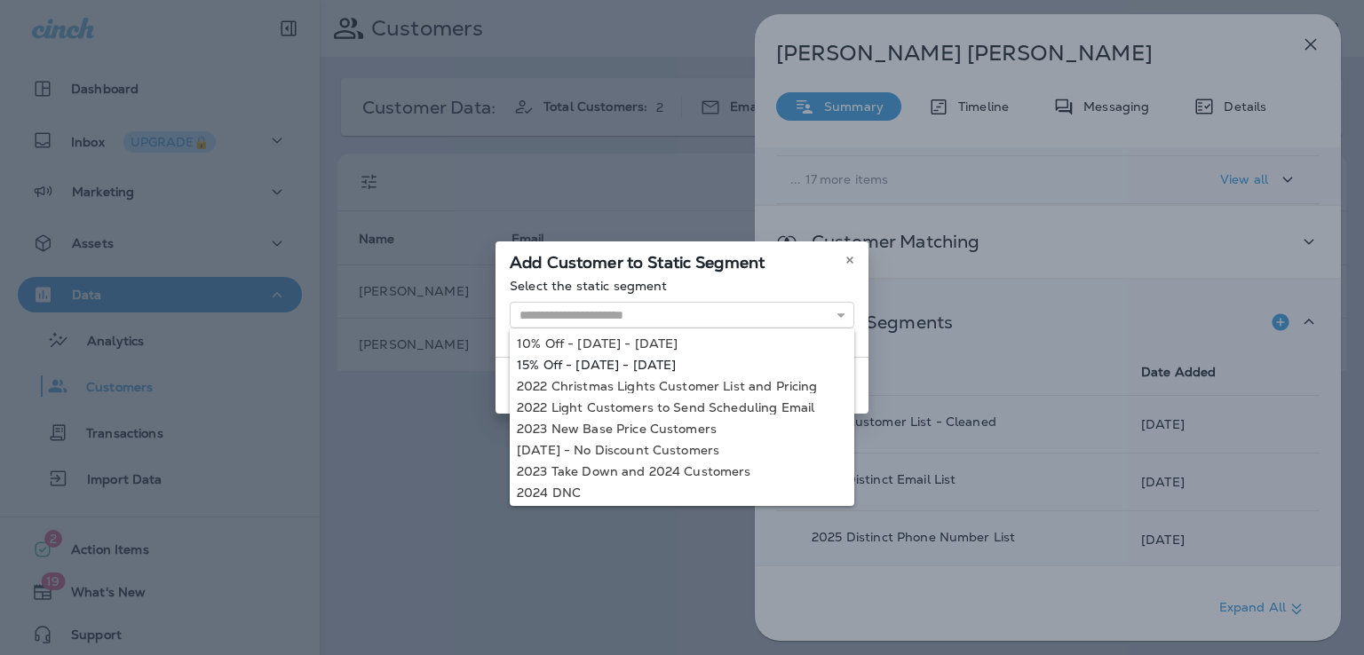
type input "**********"
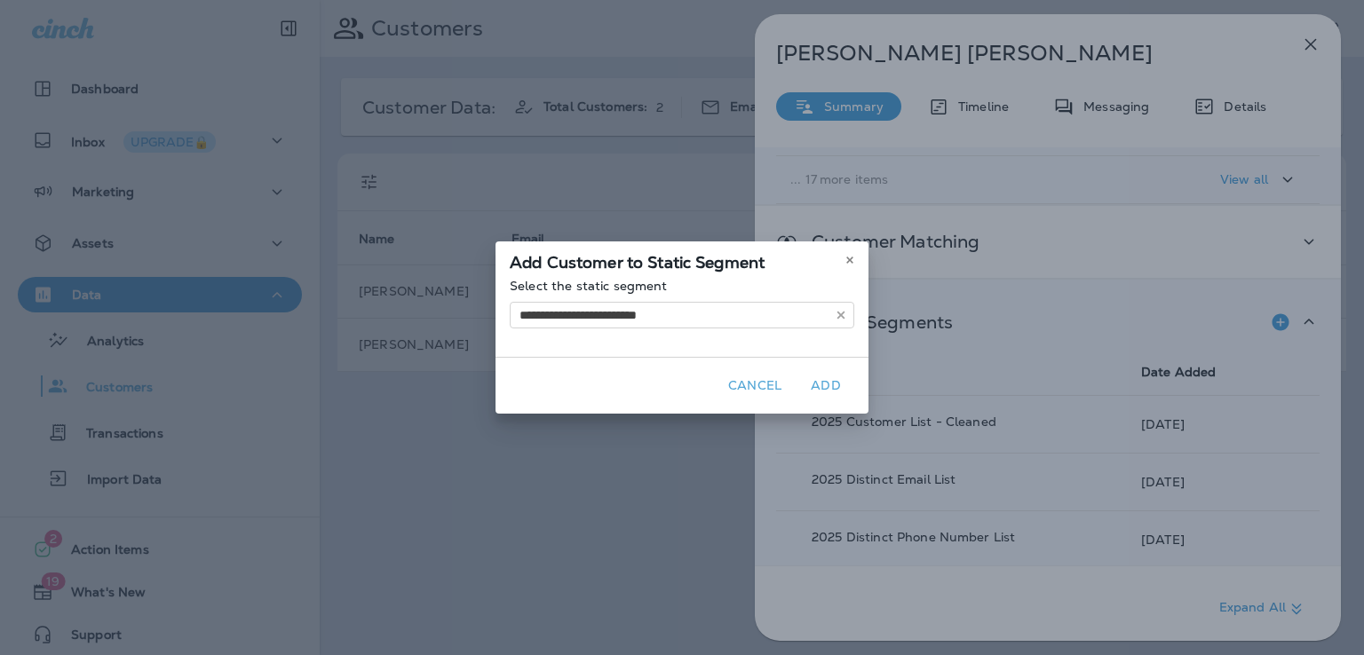
click at [654, 365] on div "**********" at bounding box center [681, 327] width 373 height 172
click at [816, 381] on button "Add" at bounding box center [825, 386] width 57 height 28
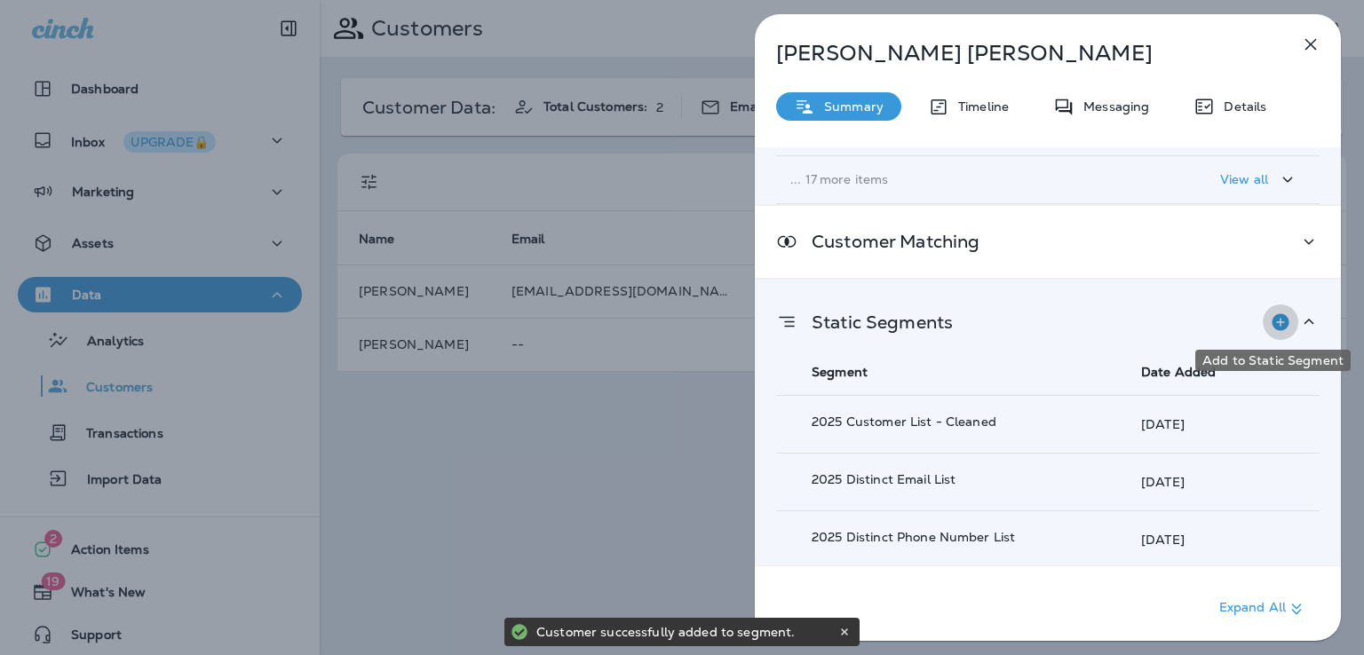
click at [1274, 317] on icon "Add to Static Segment" at bounding box center [1279, 321] width 17 height 17
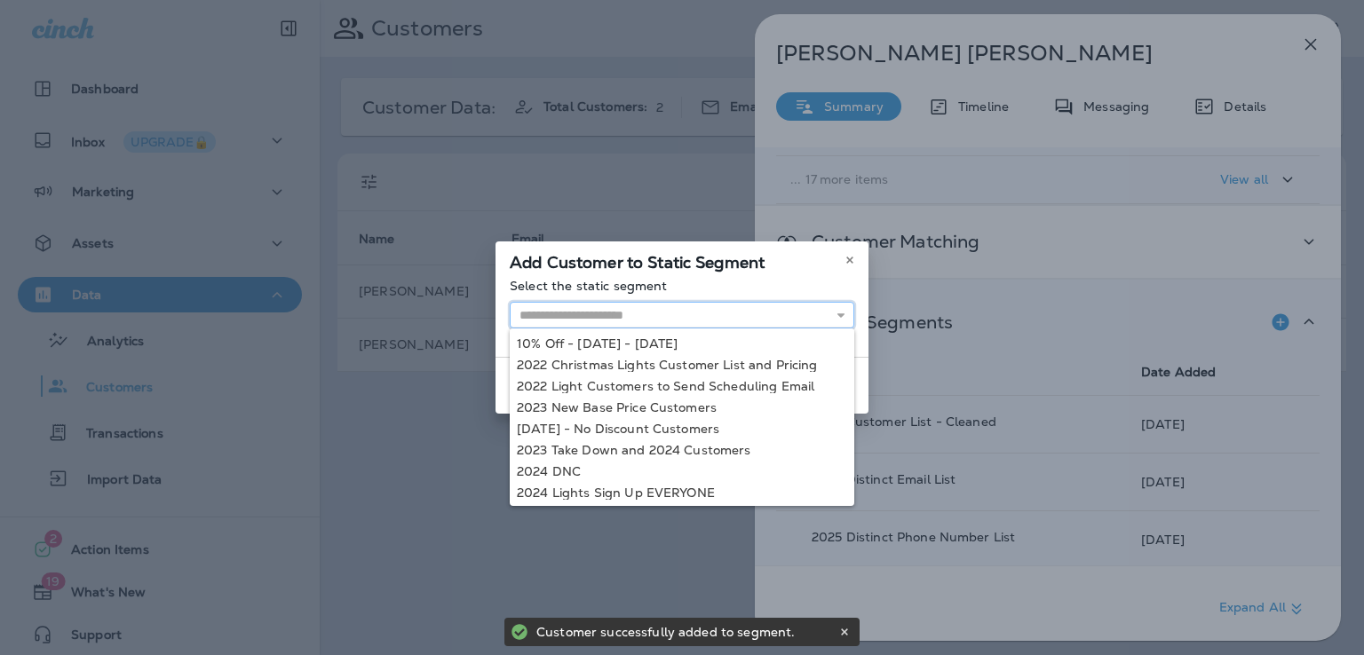
click at [811, 308] on input "text" at bounding box center [682, 315] width 344 height 27
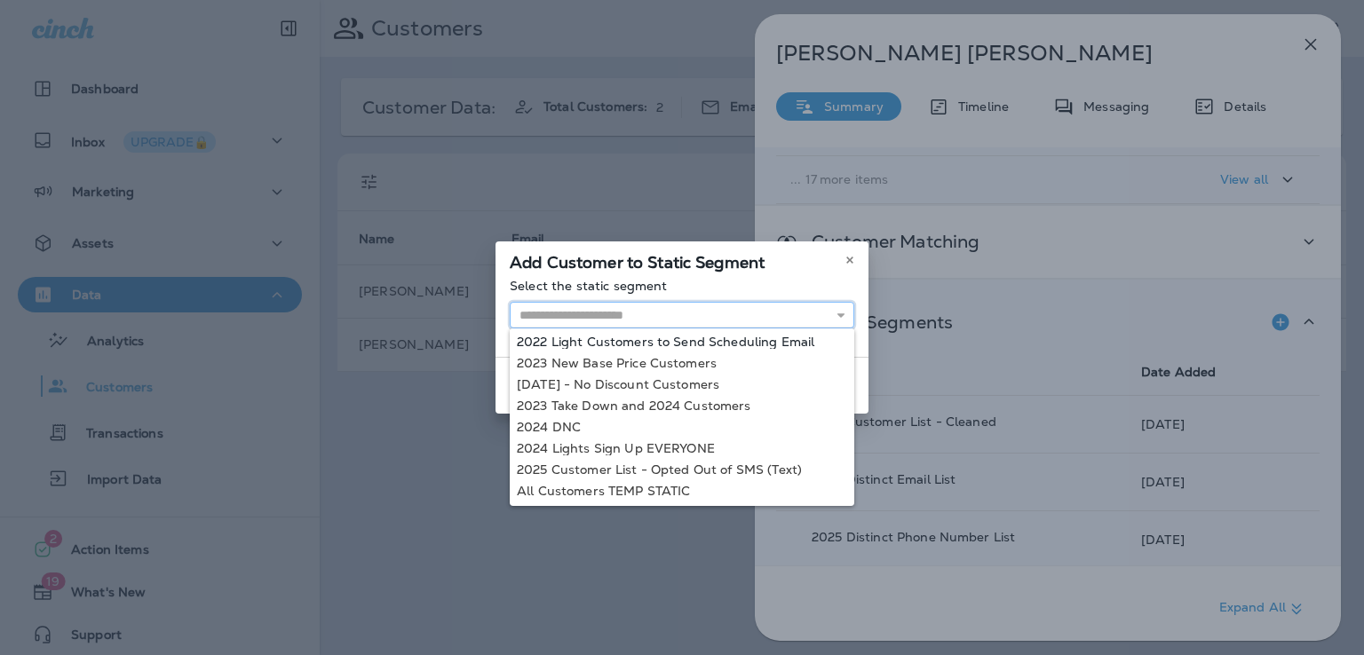
scroll to position [45, 0]
type input "**********"
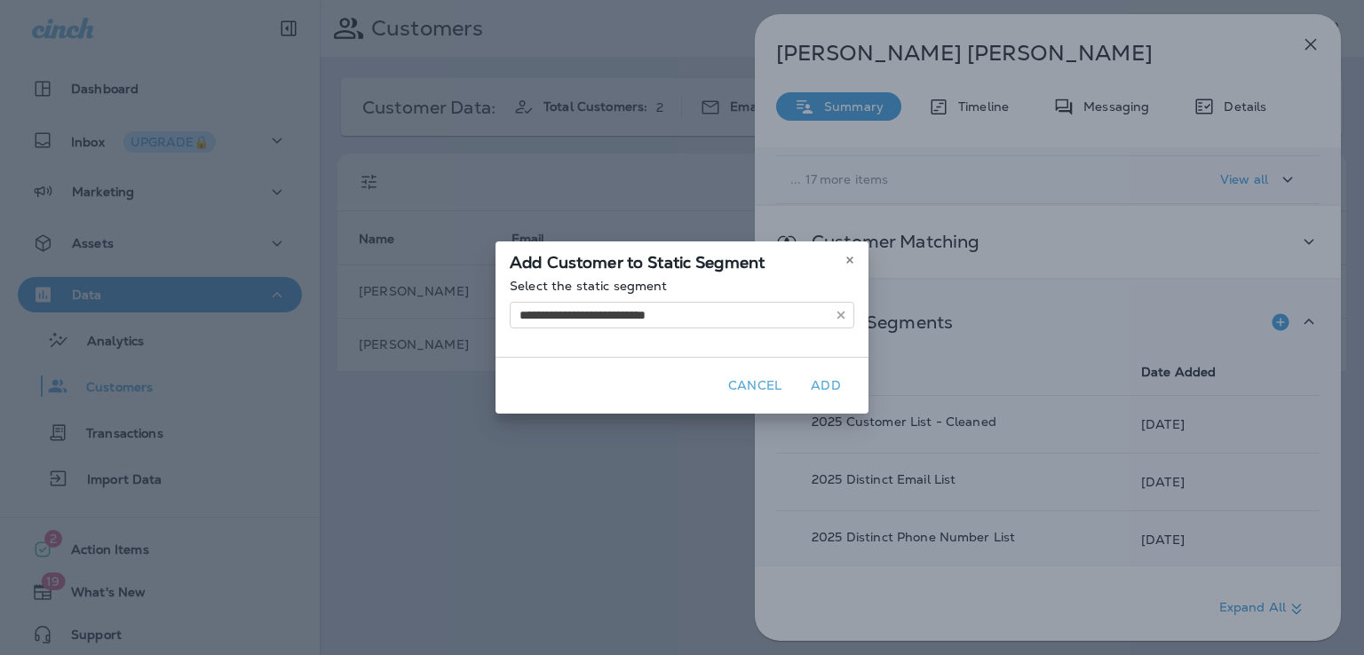
click at [664, 445] on div "**********" at bounding box center [682, 327] width 1364 height 655
click at [829, 384] on button "Add" at bounding box center [825, 386] width 57 height 28
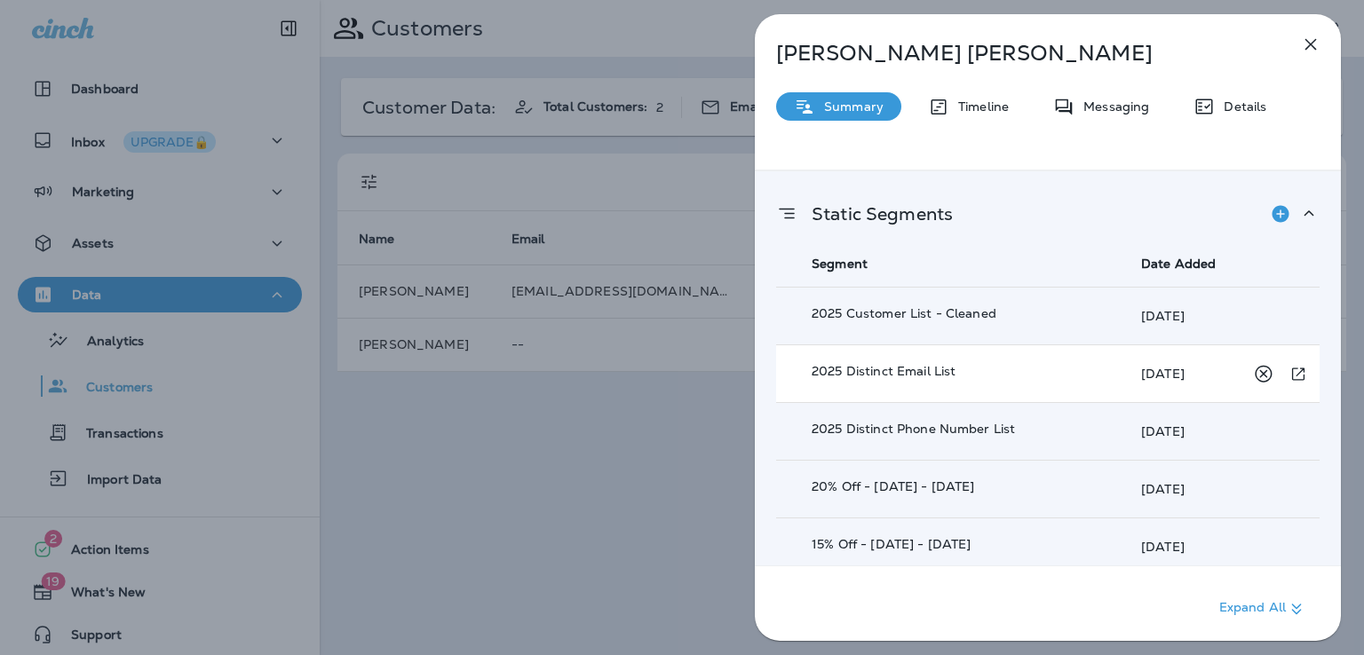
scroll to position [669, 0]
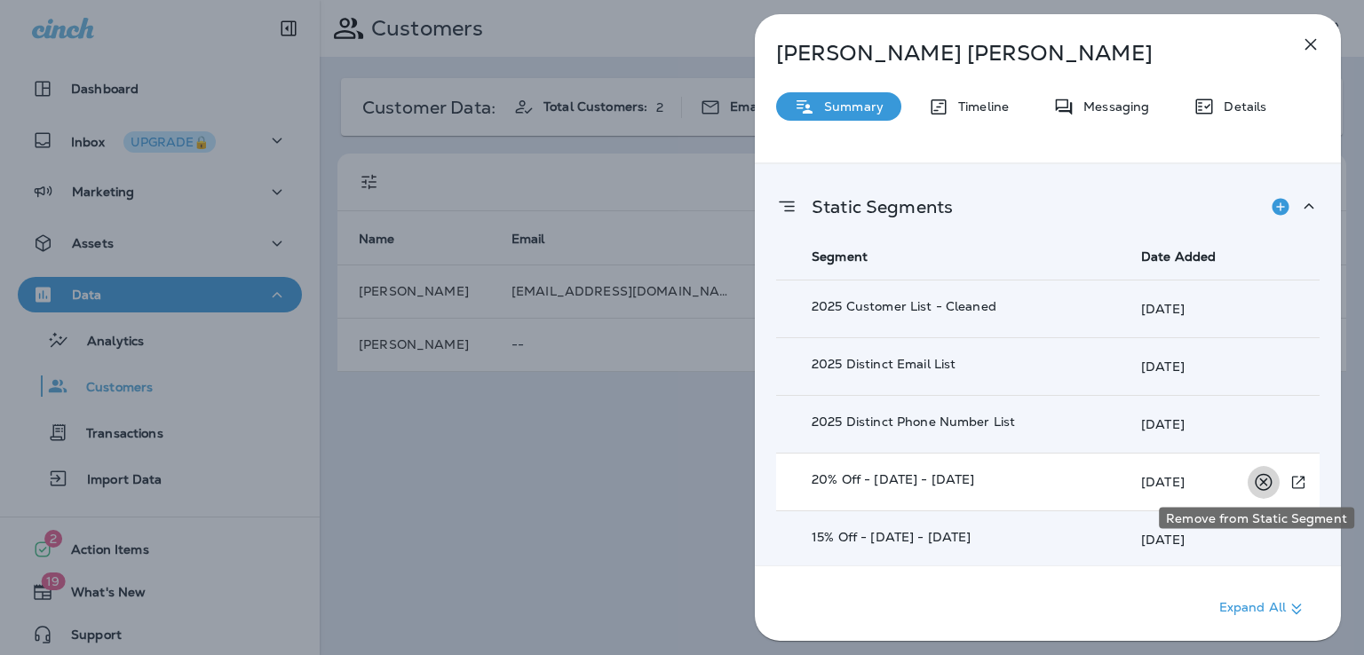
click at [1260, 478] on icon "Remove from Static Segment" at bounding box center [1263, 482] width 22 height 22
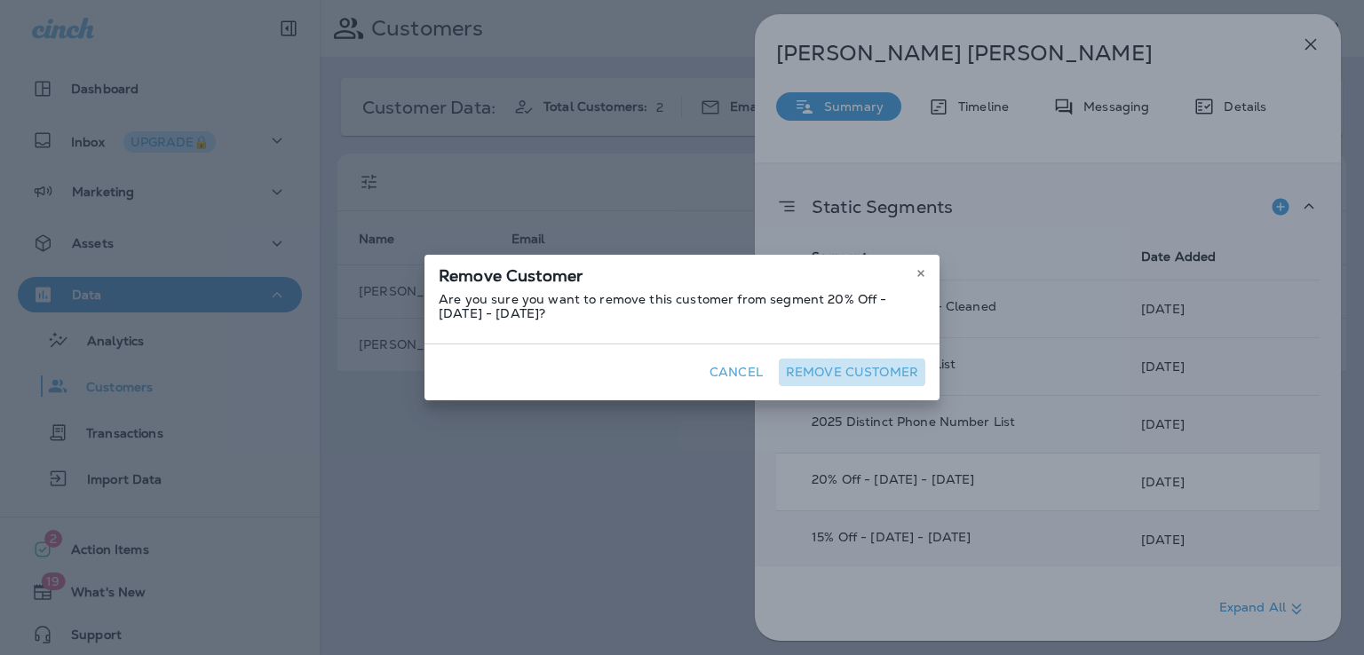
click at [845, 371] on button "Remove Customer" at bounding box center [852, 373] width 146 height 28
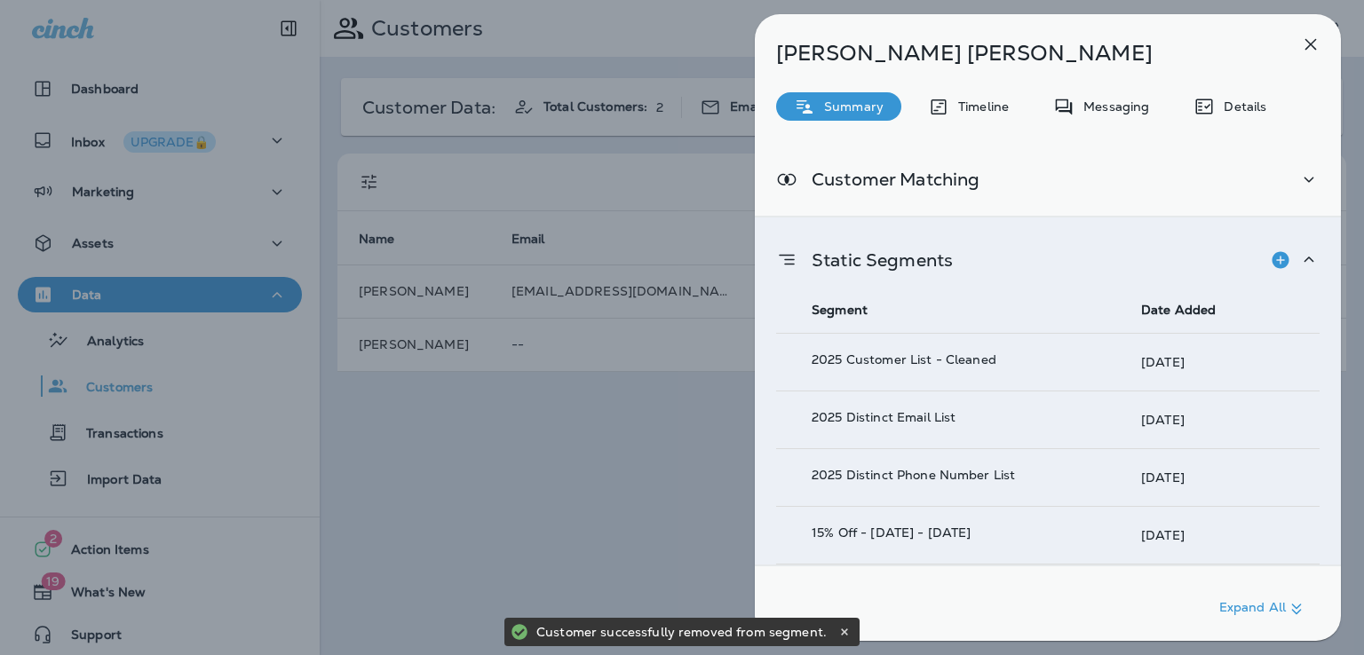
scroll to position [612, 0]
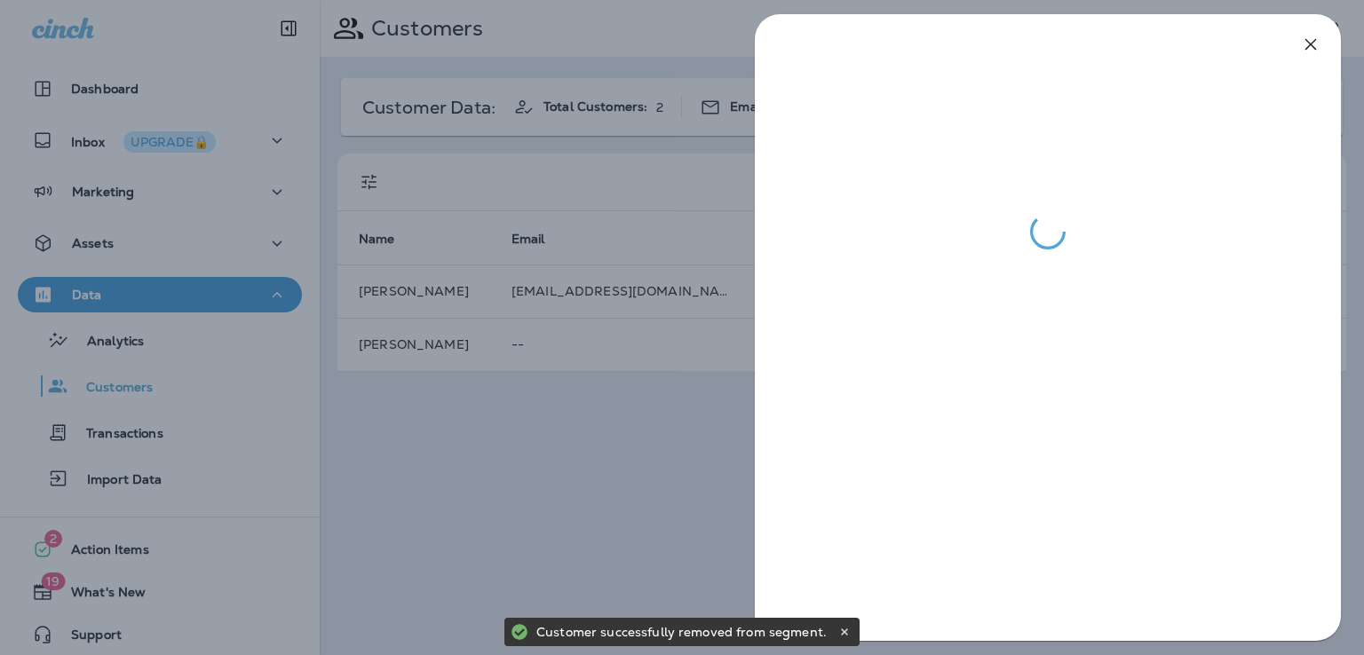
click at [579, 446] on div at bounding box center [682, 327] width 1364 height 655
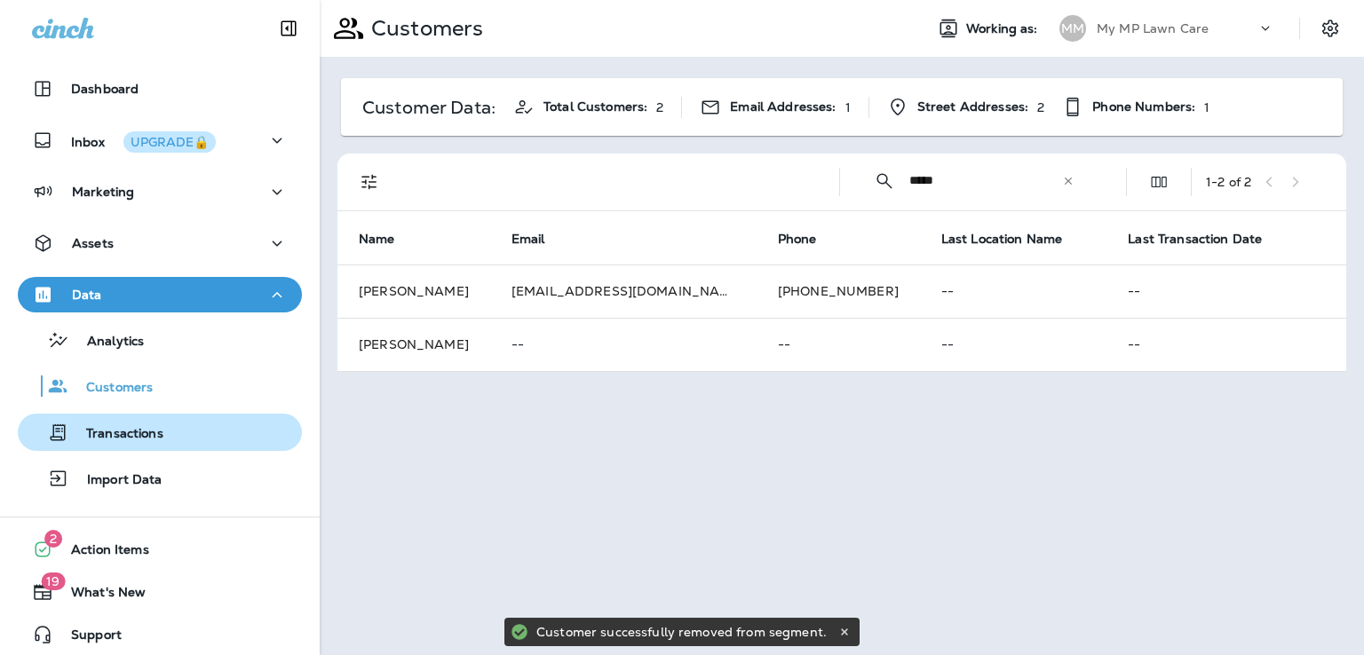
scroll to position [7, 0]
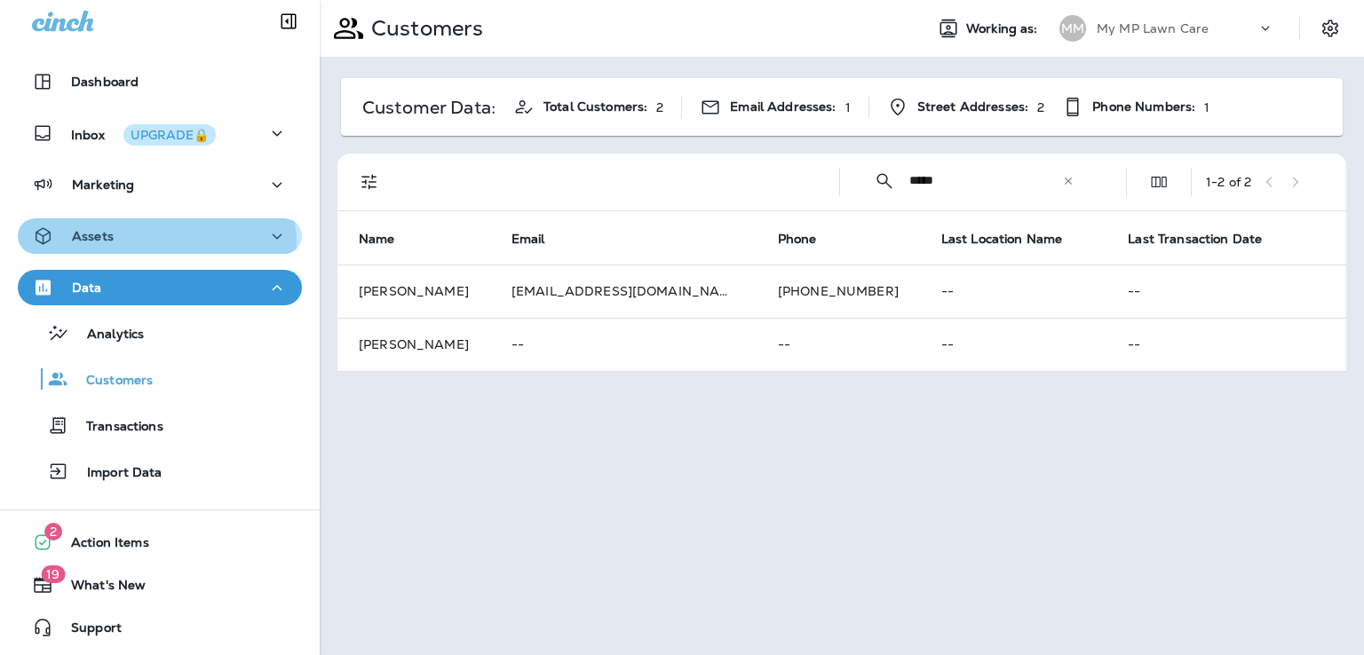
click at [138, 245] on div "Assets" at bounding box center [160, 236] width 256 height 22
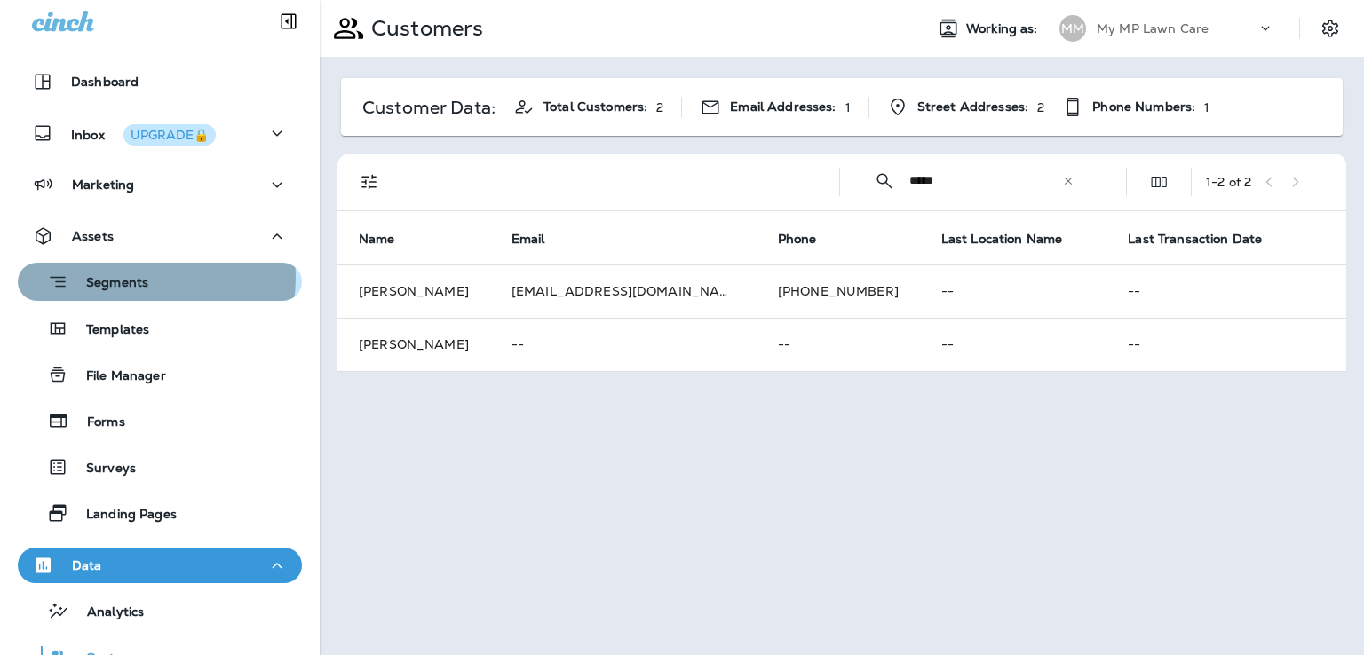
click at [139, 278] on p "Segments" at bounding box center [108, 284] width 80 height 18
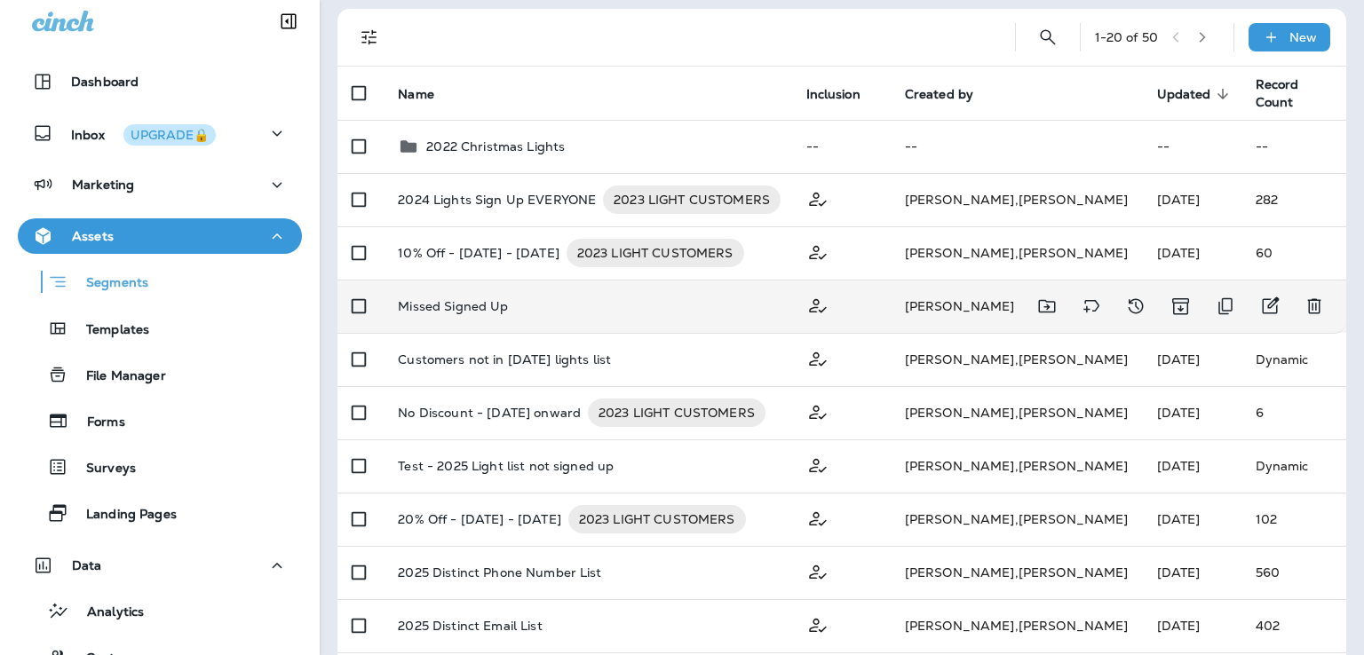
scroll to position [119, 0]
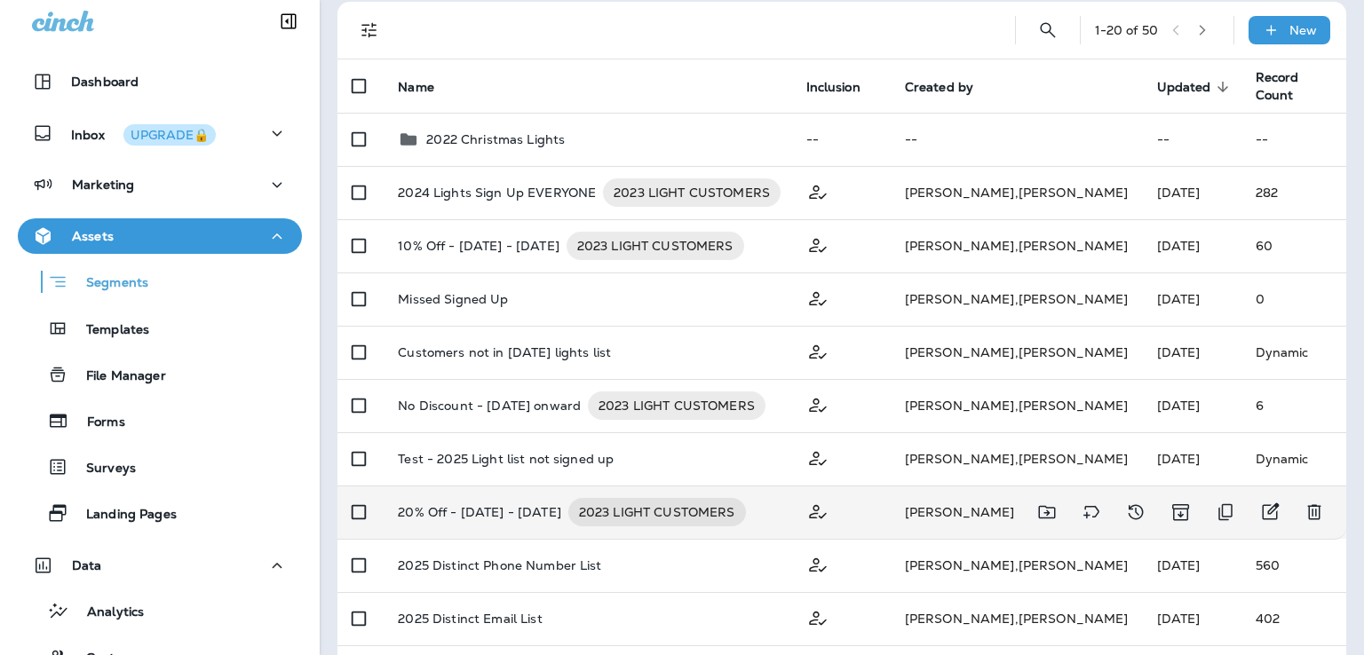
click at [769, 508] on div "20% Off - Sep 18 - 30, 2023 2023 LIGHT CUSTOMERS" at bounding box center [587, 512] width 379 height 28
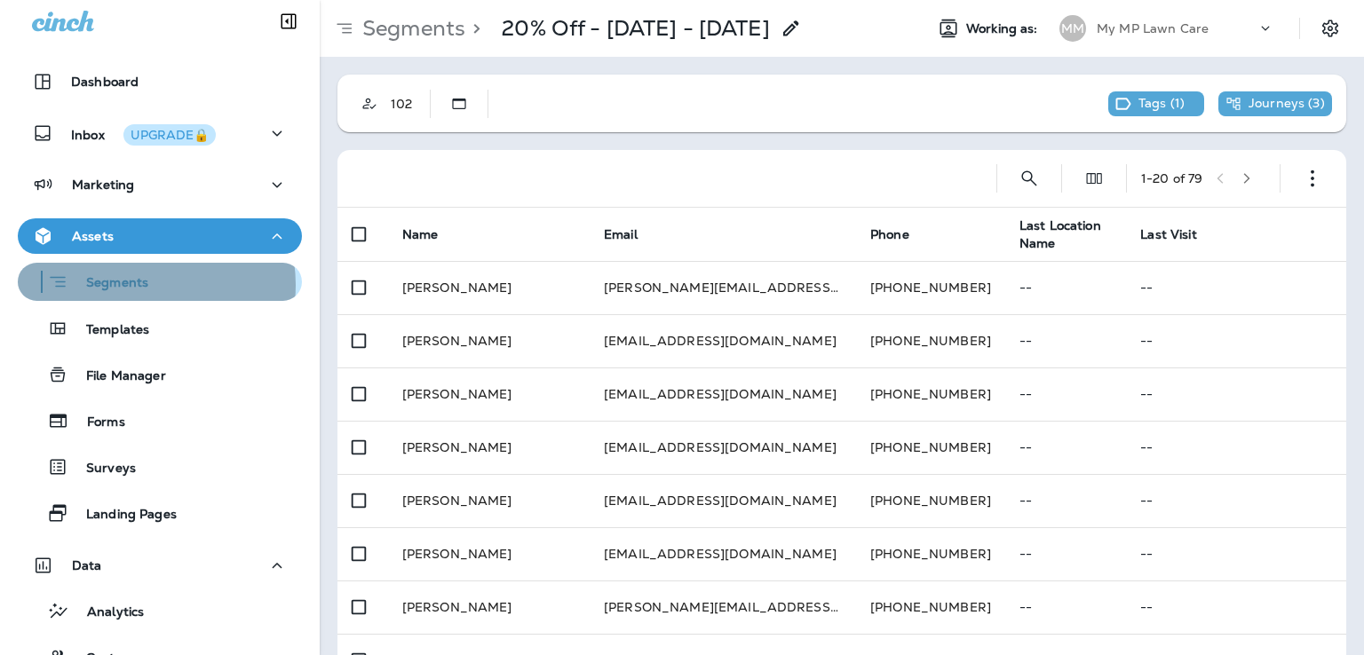
click at [138, 285] on p "Segments" at bounding box center [108, 284] width 80 height 18
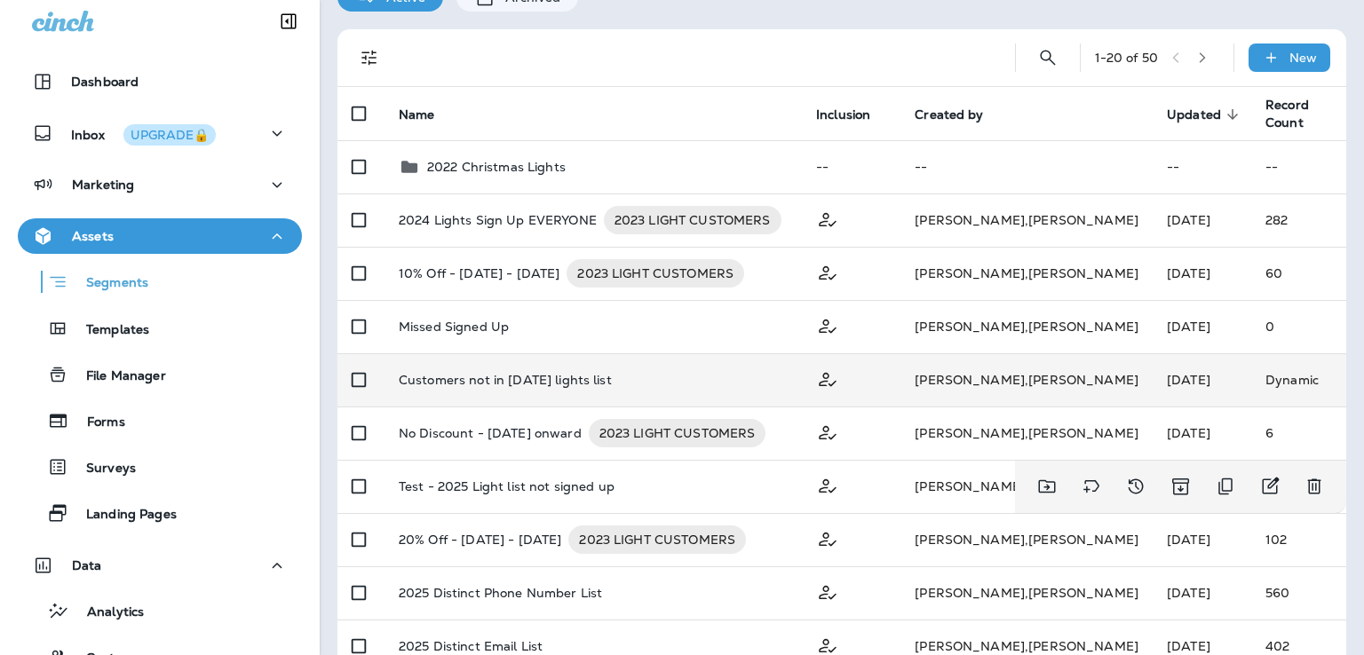
scroll to position [83, 0]
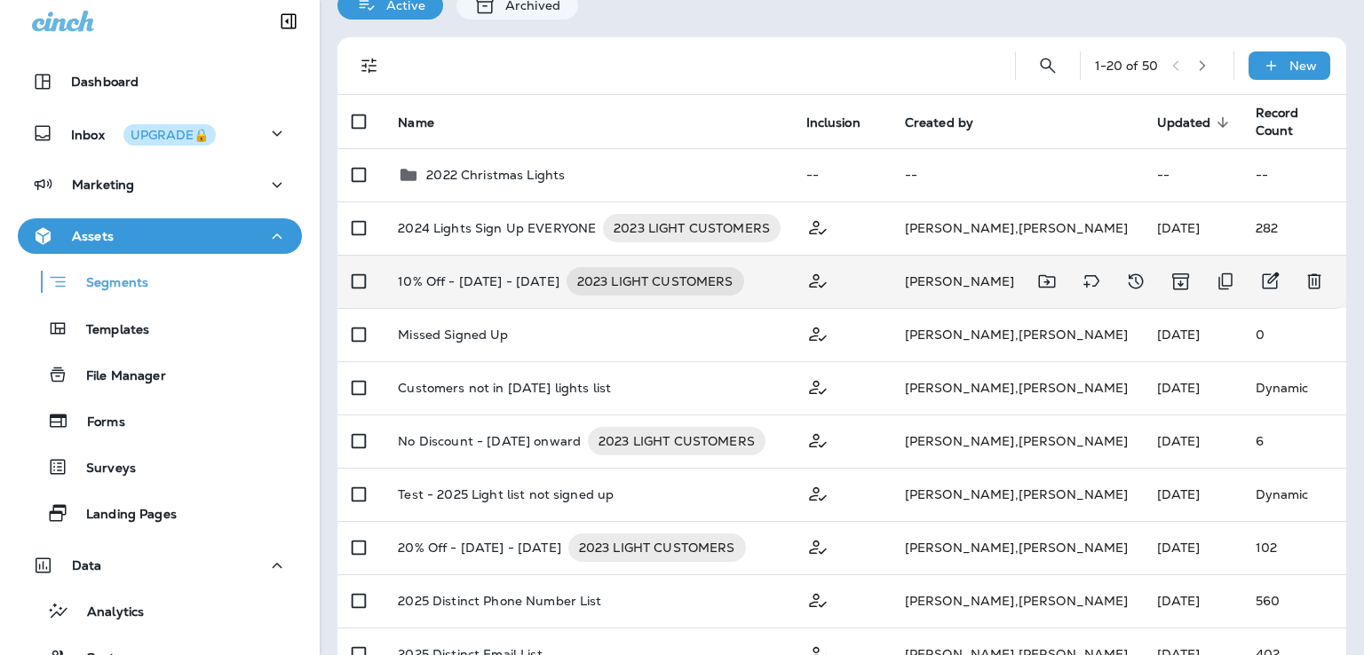
click at [753, 292] on div "10% Off - Oct 16 - 31, 2023 2023 LIGHT CUSTOMERS" at bounding box center [587, 281] width 379 height 28
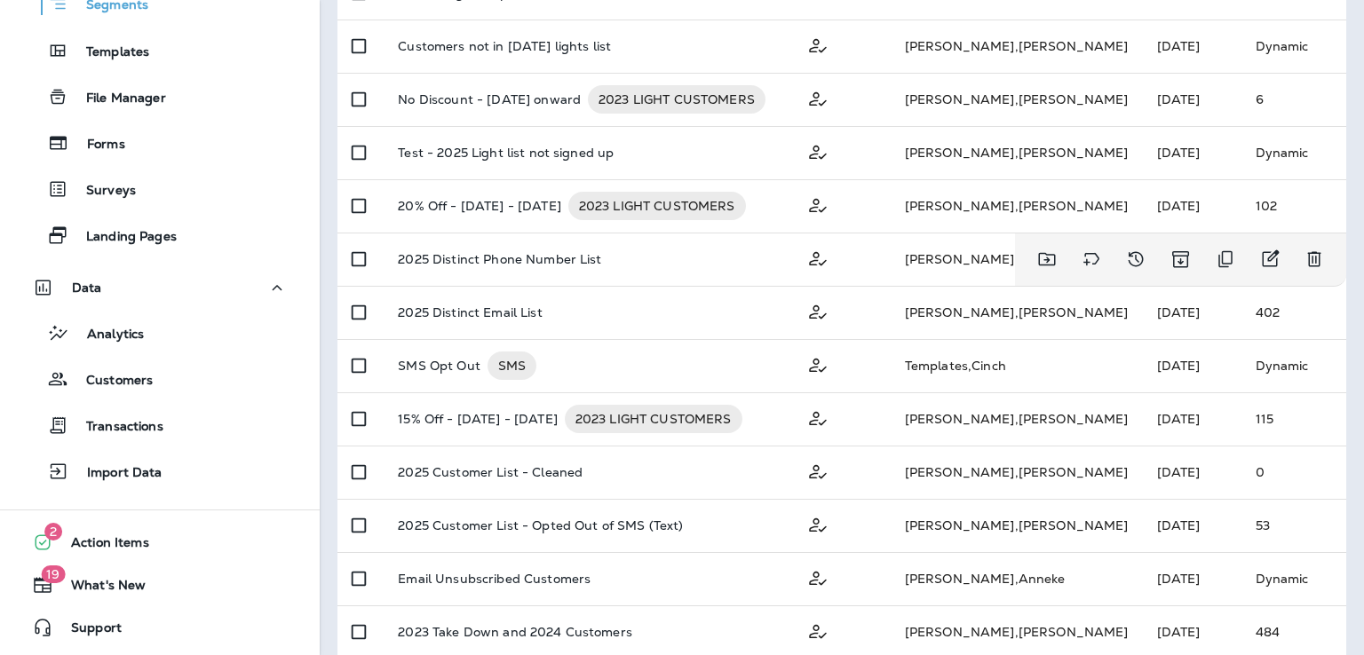
scroll to position [430, 0]
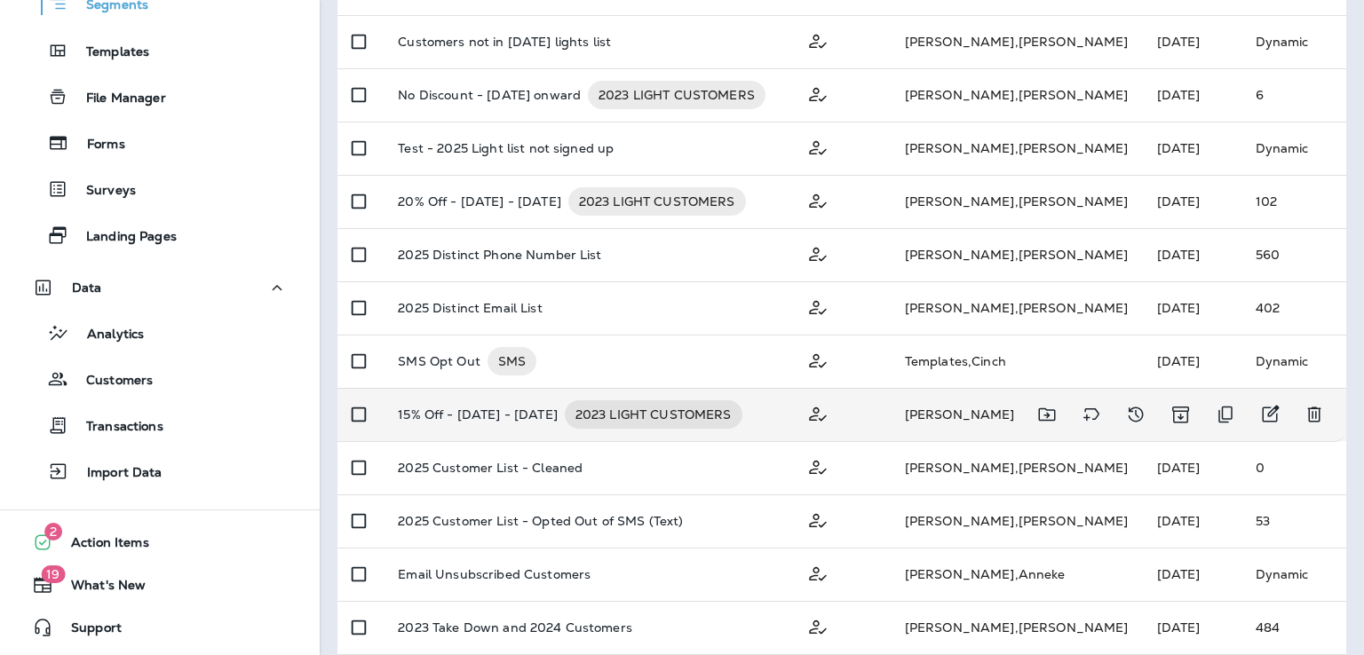
click at [777, 403] on div "15% Off - Oct 1 - 15, 2023 2023 LIGHT CUSTOMERS" at bounding box center [587, 414] width 379 height 28
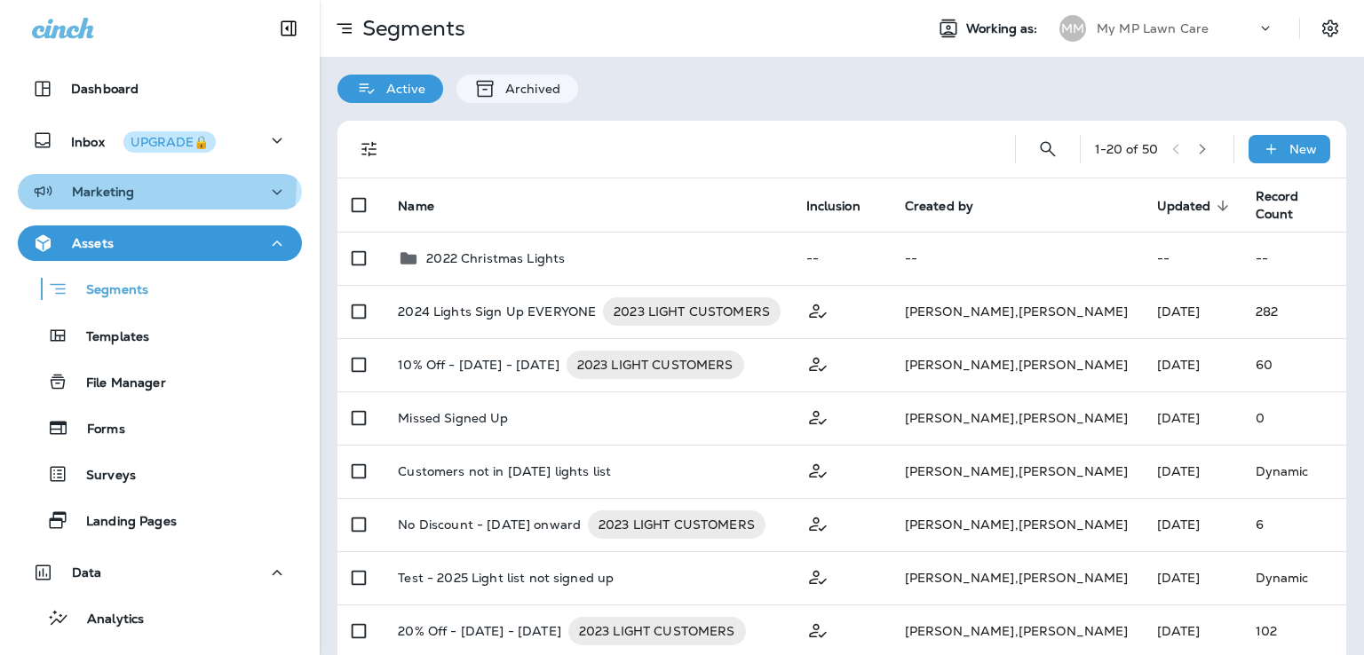
click at [130, 185] on p "Marketing" at bounding box center [103, 192] width 62 height 14
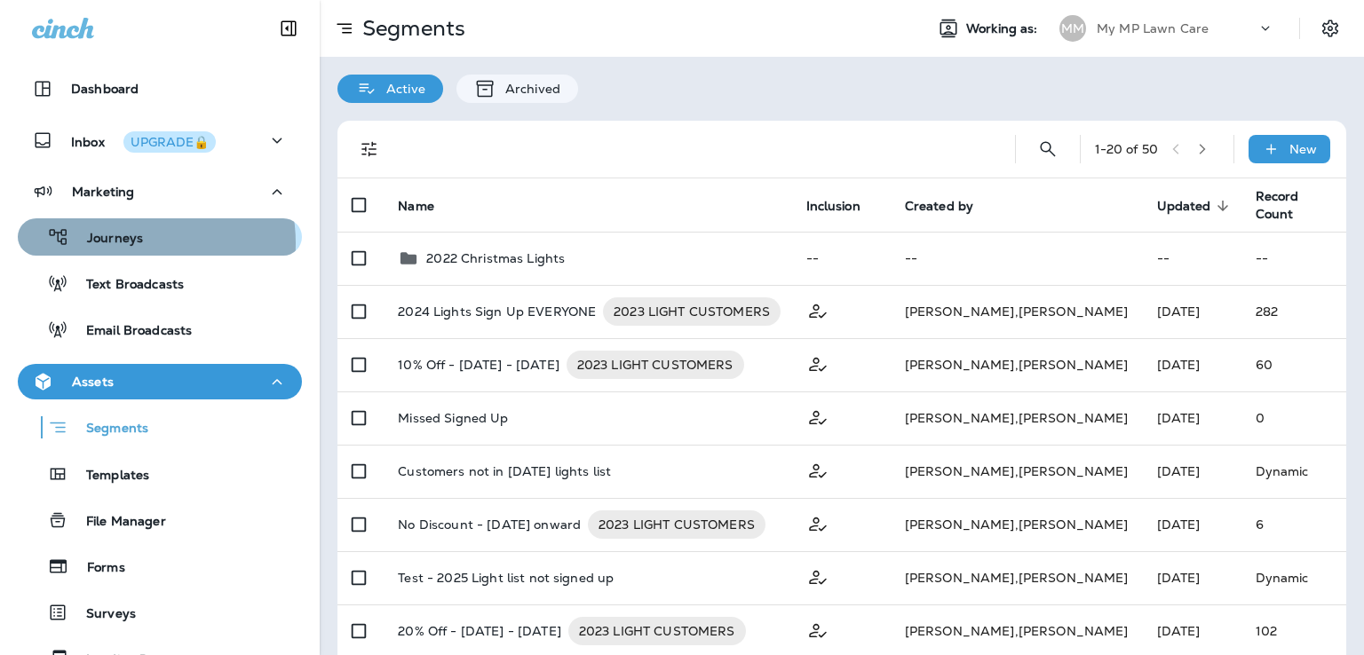
click at [129, 243] on p "Journeys" at bounding box center [106, 239] width 74 height 17
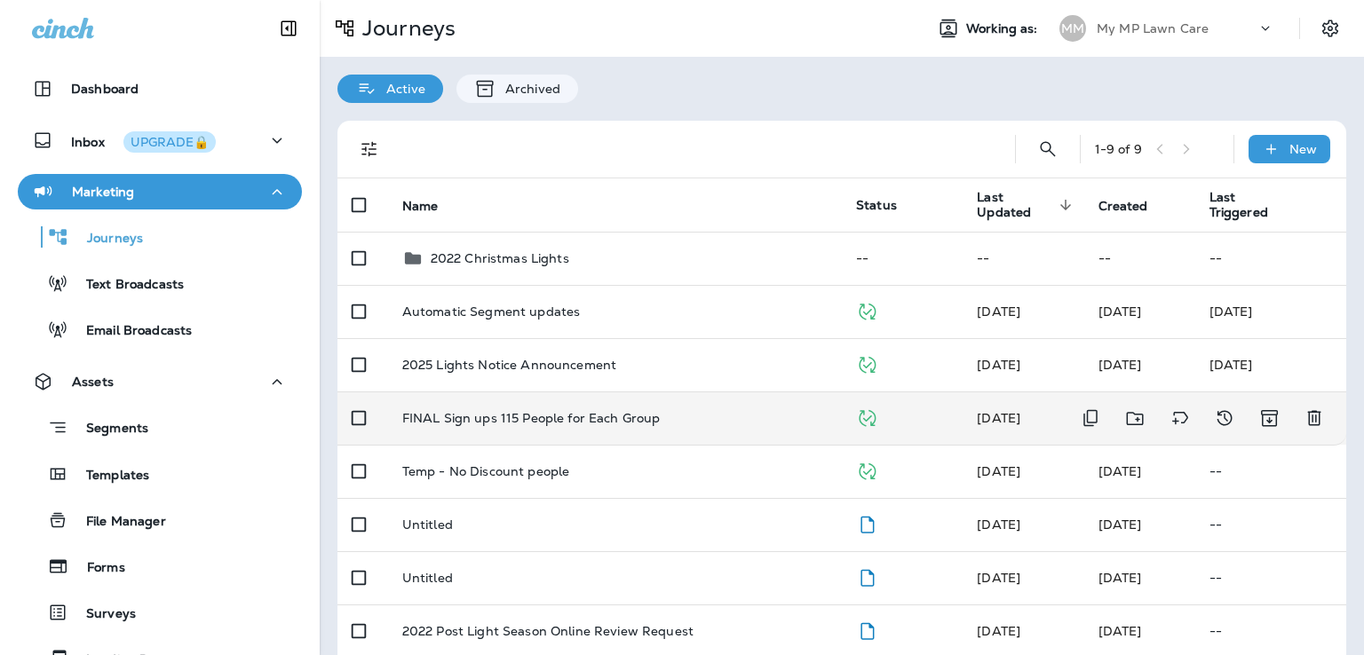
click at [670, 409] on td "FINAL Sign ups 115 People for Each Group" at bounding box center [615, 417] width 454 height 53
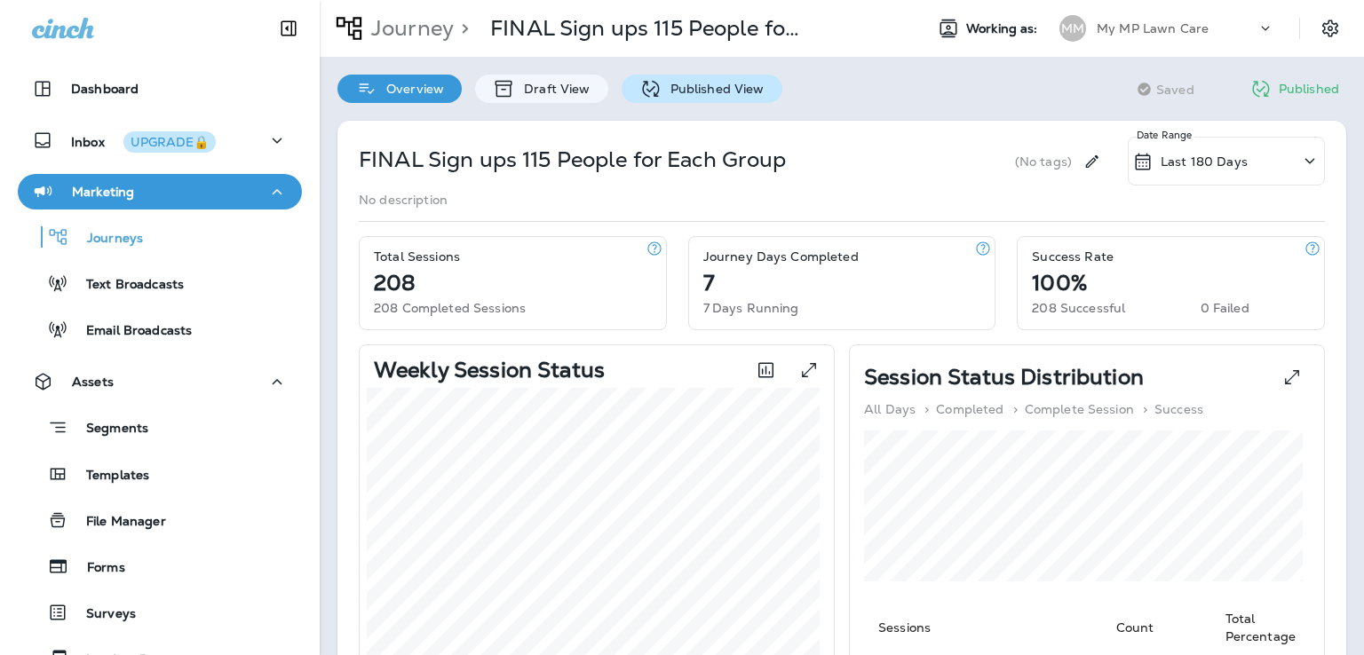
click at [699, 79] on div "Published View" at bounding box center [701, 89] width 161 height 28
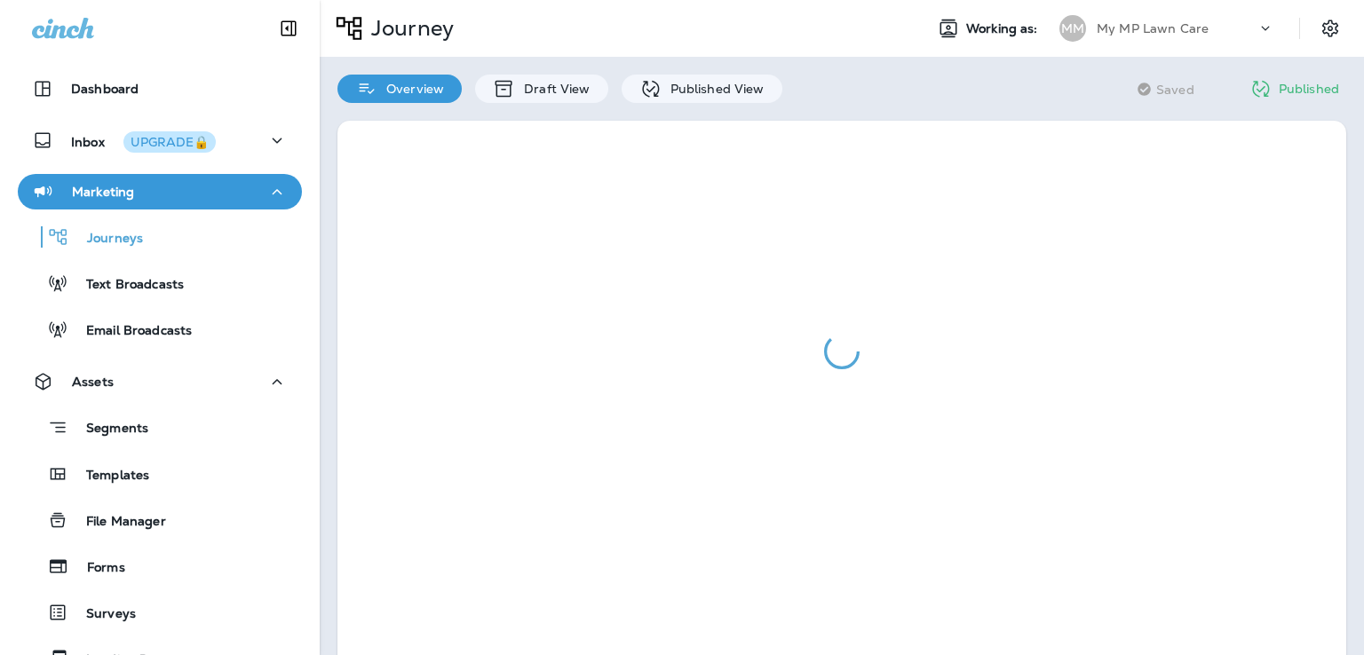
scroll to position [40, 0]
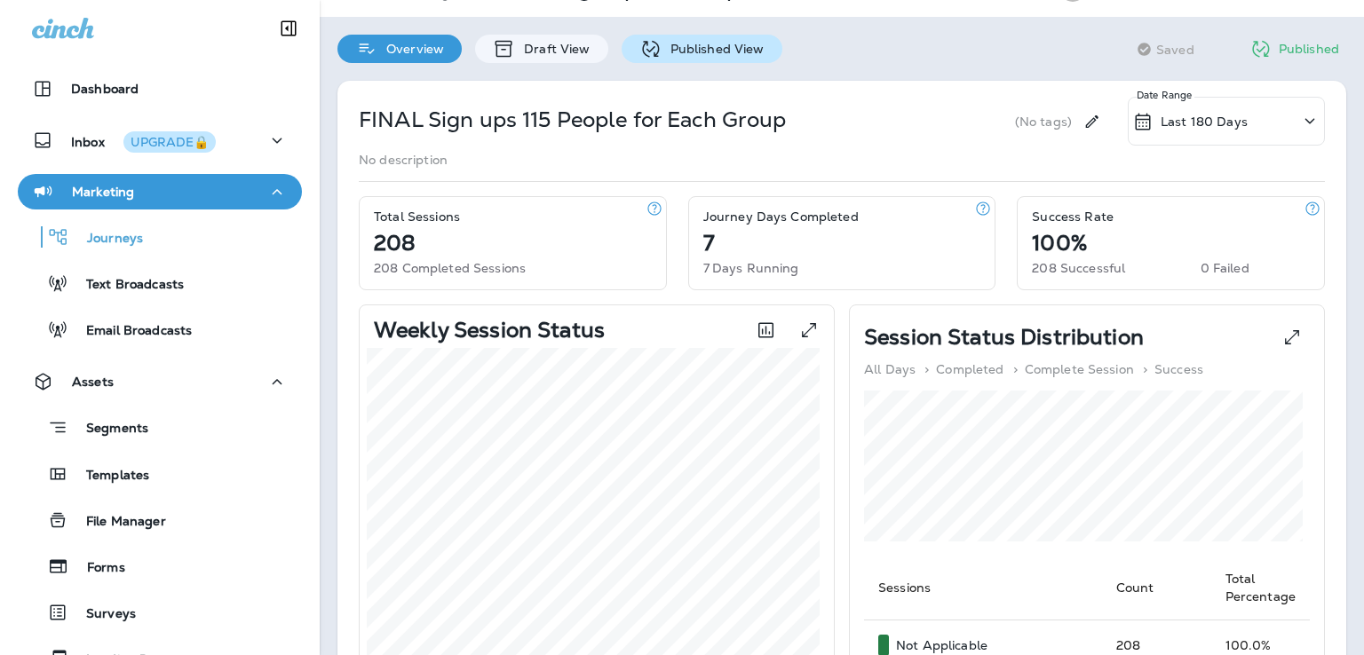
click at [706, 51] on p "Published View" at bounding box center [712, 49] width 103 height 14
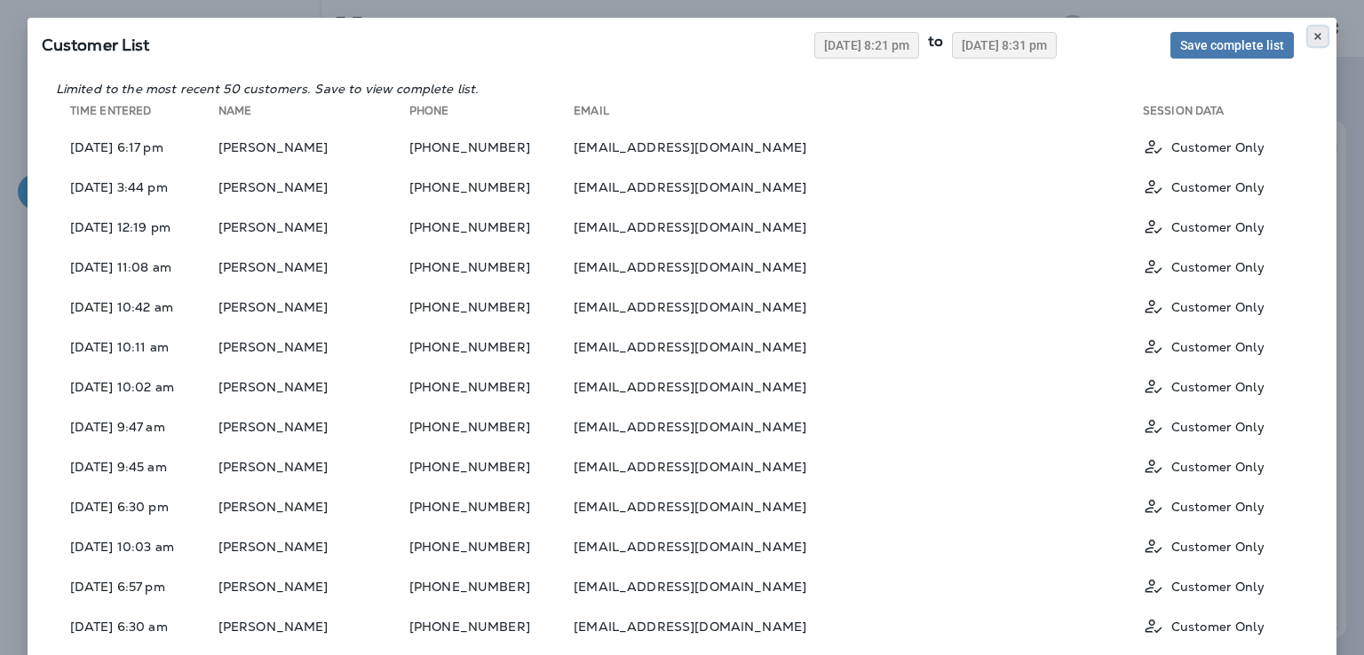
click at [1315, 38] on use at bounding box center [1318, 36] width 6 height 7
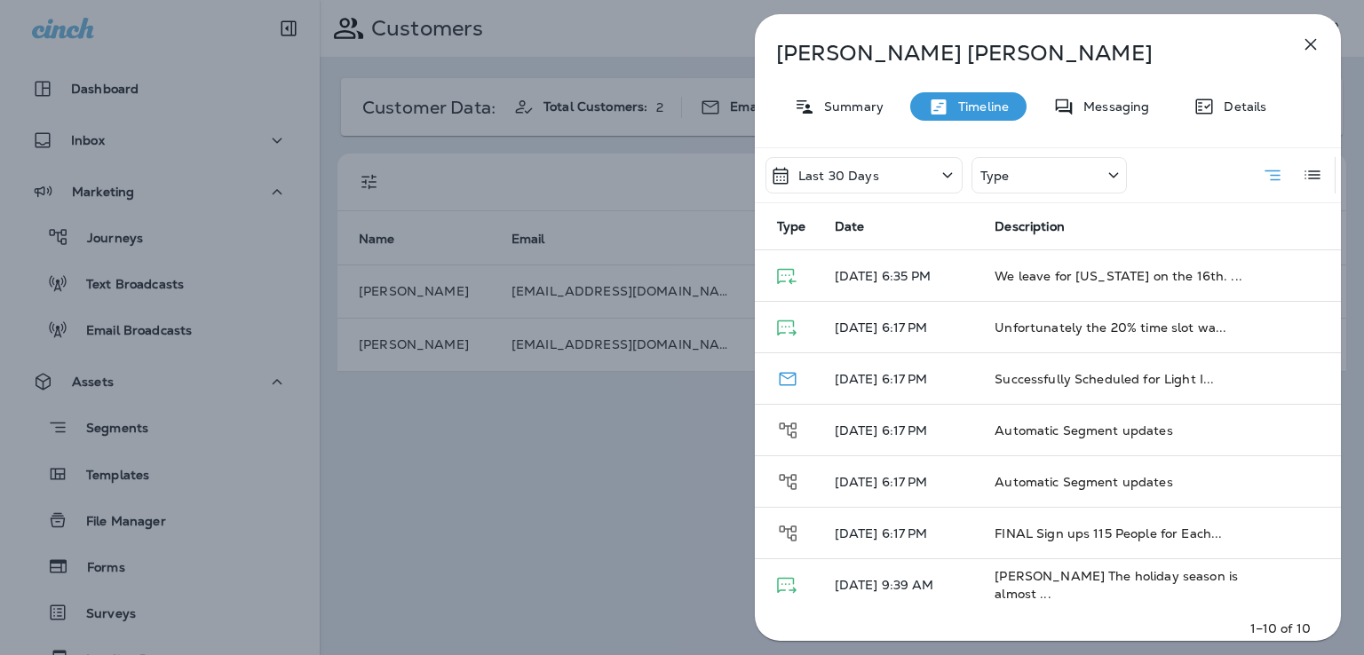
scroll to position [399, 0]
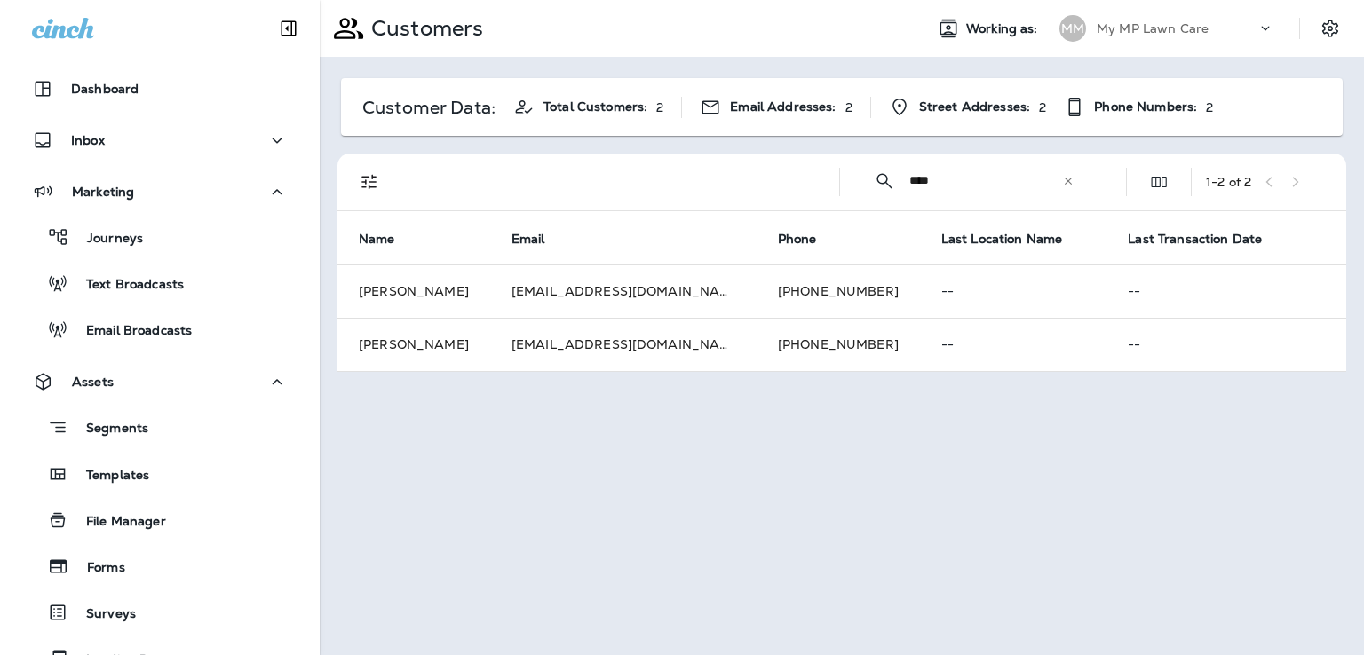
scroll to position [399, 0]
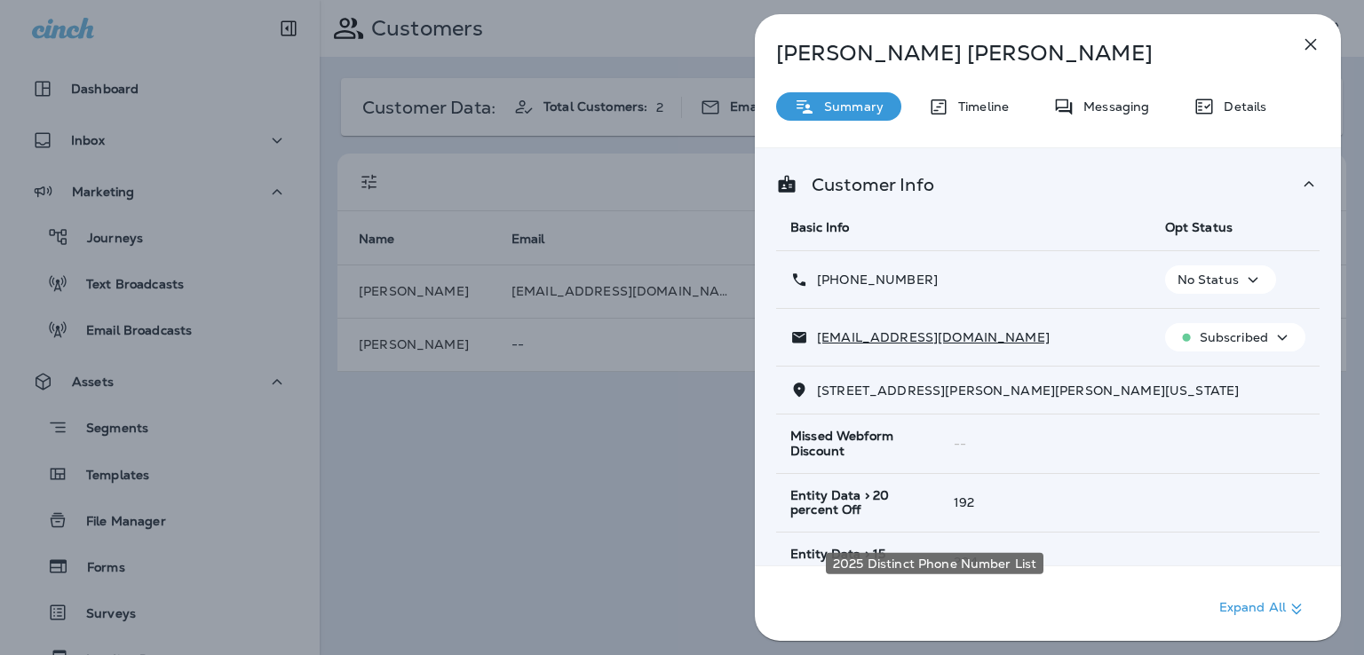
scroll to position [669, 0]
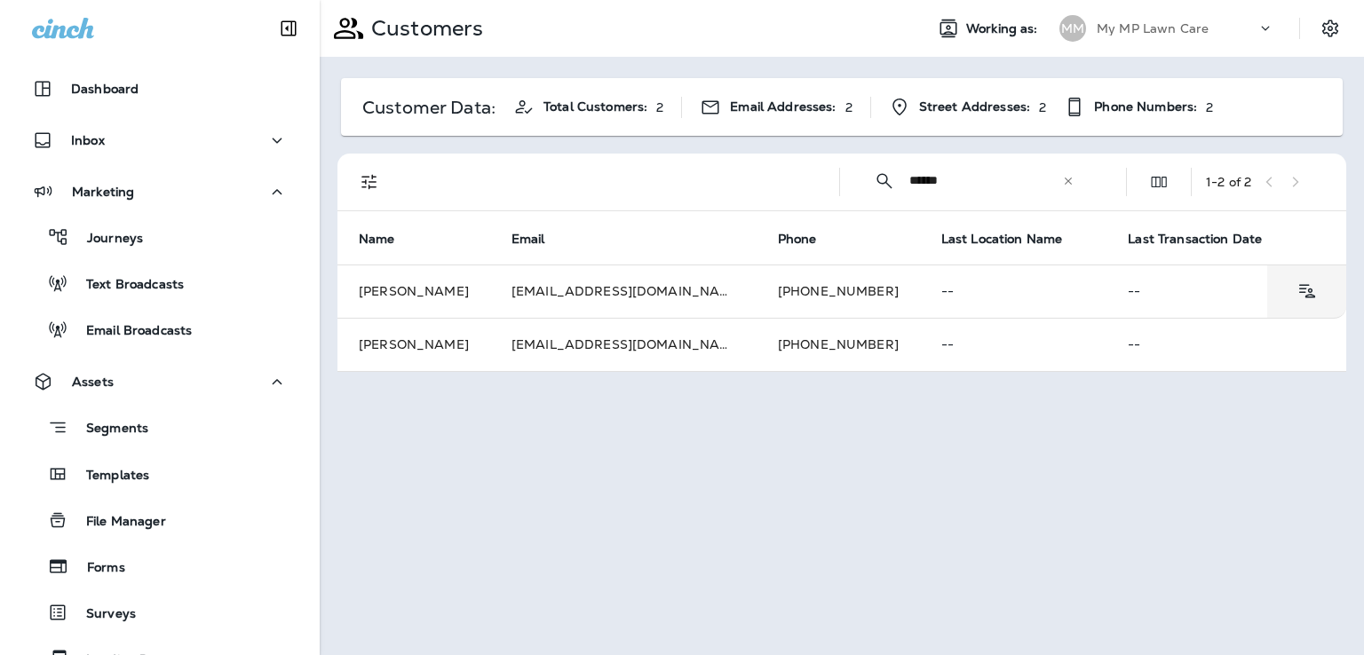
click at [666, 298] on td "[EMAIL_ADDRESS][DOMAIN_NAME]" at bounding box center [623, 291] width 266 height 53
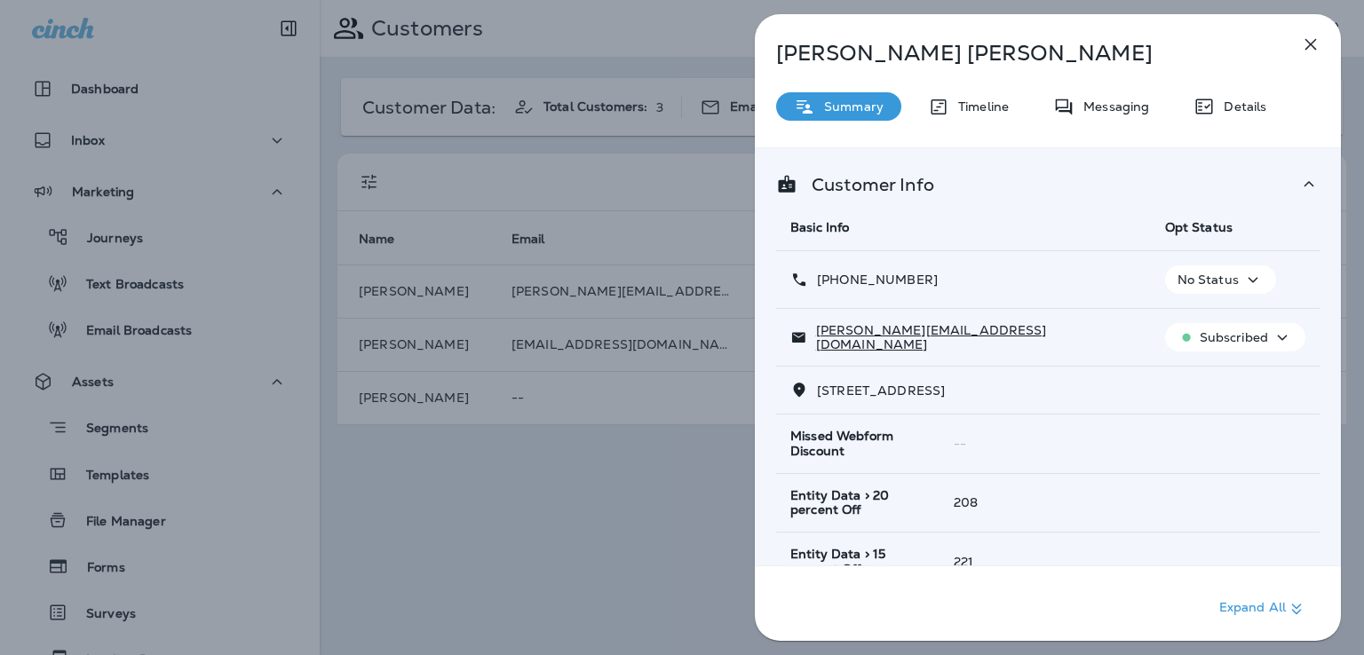
scroll to position [399, 0]
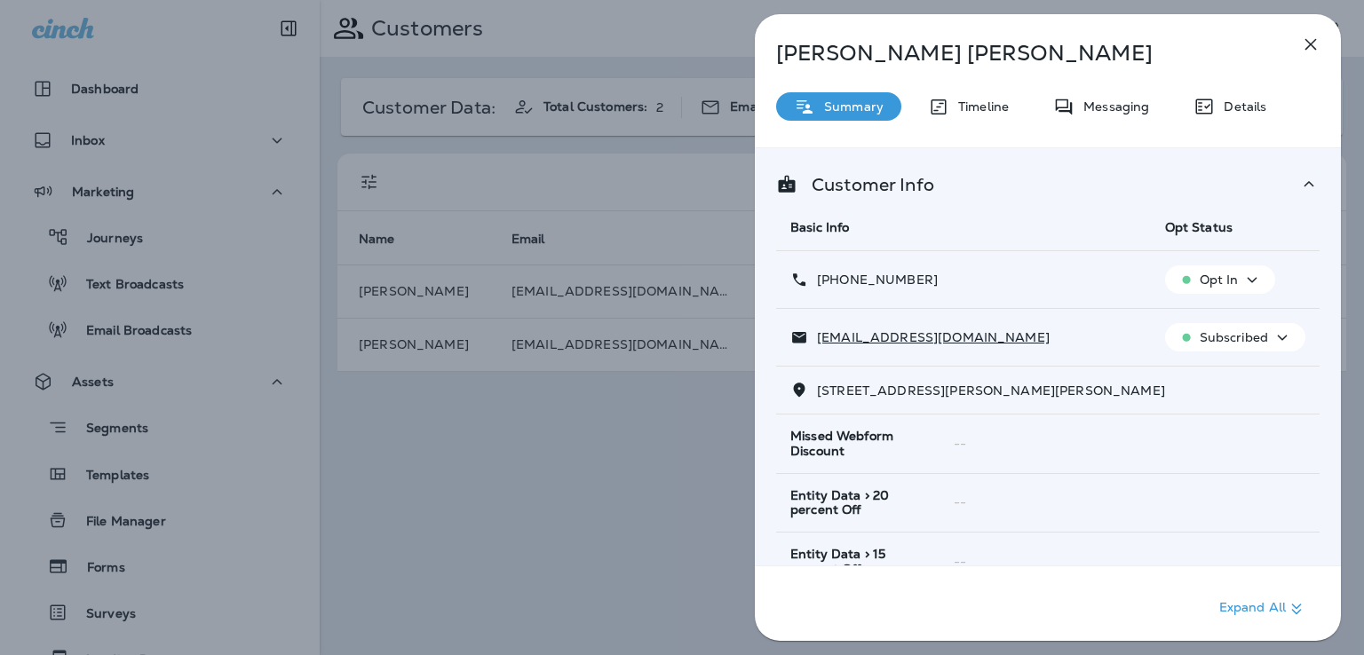
scroll to position [399, 0]
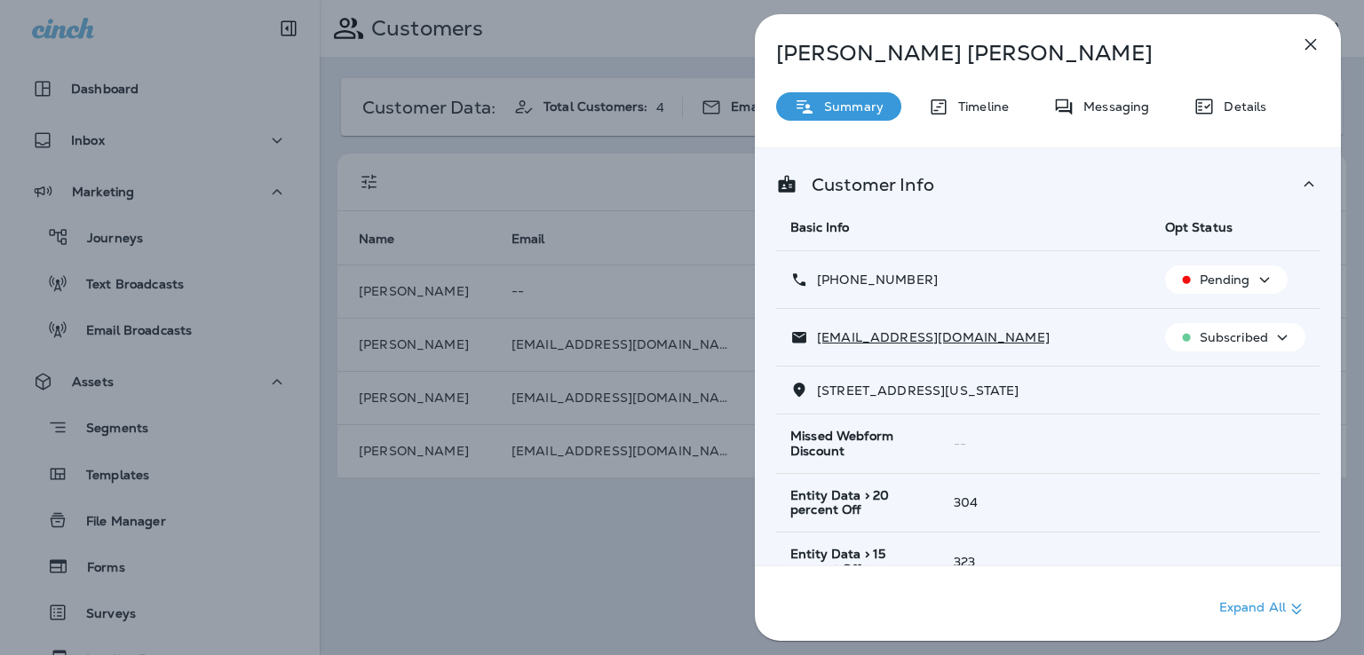
scroll to position [199, 0]
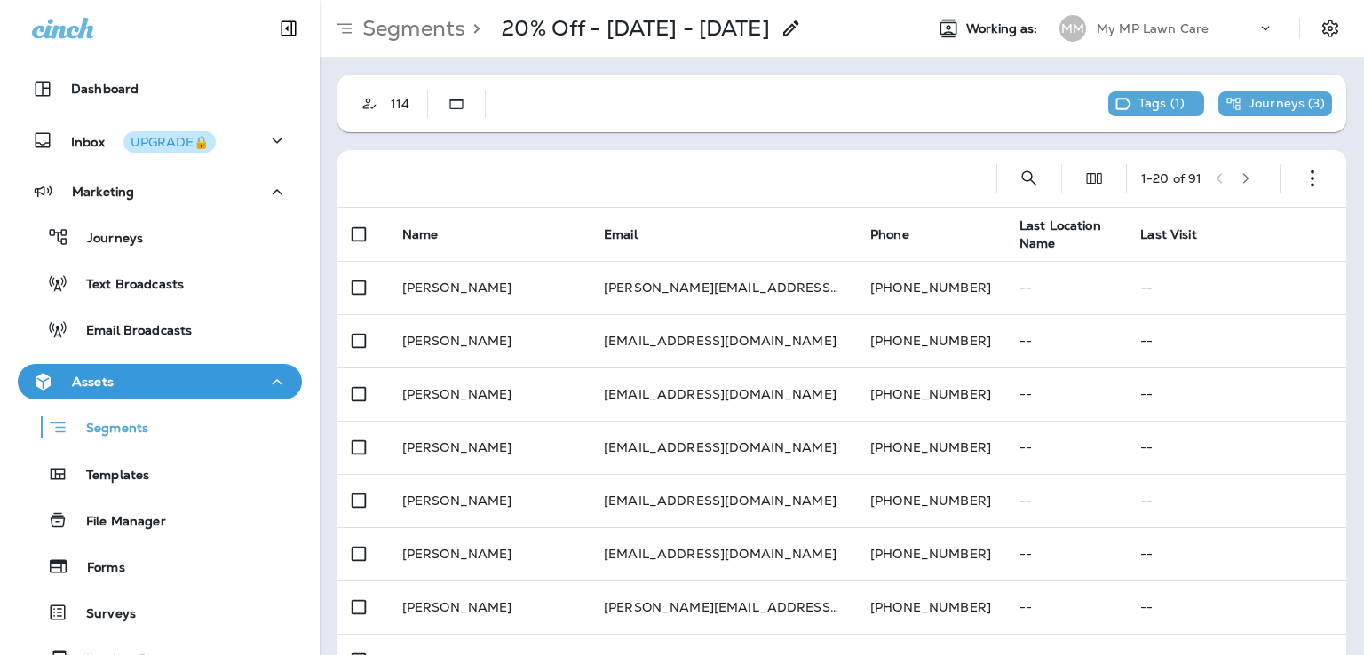
scroll to position [30, 0]
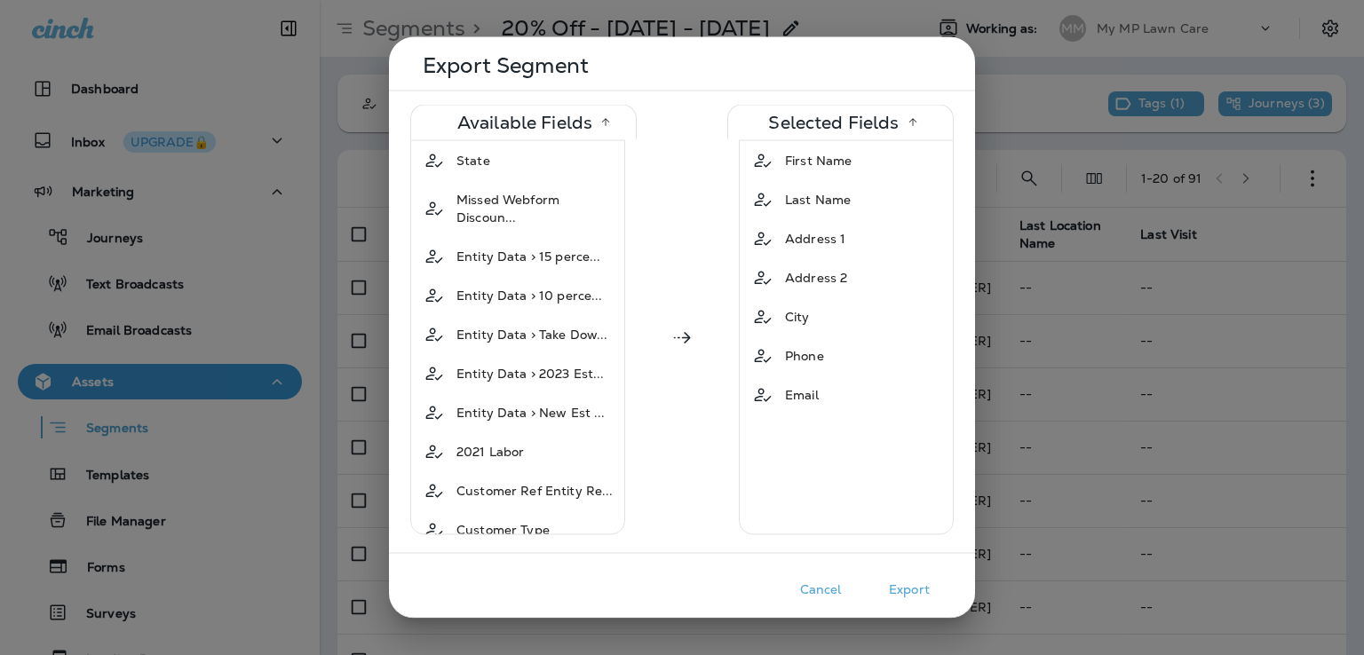
scroll to position [678, 0]
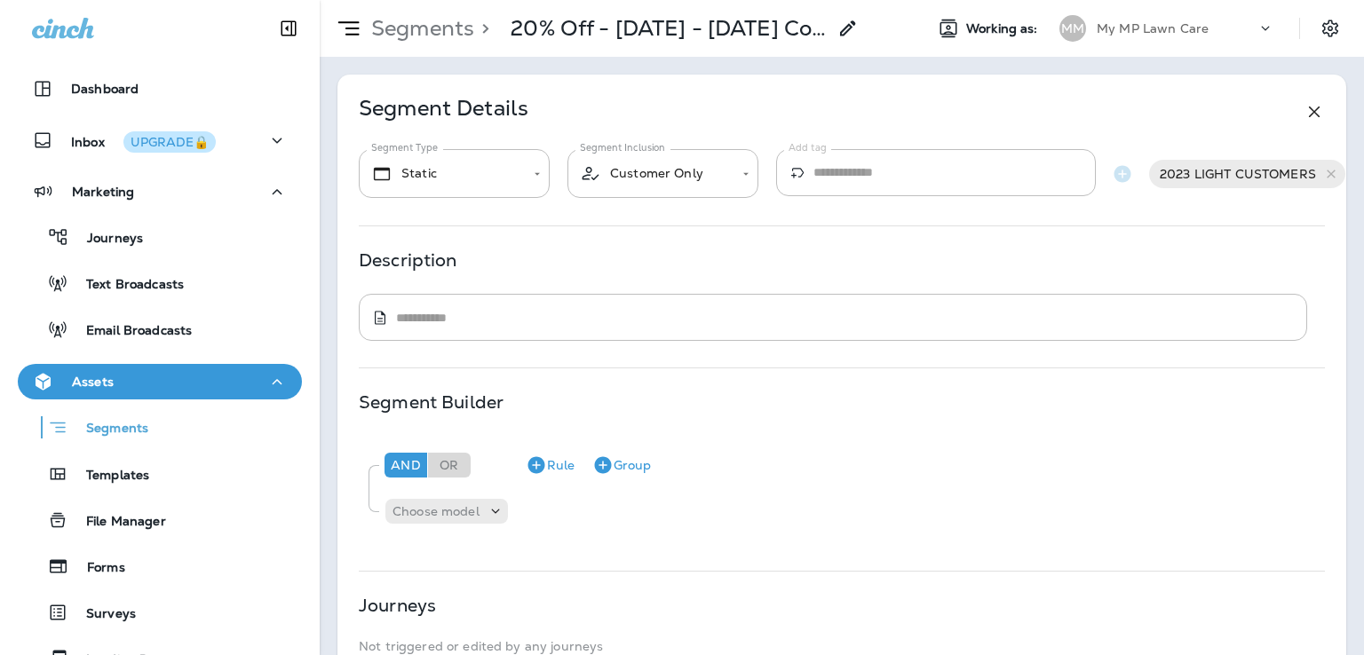
scroll to position [241, 0]
